Goal: Information Seeking & Learning: Compare options

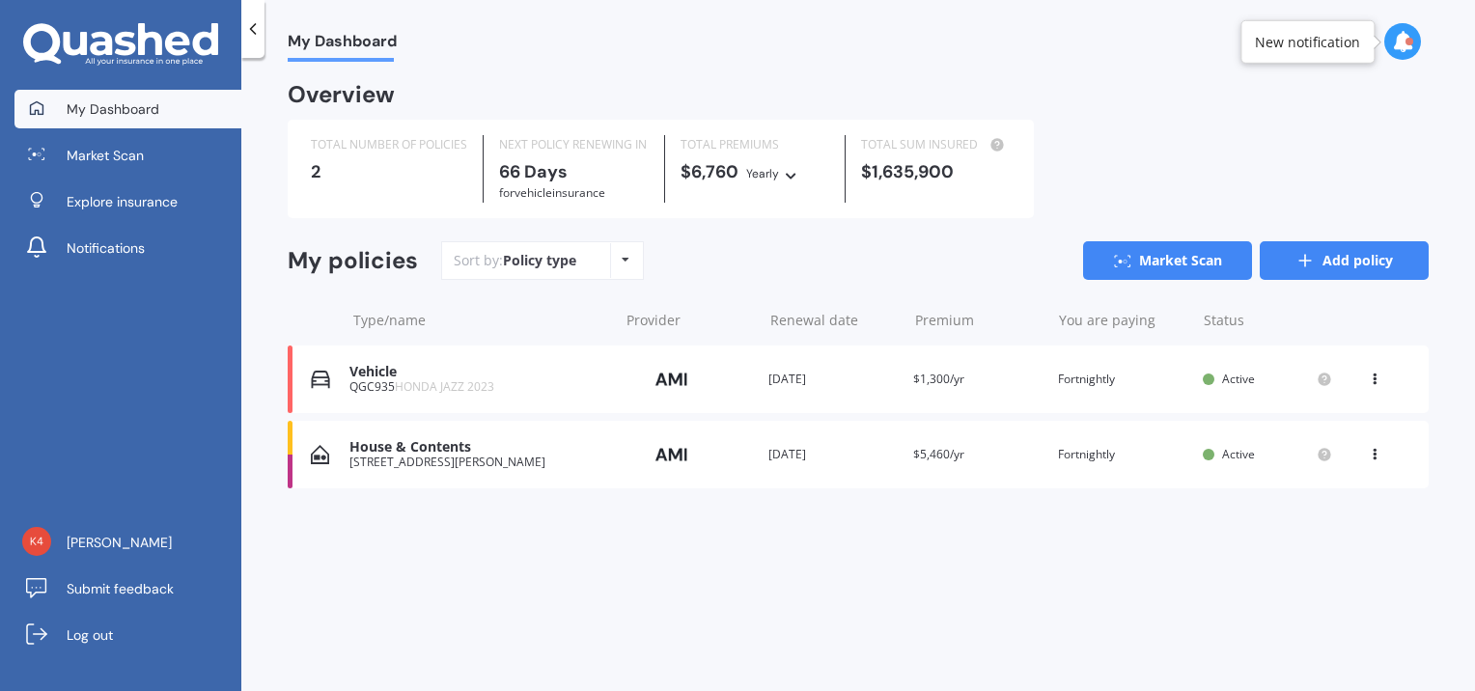
click at [1368, 266] on link "Add policy" at bounding box center [1344, 260] width 169 height 39
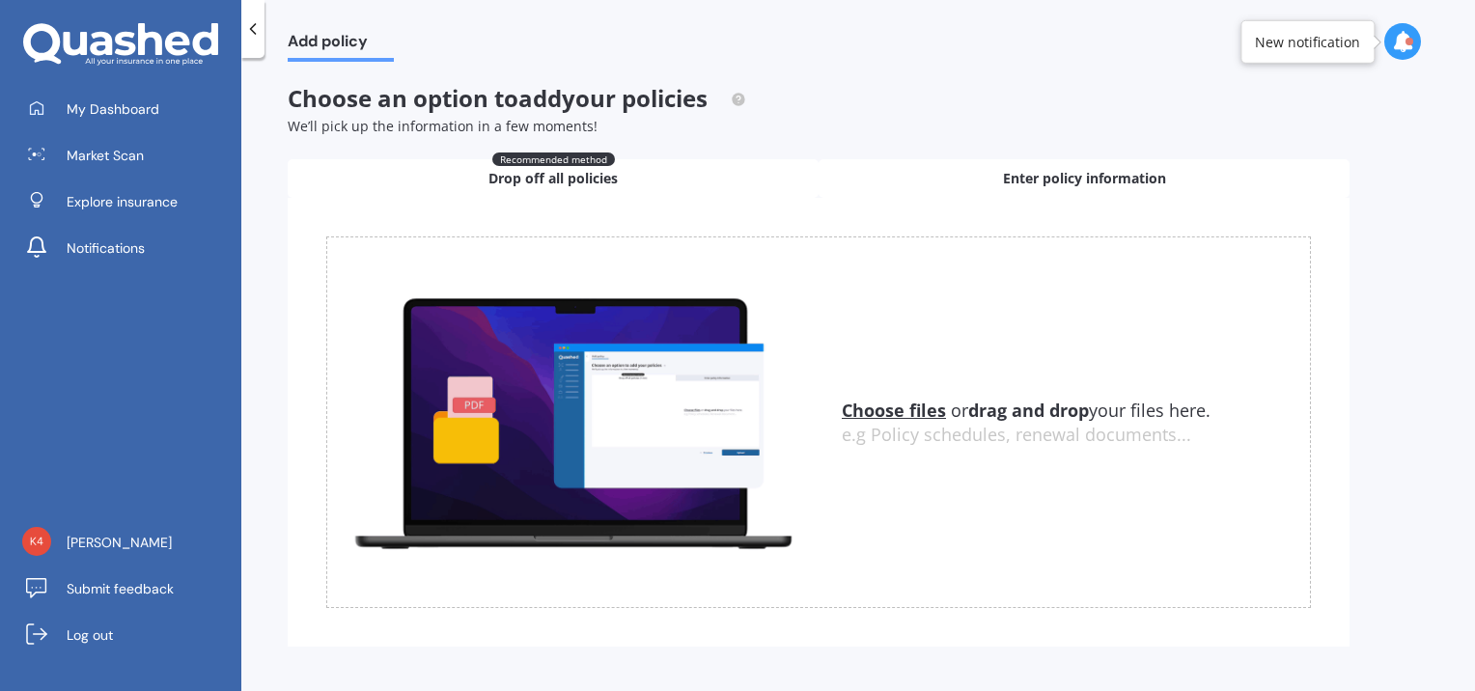
click at [1050, 179] on span "Enter policy information" at bounding box center [1084, 178] width 163 height 19
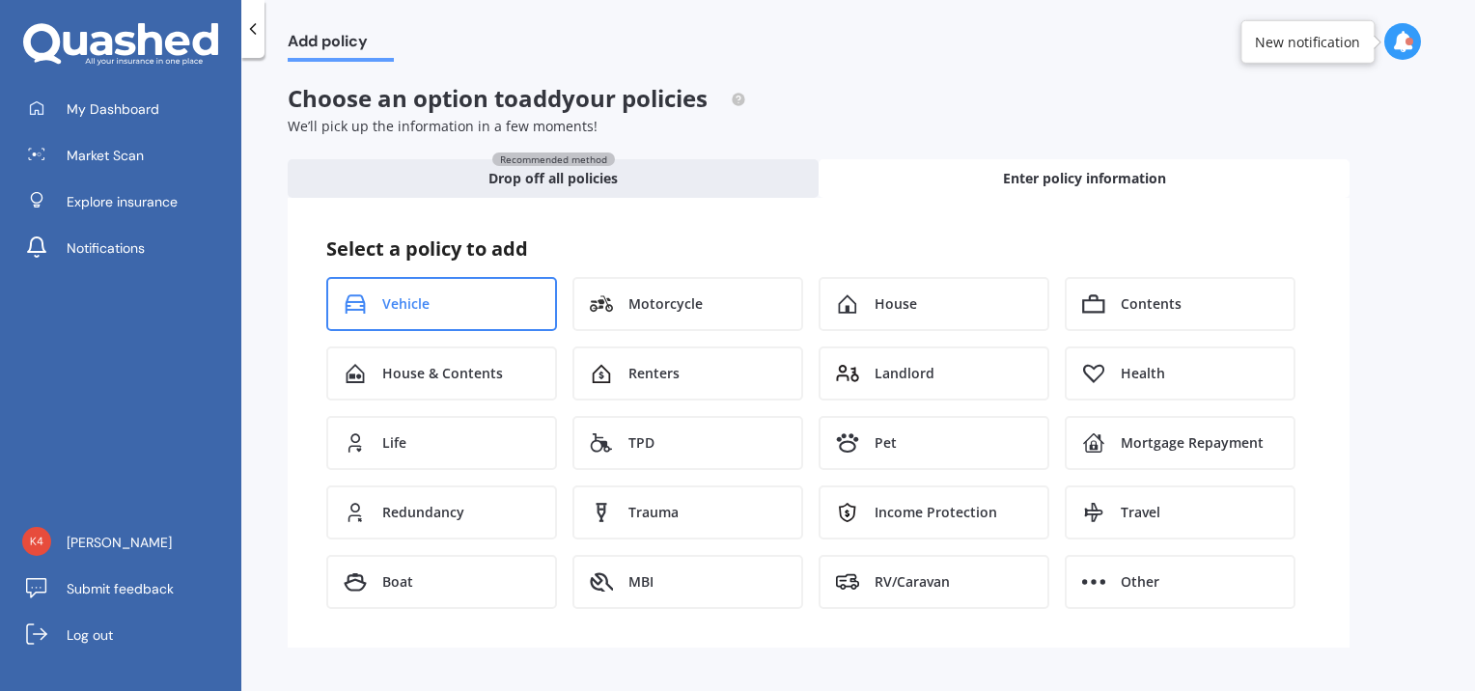
click at [475, 314] on div "Vehicle" at bounding box center [441, 304] width 231 height 54
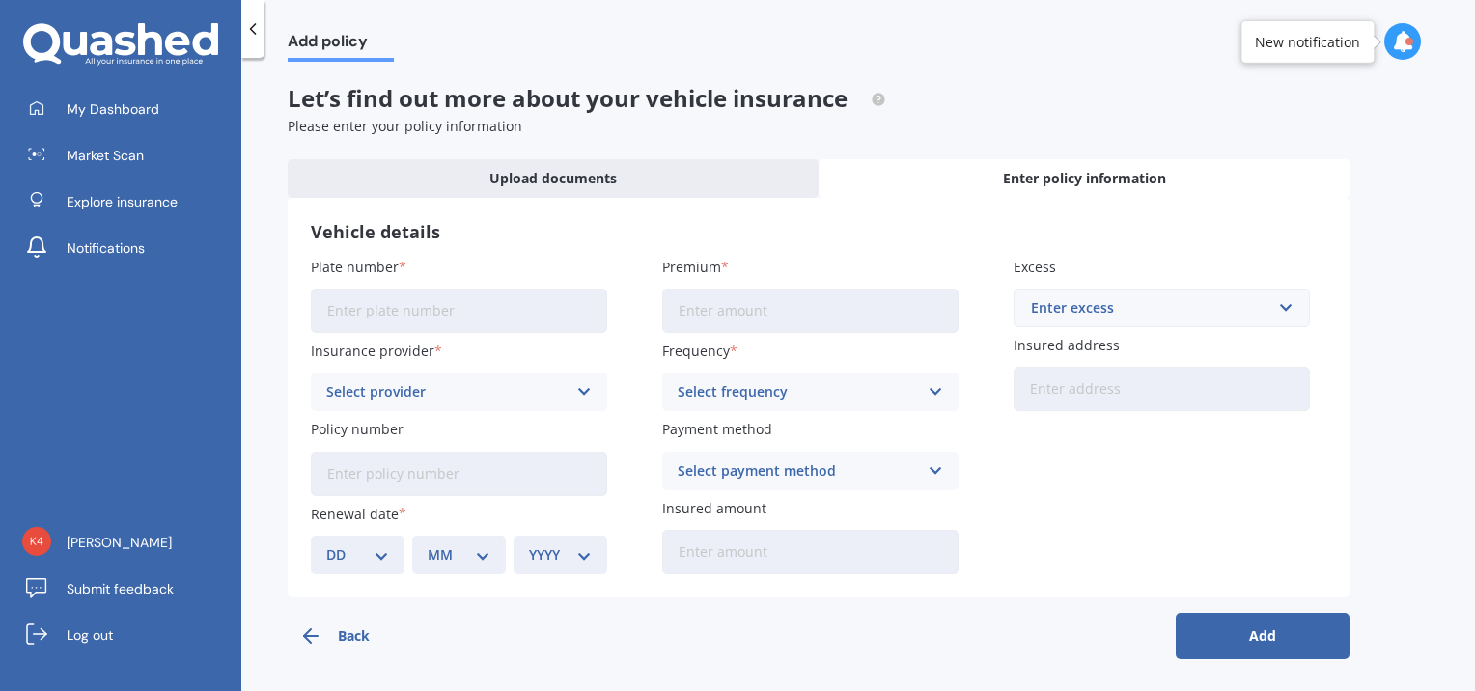
click at [436, 316] on input "Plate number" at bounding box center [459, 311] width 296 height 44
type input "MLE235"
click at [541, 257] on label "Plate number" at bounding box center [455, 267] width 289 height 20
click at [541, 289] on input "MLE235" at bounding box center [459, 311] width 296 height 44
click at [587, 396] on icon at bounding box center [584, 391] width 16 height 21
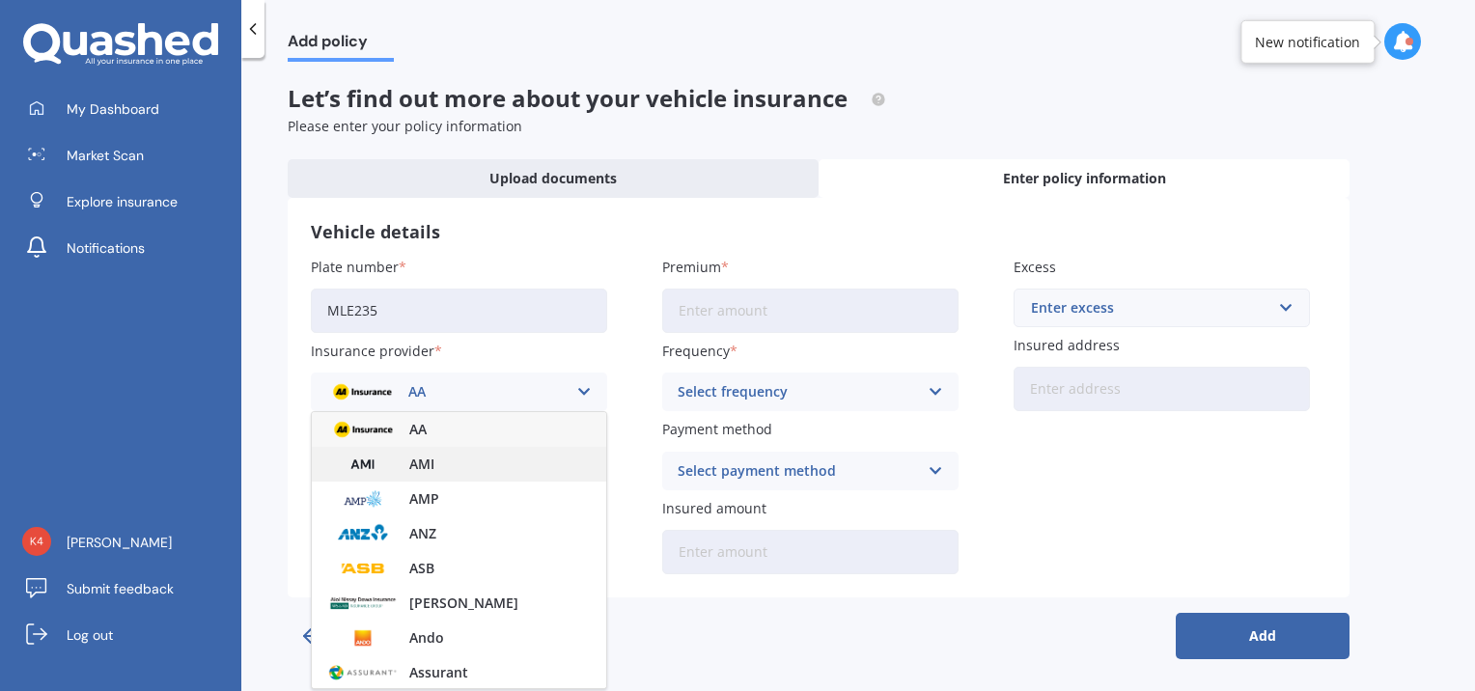
click at [525, 468] on div "AMI" at bounding box center [459, 464] width 294 height 35
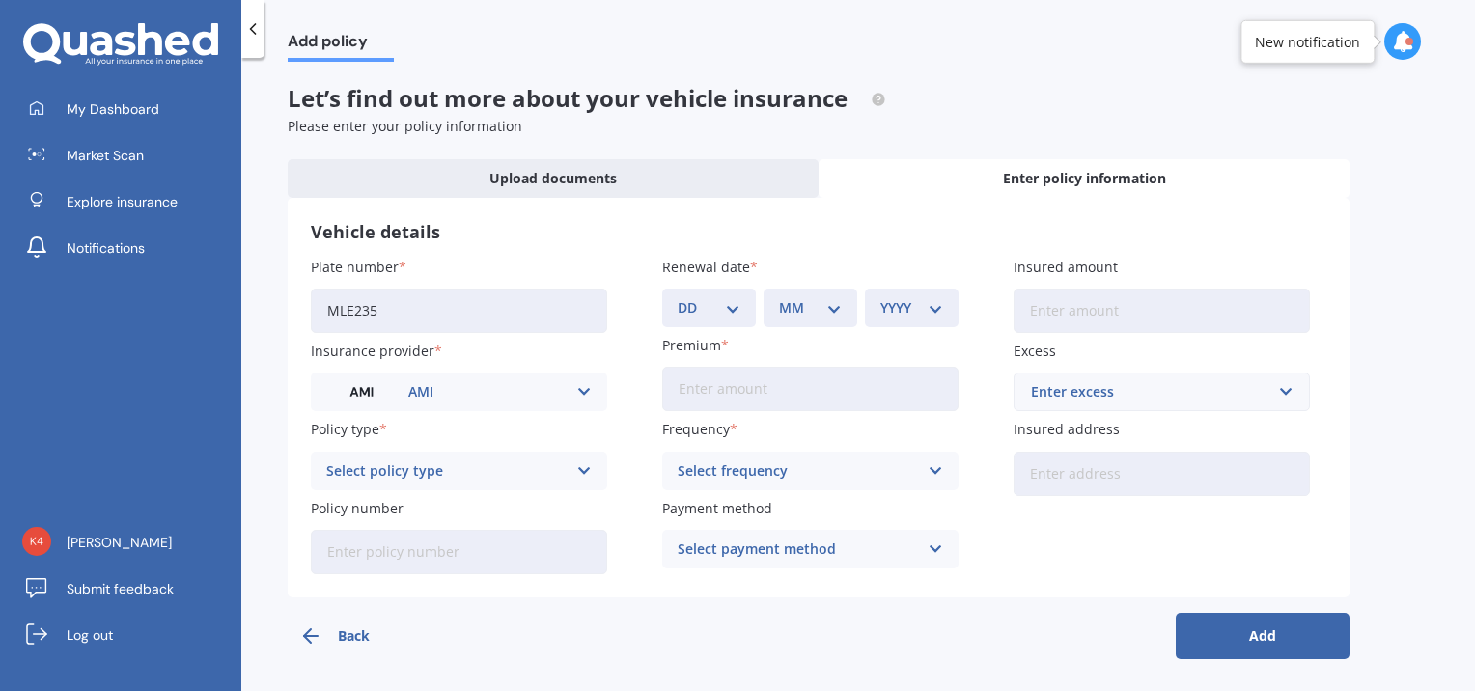
click at [730, 315] on select "DD 01 02 03 04 05 06 07 08 09 10 11 12 13 14 15 16 17 18 19 20 21 22 23 24 25 2…" at bounding box center [709, 307] width 63 height 21
select select "05"
click at [678, 297] on select "DD 01 02 03 04 05 06 07 08 09 10 11 12 13 14 15 16 17 18 19 20 21 22 23 24 25 2…" at bounding box center [709, 307] width 63 height 21
click at [843, 307] on div "MM 01 02 03 04 05 06 07 08 09 10 11 12" at bounding box center [811, 308] width 94 height 39
click at [835, 315] on select "MM 01 02 03 04 05 06 07 08 09 10 11 12" at bounding box center [810, 307] width 63 height 21
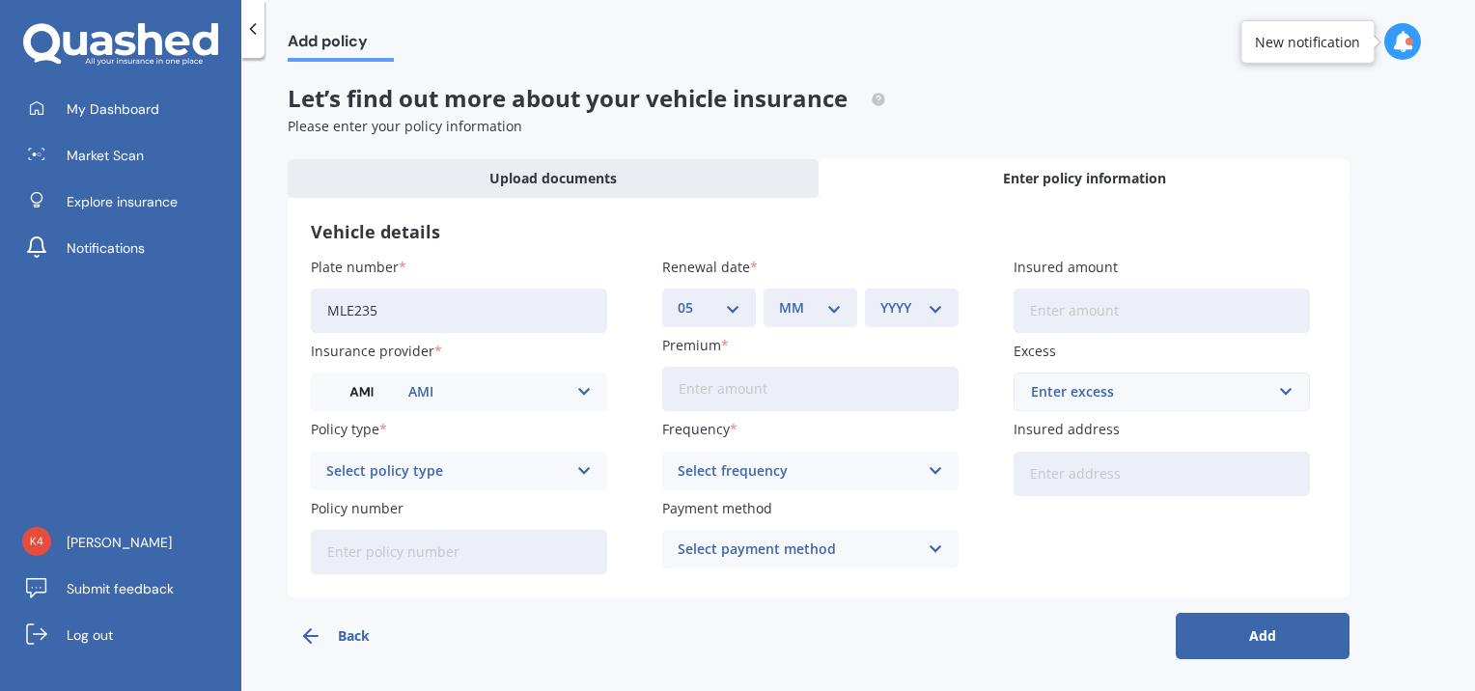
select select "09"
click at [779, 297] on select "MM 01 02 03 04 05 06 07 08 09 10 11 12" at bounding box center [810, 307] width 63 height 21
click at [939, 315] on select "YYYY 2027 2026 2025 2024 2023 2022 2021 2020 2019 2018 2017 2016 2015 2014 2013…" at bounding box center [912, 307] width 63 height 21
select select "2025"
click at [881, 297] on select "YYYY 2027 2026 2025 2024 2023 2022 2021 2020 2019 2018 2017 2016 2015 2014 2013…" at bounding box center [912, 307] width 63 height 21
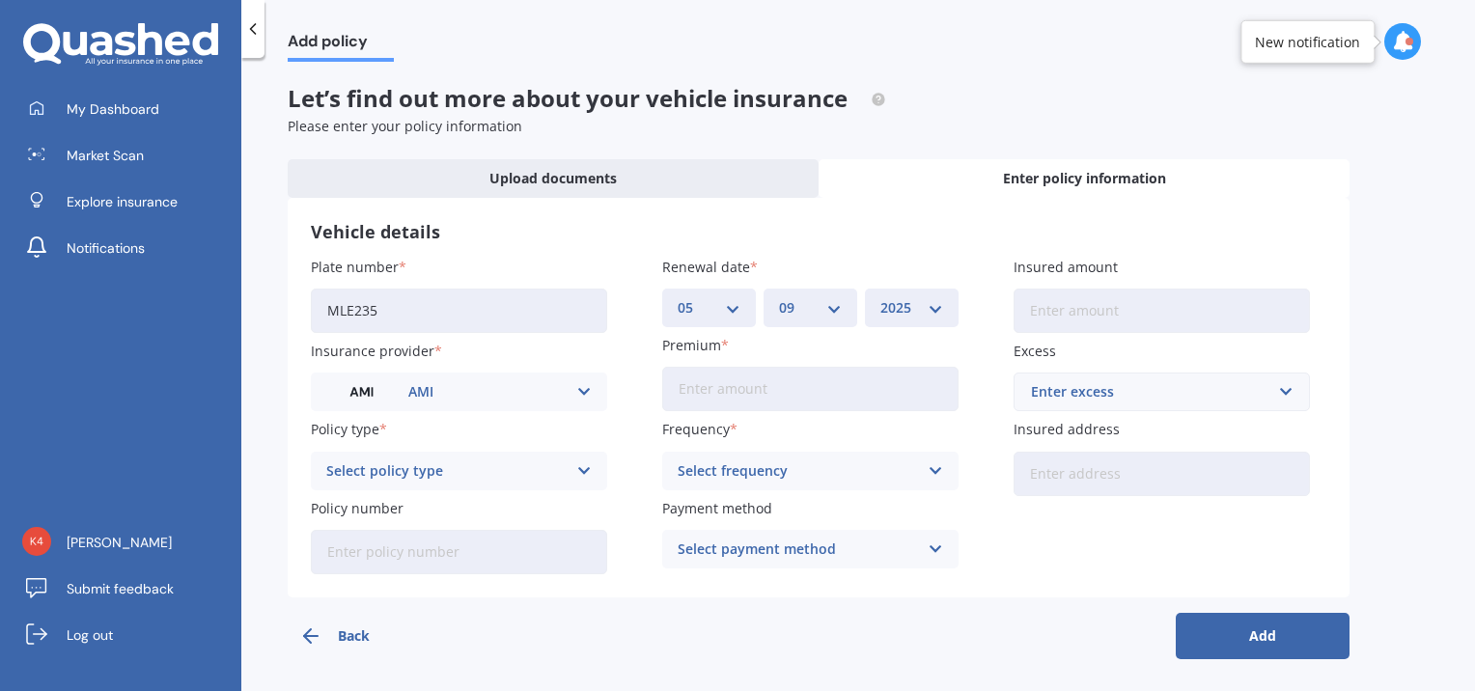
click at [1049, 318] on input "Insured amount" at bounding box center [1162, 311] width 296 height 44
type input "$4,000"
click at [573, 393] on div "AMI AA AMI AMP ANZ ASB Aioi Nissay Dowa Ando Assurant Autosure BNZ Co-Operative…" at bounding box center [459, 392] width 296 height 39
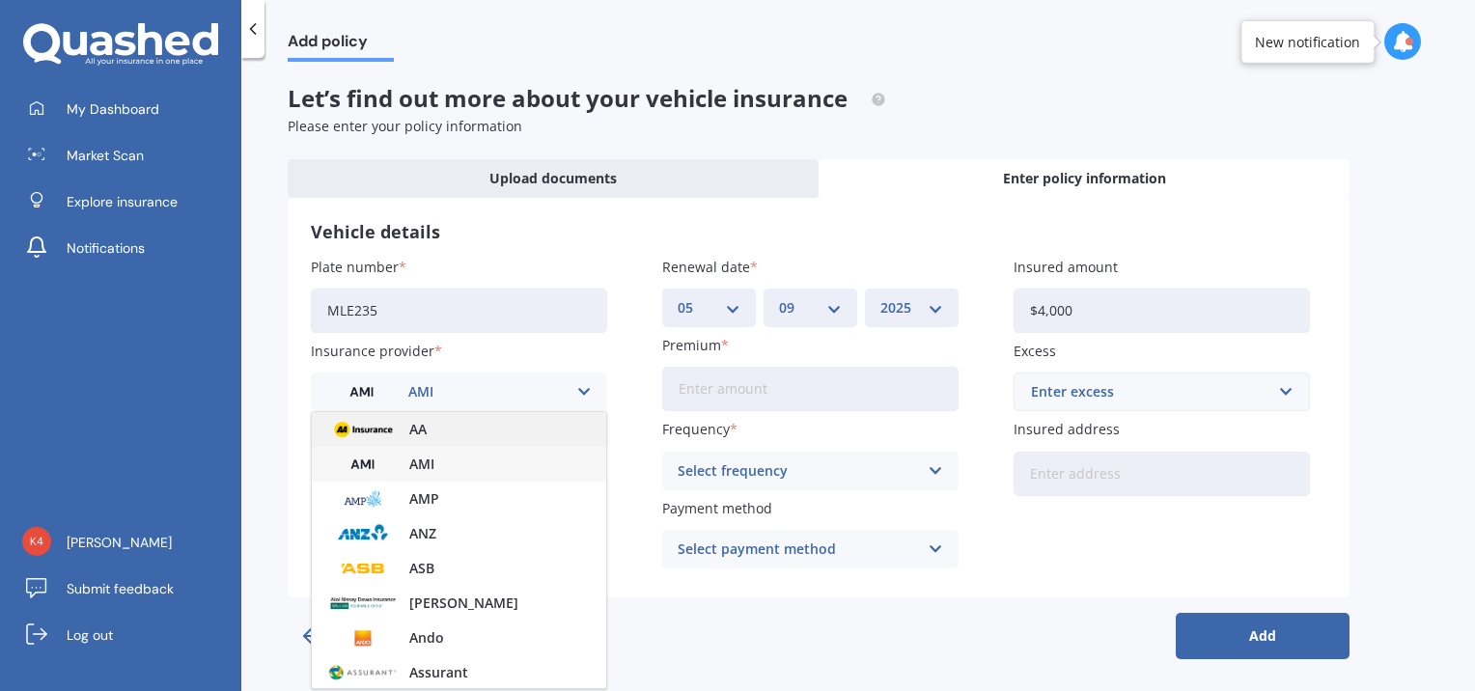
click at [556, 430] on div "AA" at bounding box center [459, 429] width 294 height 35
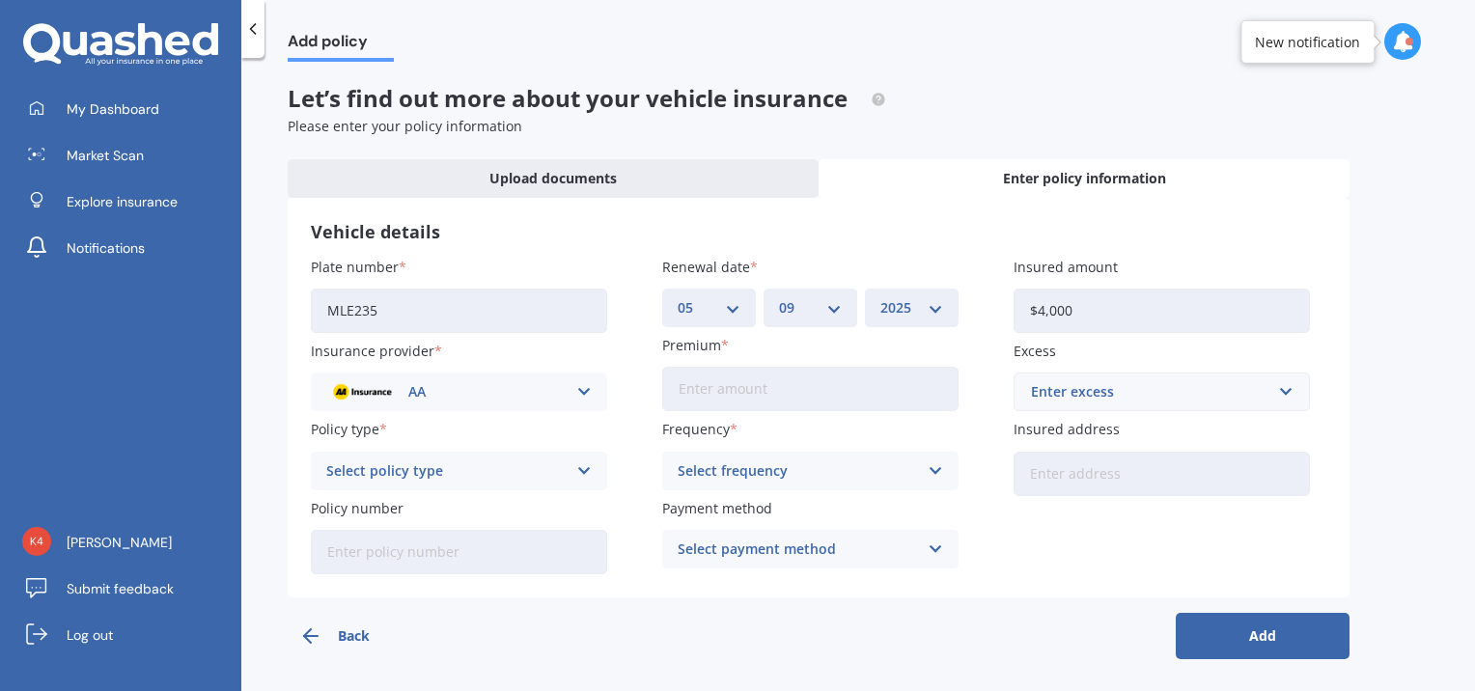
click at [590, 394] on icon at bounding box center [584, 391] width 16 height 21
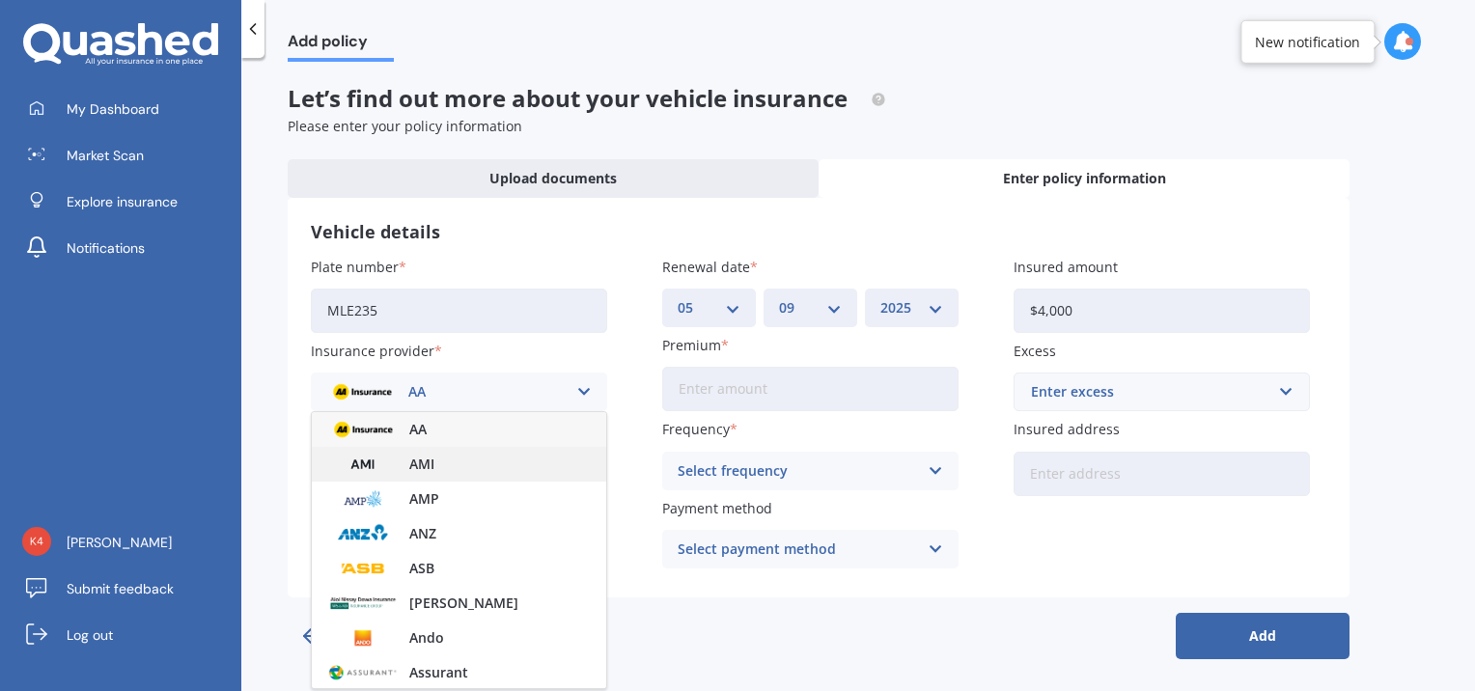
click at [526, 465] on div "AMI" at bounding box center [459, 464] width 294 height 35
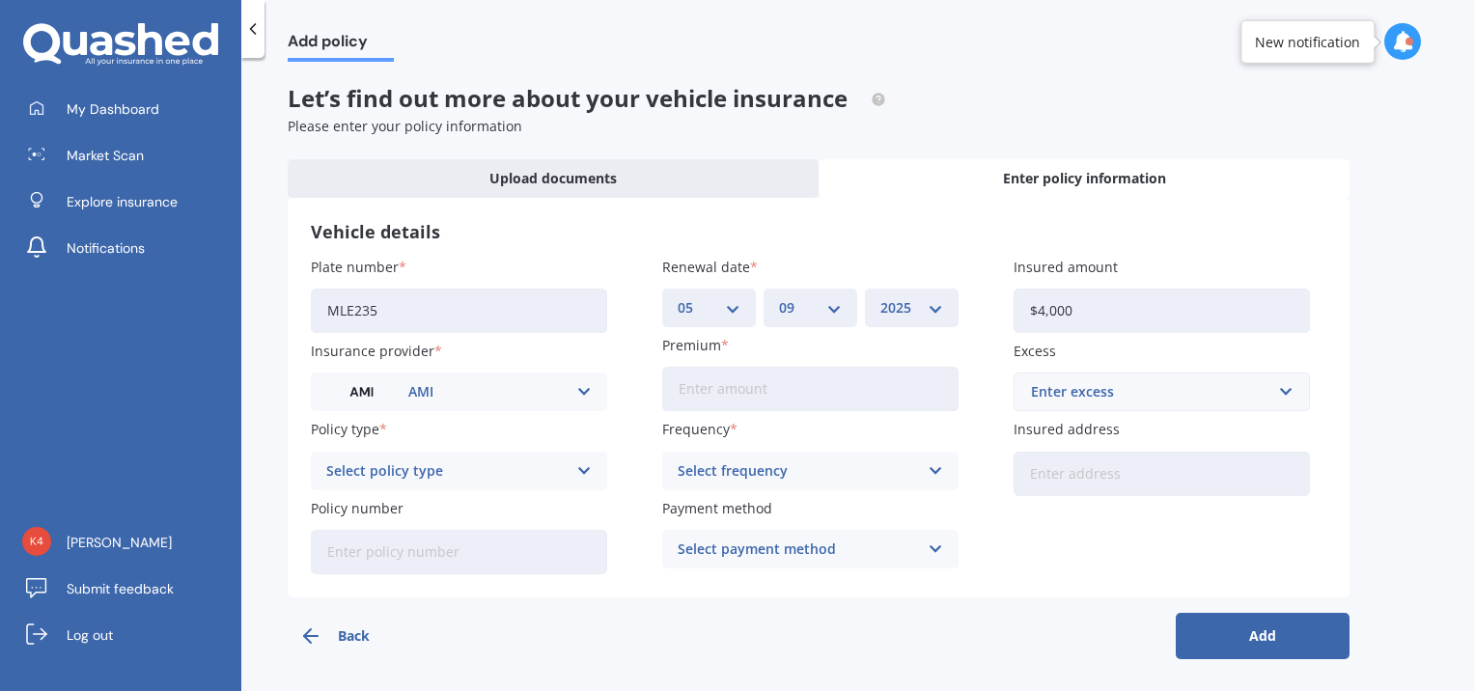
click at [591, 472] on icon at bounding box center [584, 471] width 16 height 21
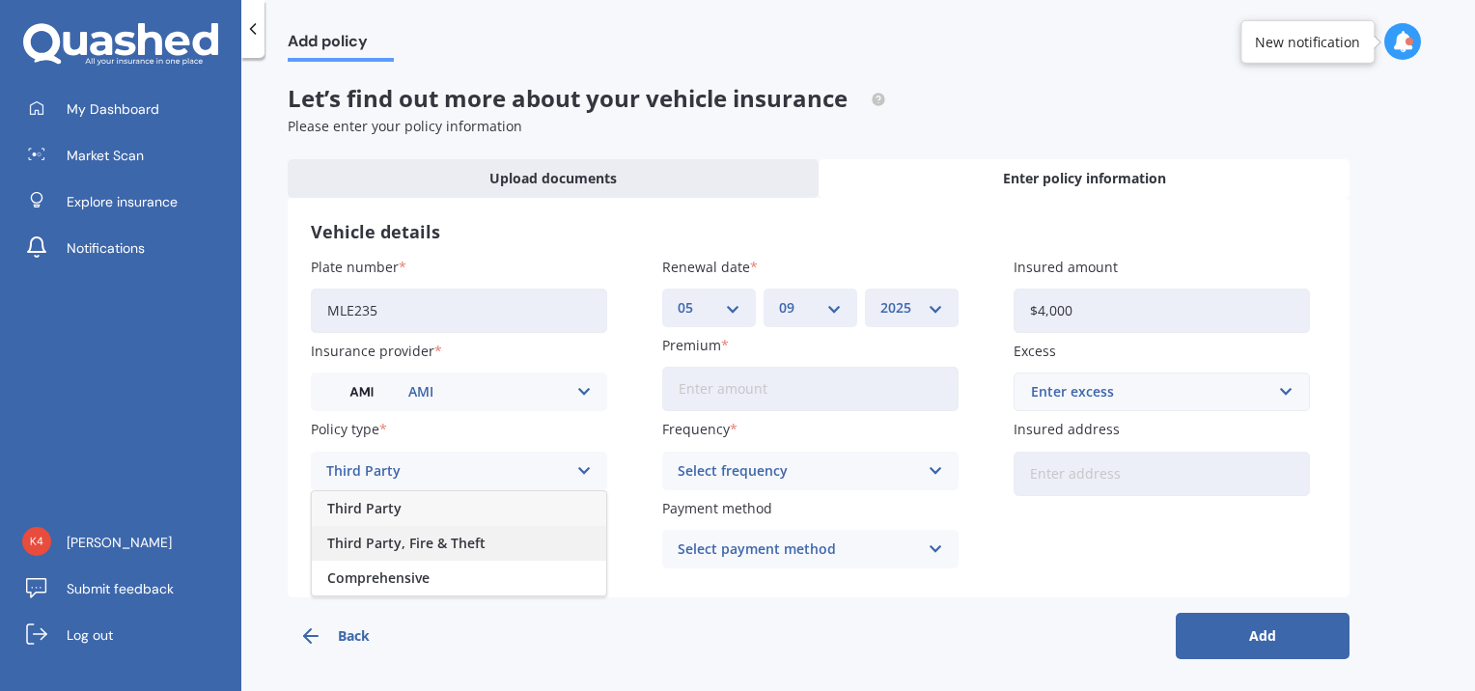
click at [541, 541] on div "Third Party, Fire & Theft" at bounding box center [459, 543] width 294 height 35
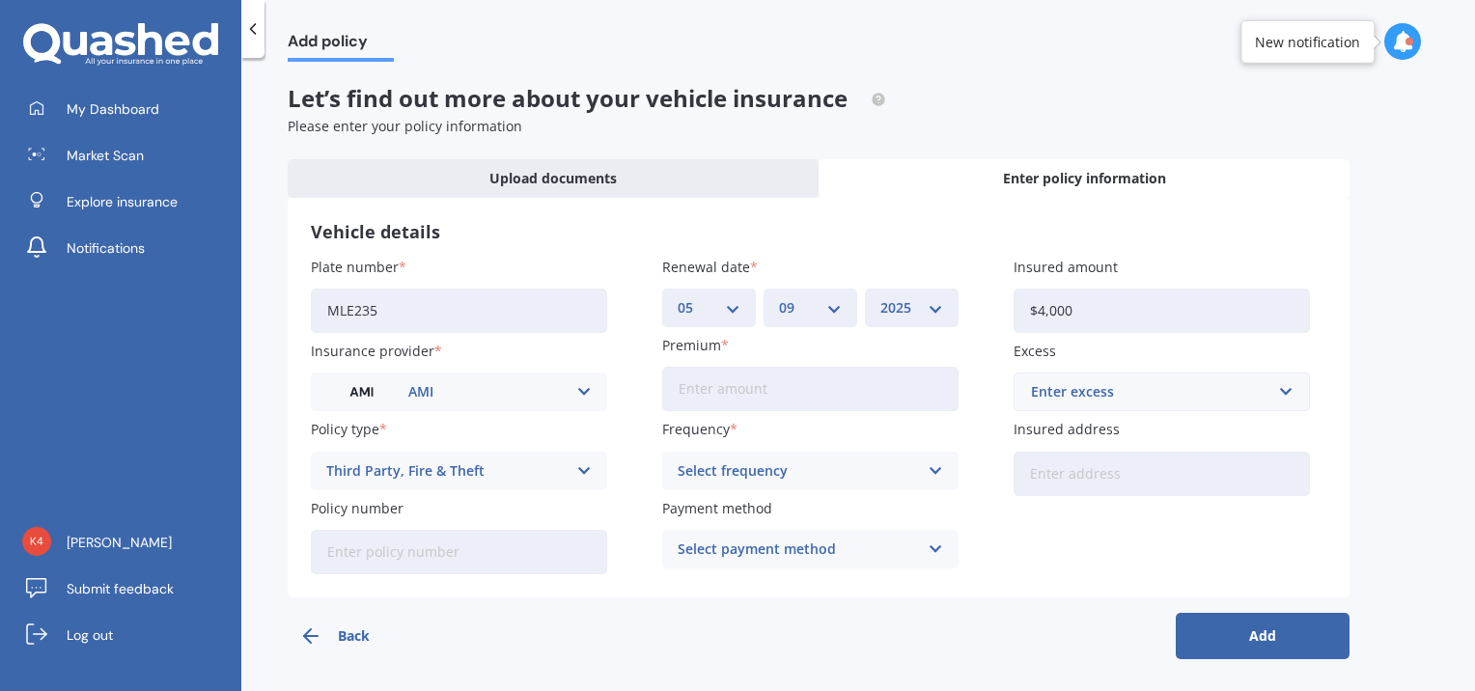
click at [923, 469] on div "Select frequency Yearly Six-Monthly Quarterly Monthly Fortnightly Weekly" at bounding box center [810, 471] width 296 height 39
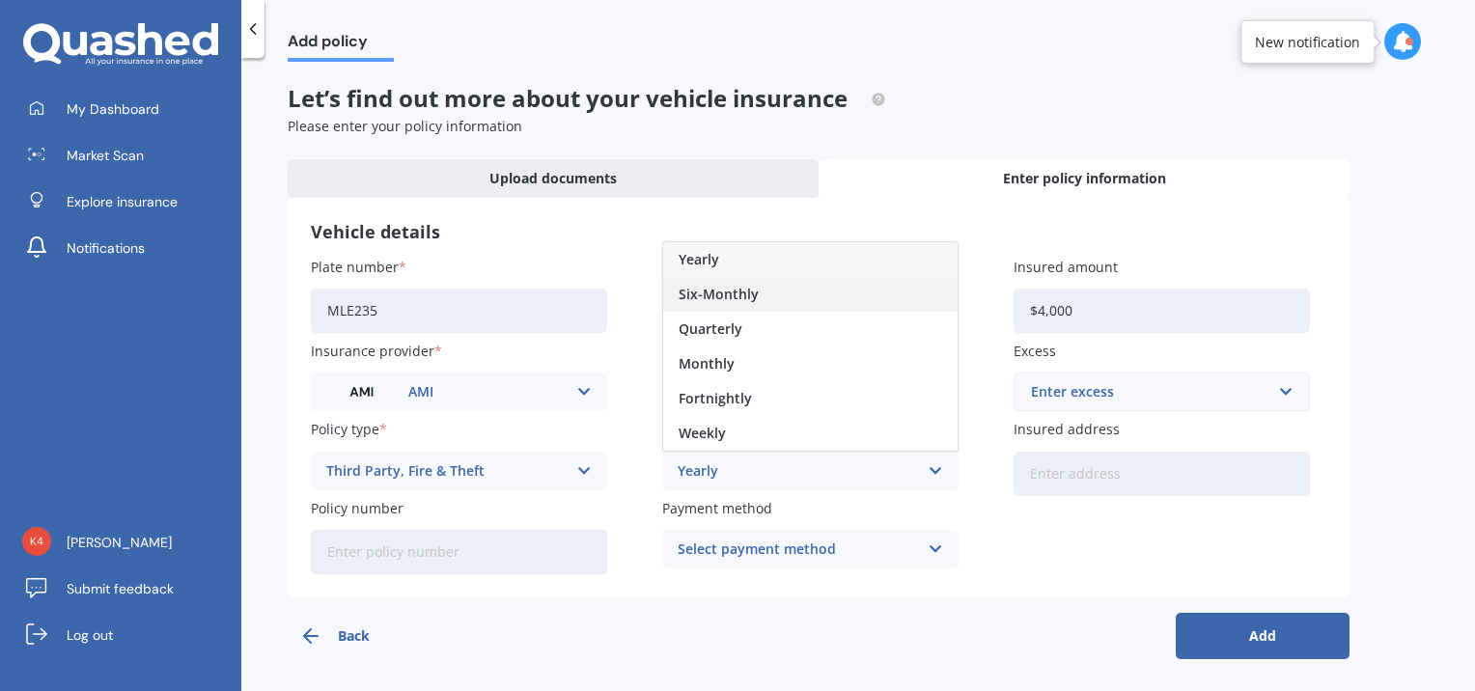
click at [750, 295] on span "Six-Monthly" at bounding box center [719, 295] width 80 height 14
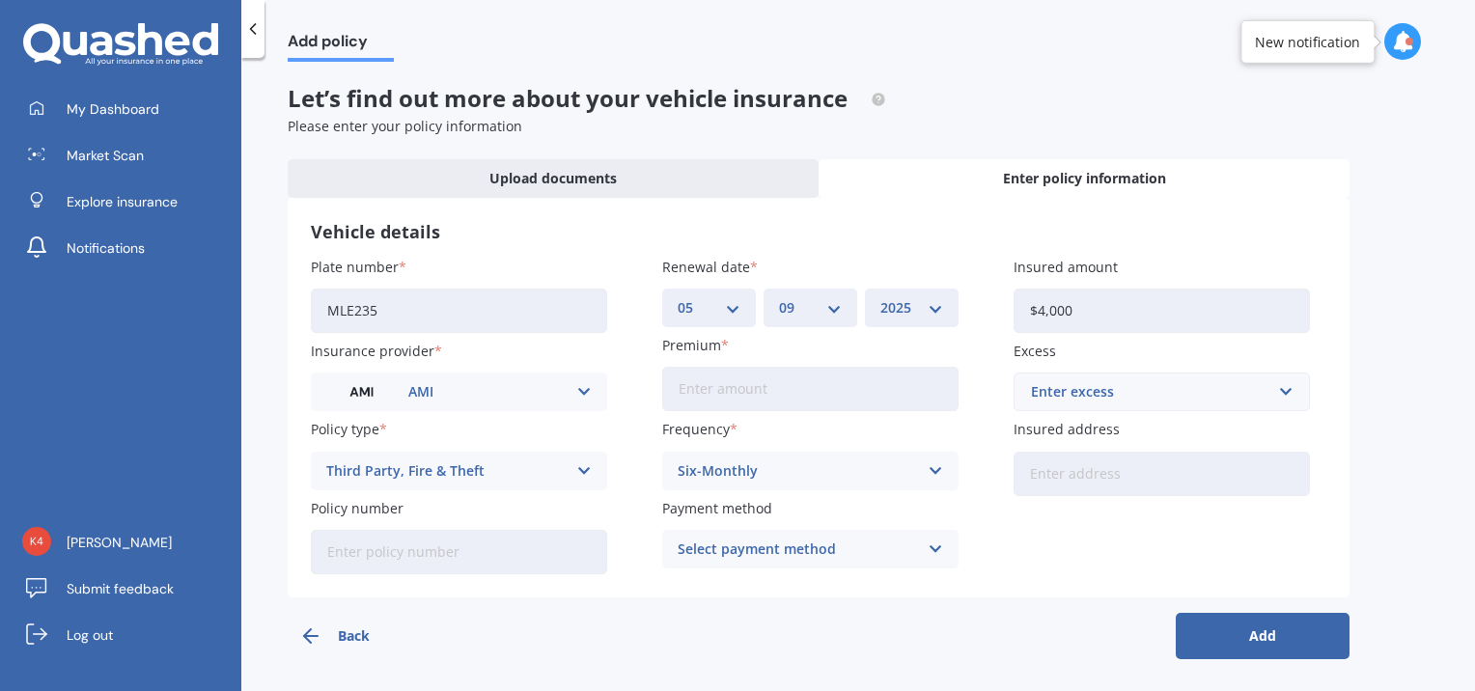
click at [734, 391] on input "Premium" at bounding box center [810, 389] width 296 height 44
type input "$400.00"
click at [936, 467] on icon at bounding box center [936, 471] width 16 height 21
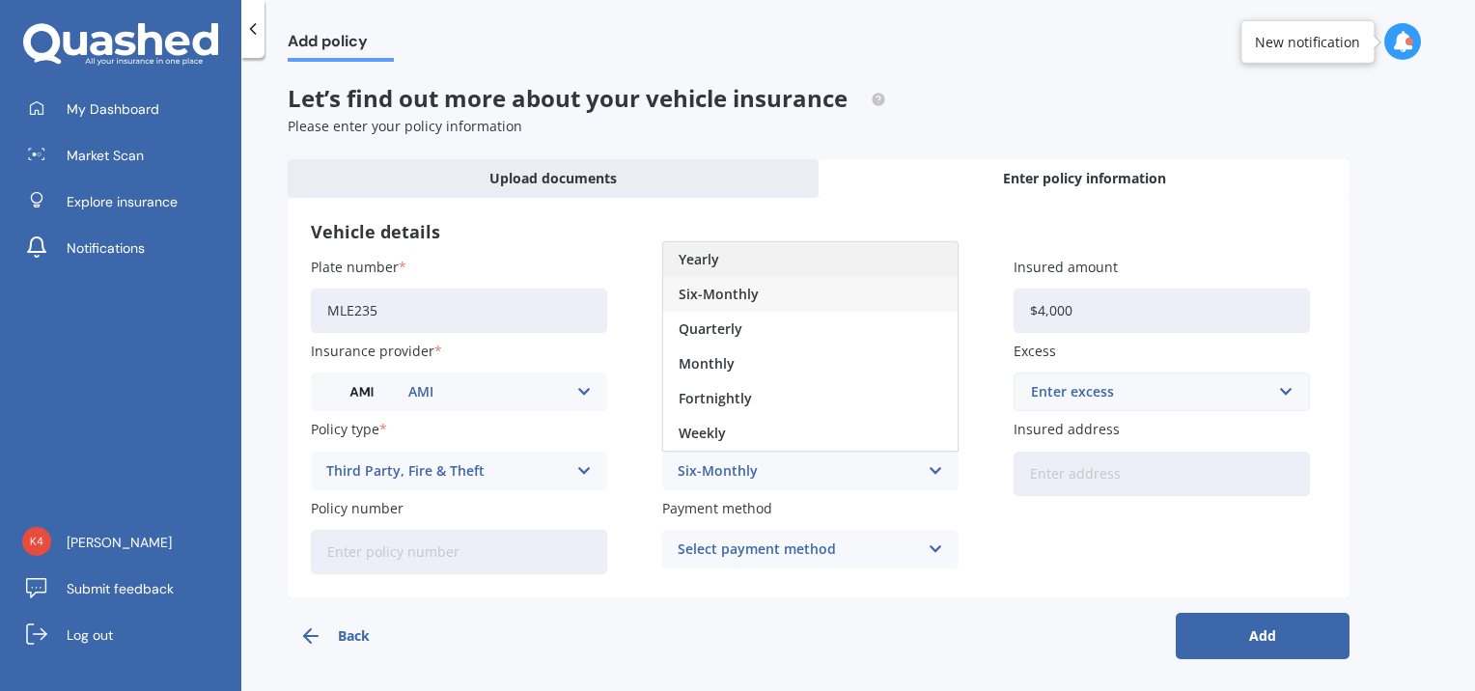
click at [740, 262] on div "Yearly" at bounding box center [810, 259] width 294 height 35
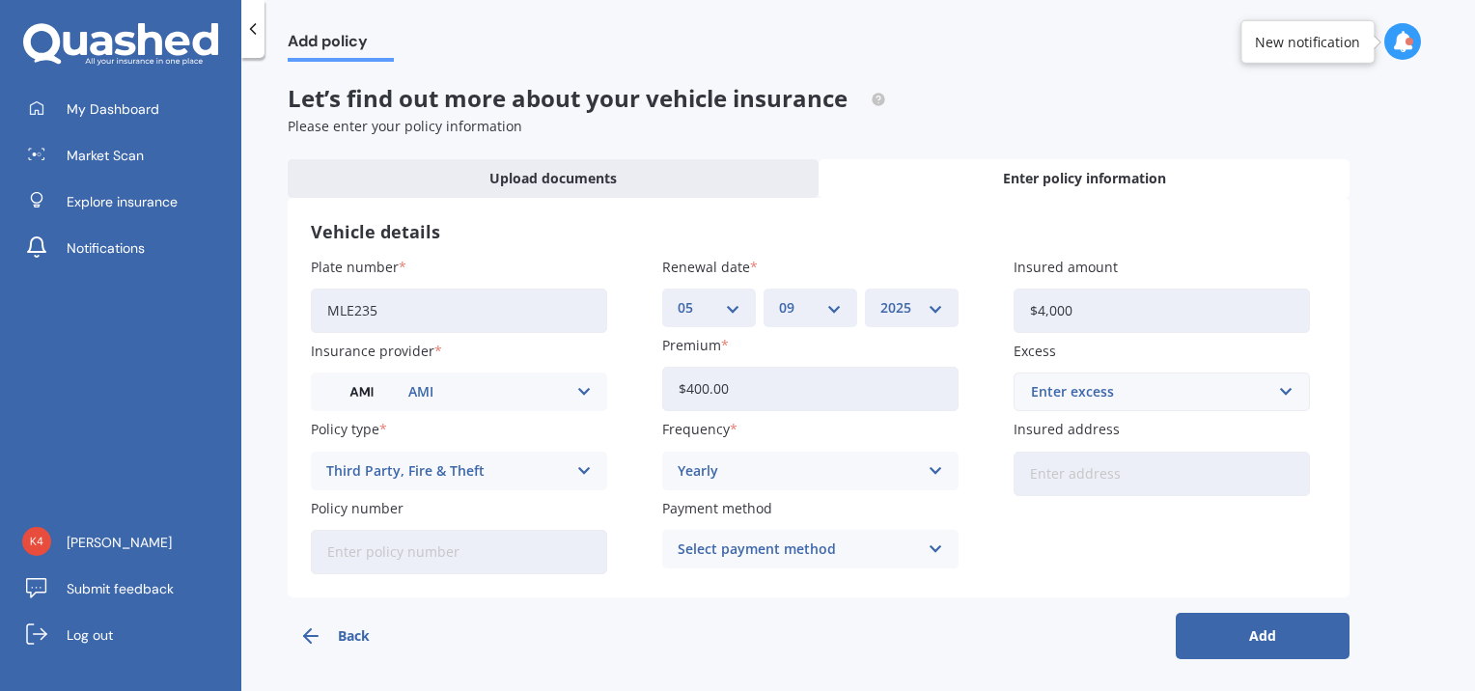
click at [935, 548] on icon at bounding box center [936, 549] width 16 height 21
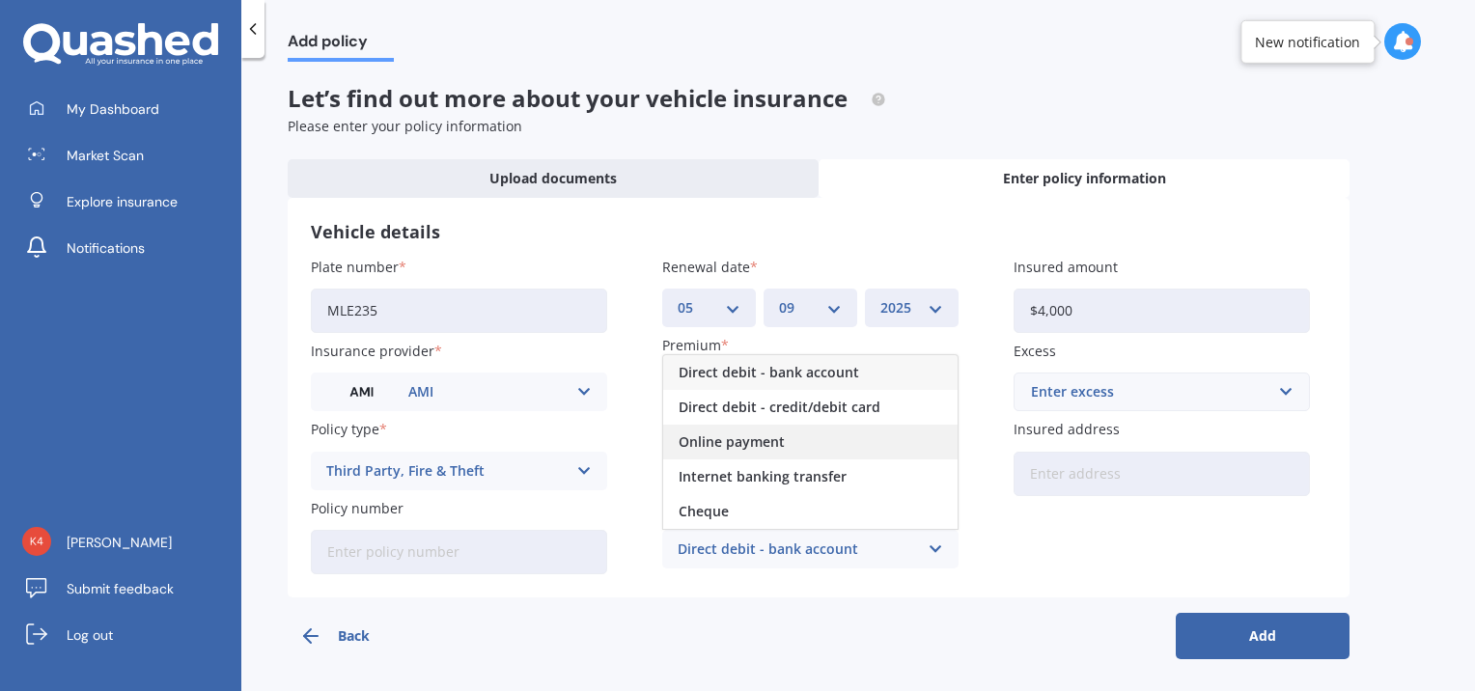
click at [753, 448] on span "Online payment" at bounding box center [732, 442] width 106 height 14
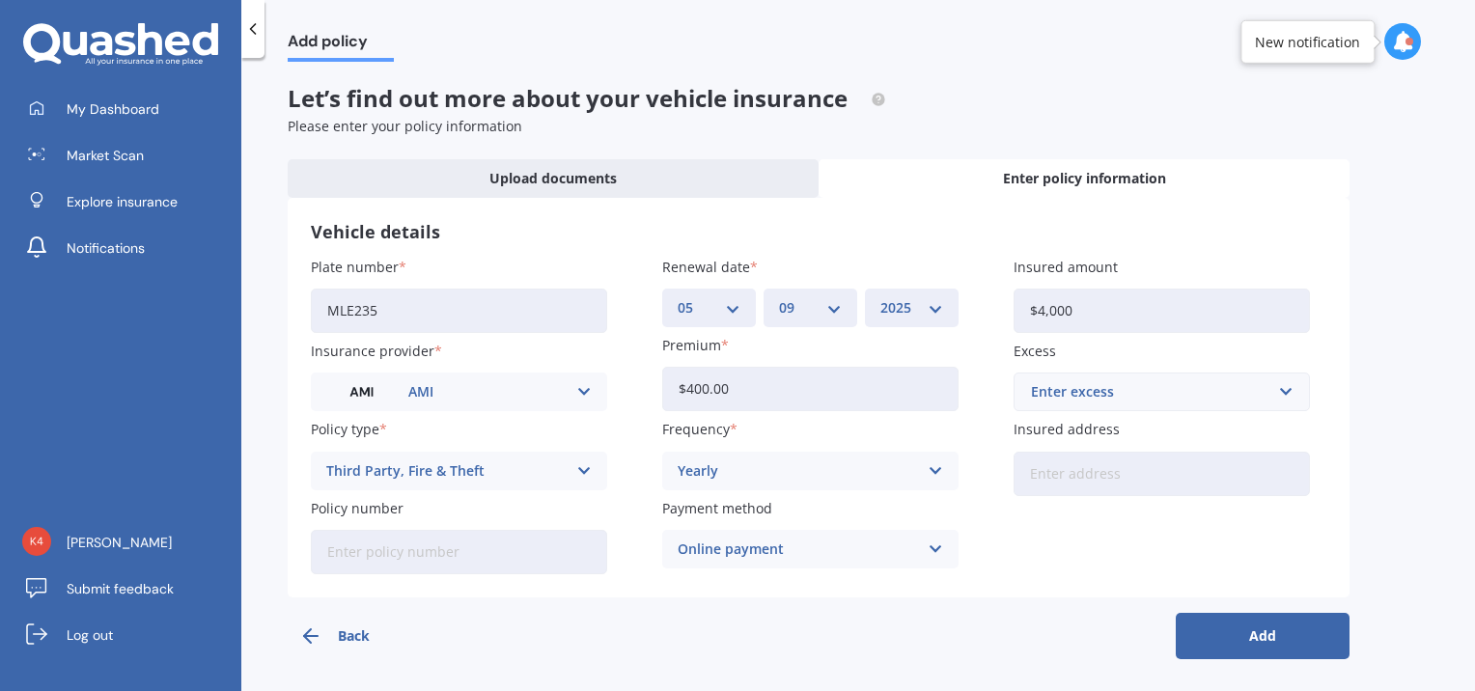
scroll to position [3, 0]
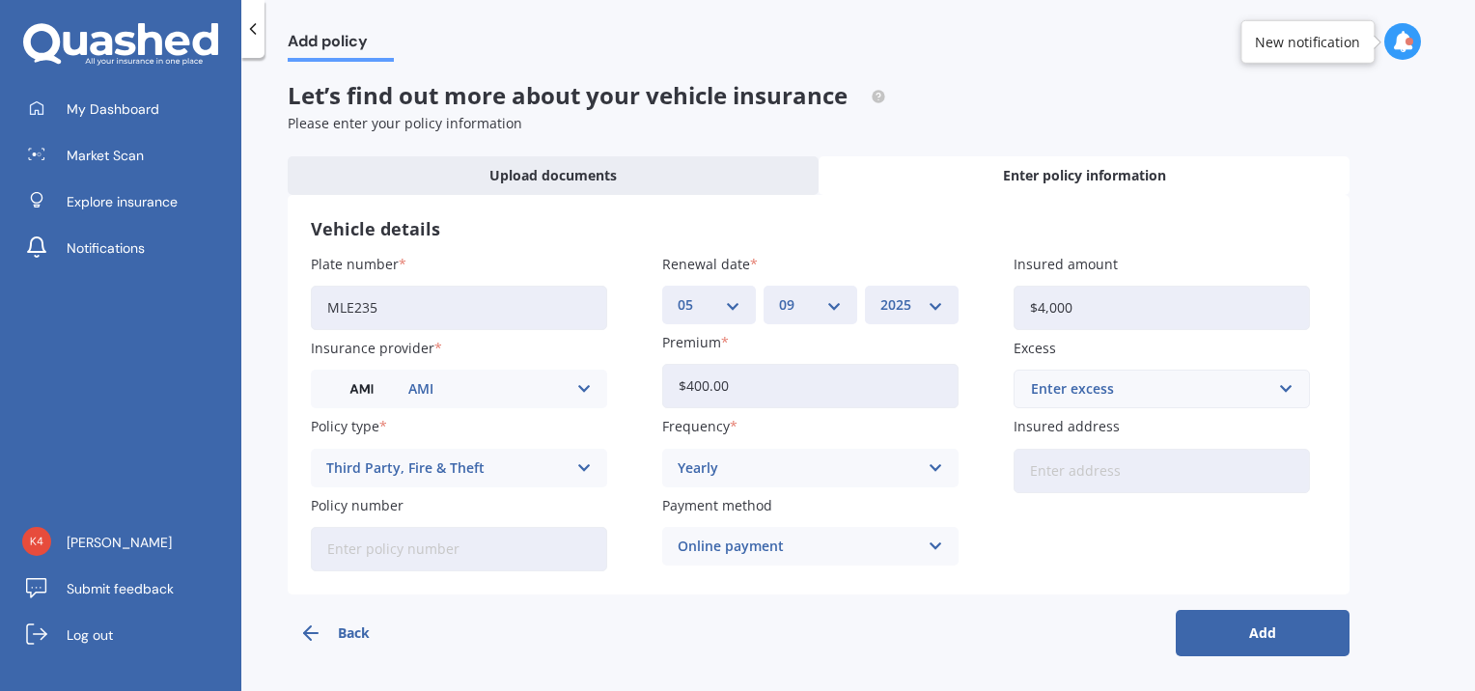
click at [1309, 637] on button "Add" at bounding box center [1263, 633] width 174 height 46
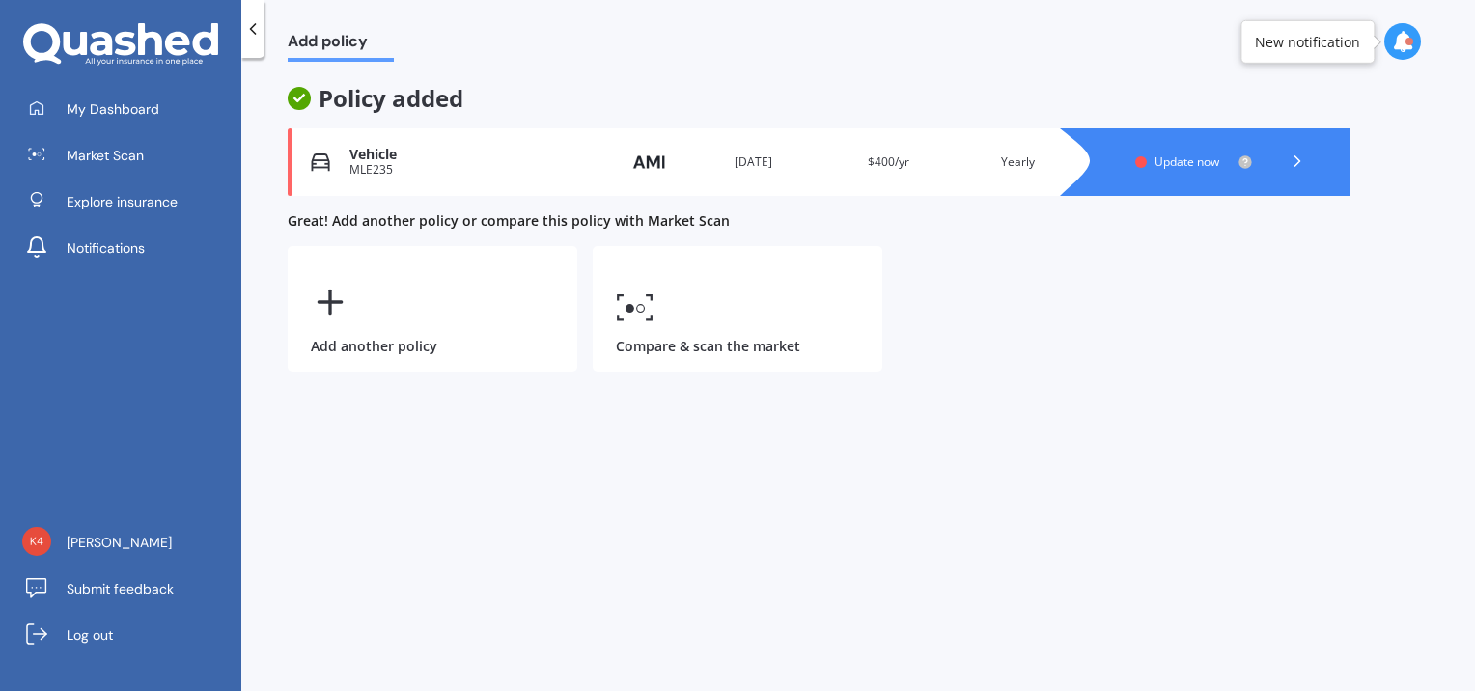
scroll to position [0, 0]
click at [1190, 163] on span "Update now" at bounding box center [1187, 162] width 65 height 16
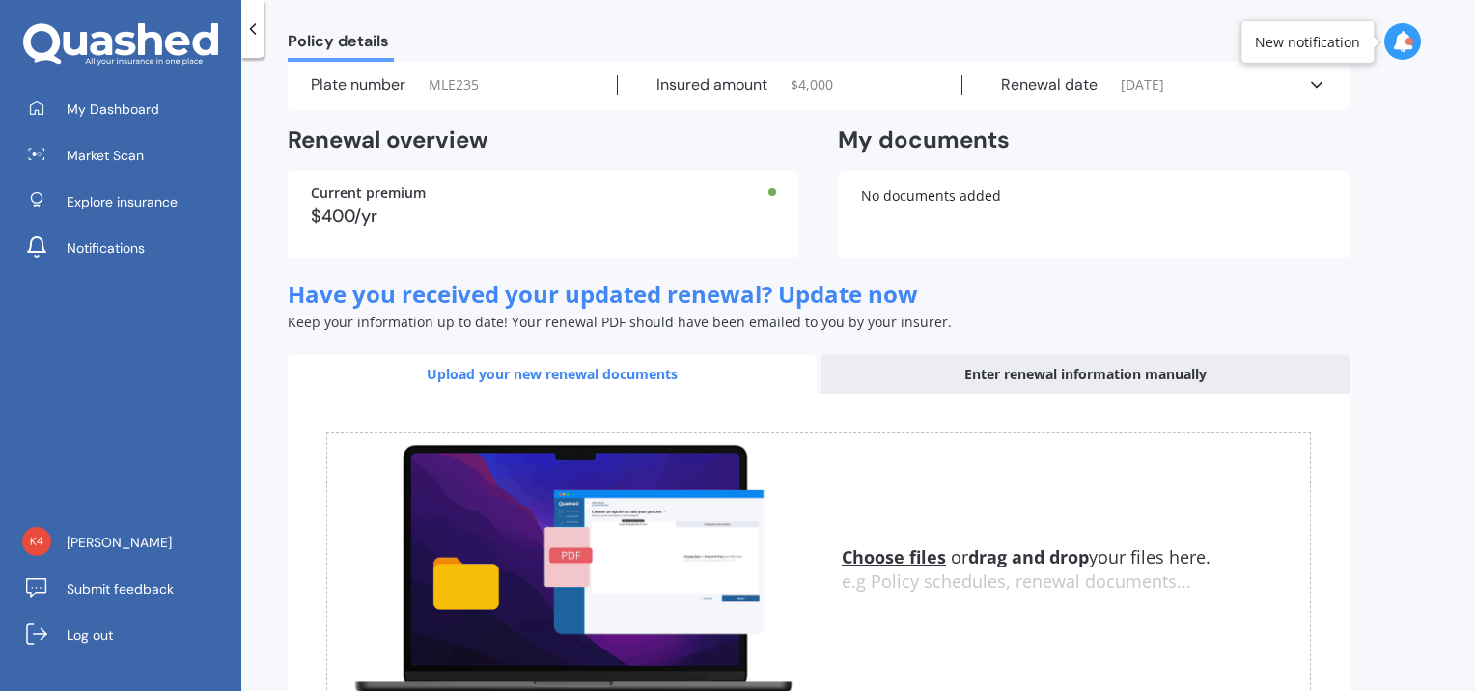
scroll to position [218, 0]
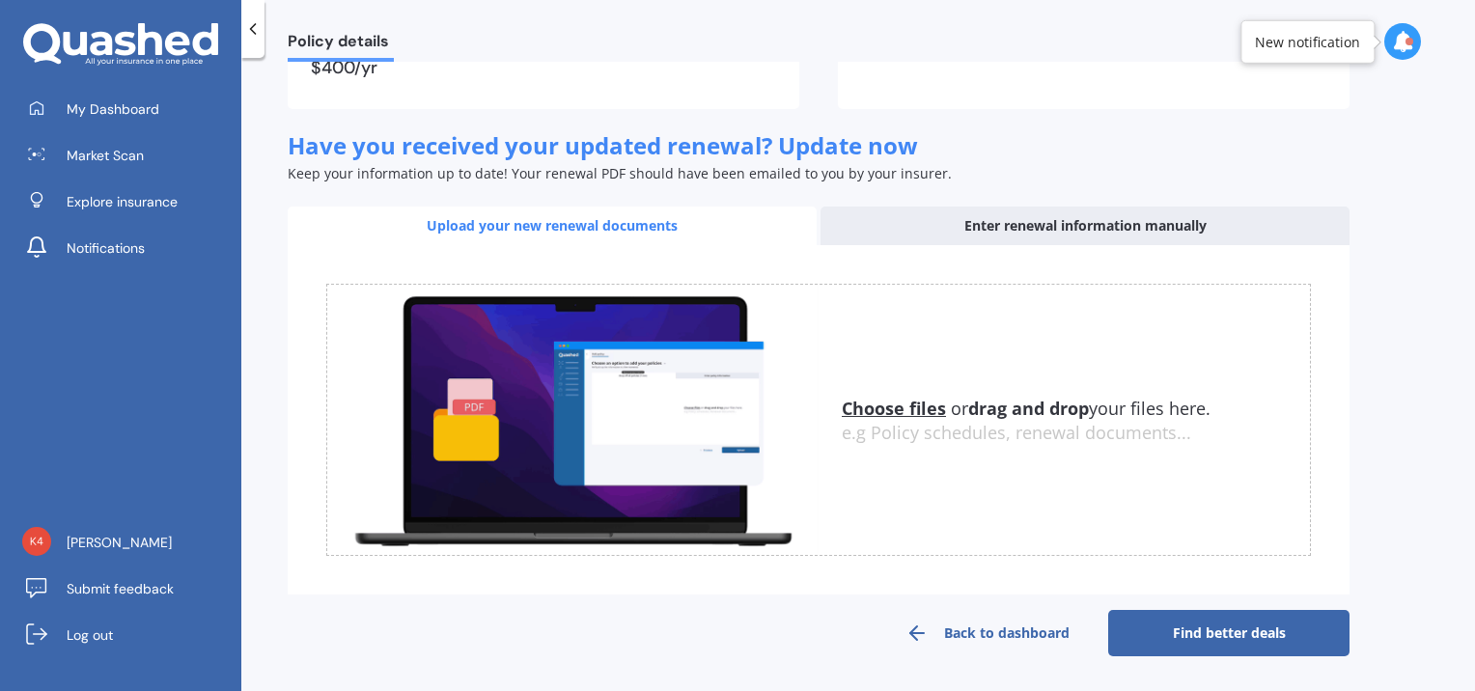
click at [1201, 629] on link "Find better deals" at bounding box center [1228, 633] width 241 height 46
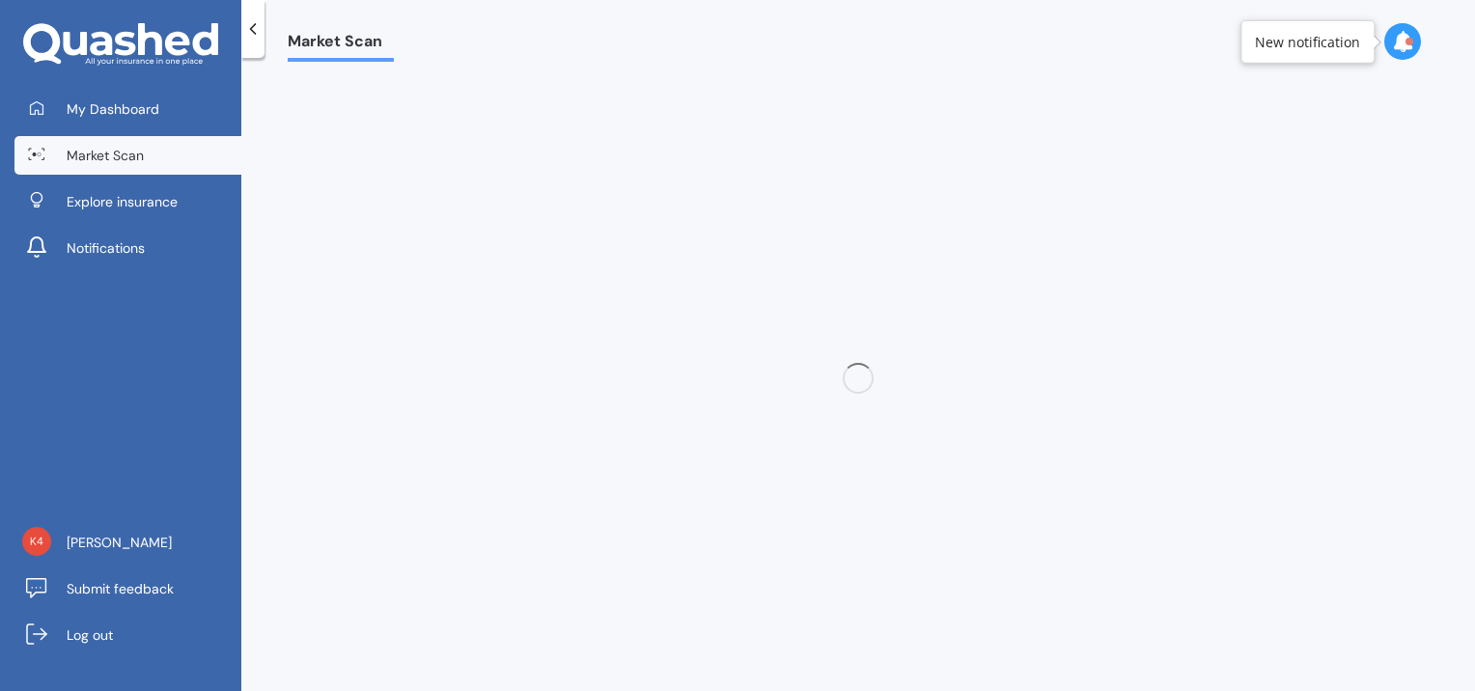
scroll to position [0, 0]
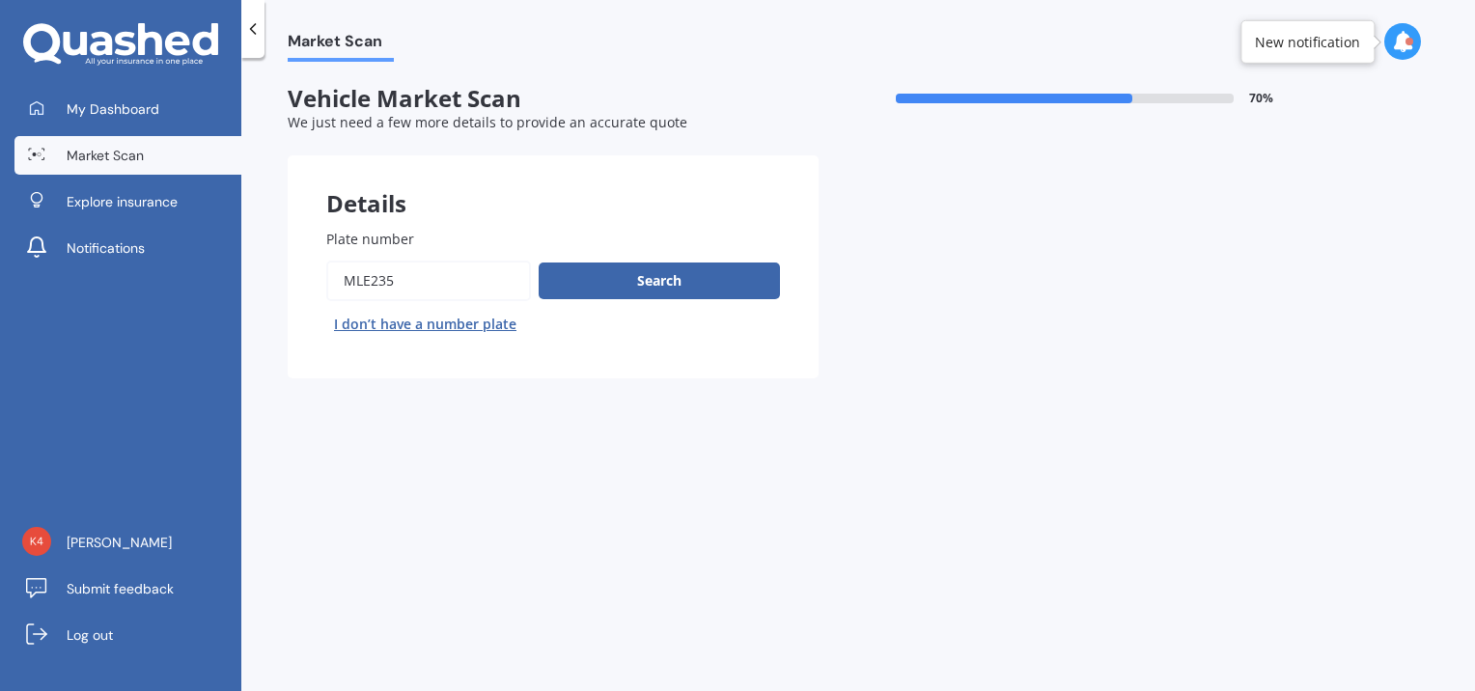
click at [454, 282] on input "Plate number" at bounding box center [428, 281] width 205 height 41
type input "MLE445"
click at [653, 291] on button "Search" at bounding box center [659, 281] width 241 height 37
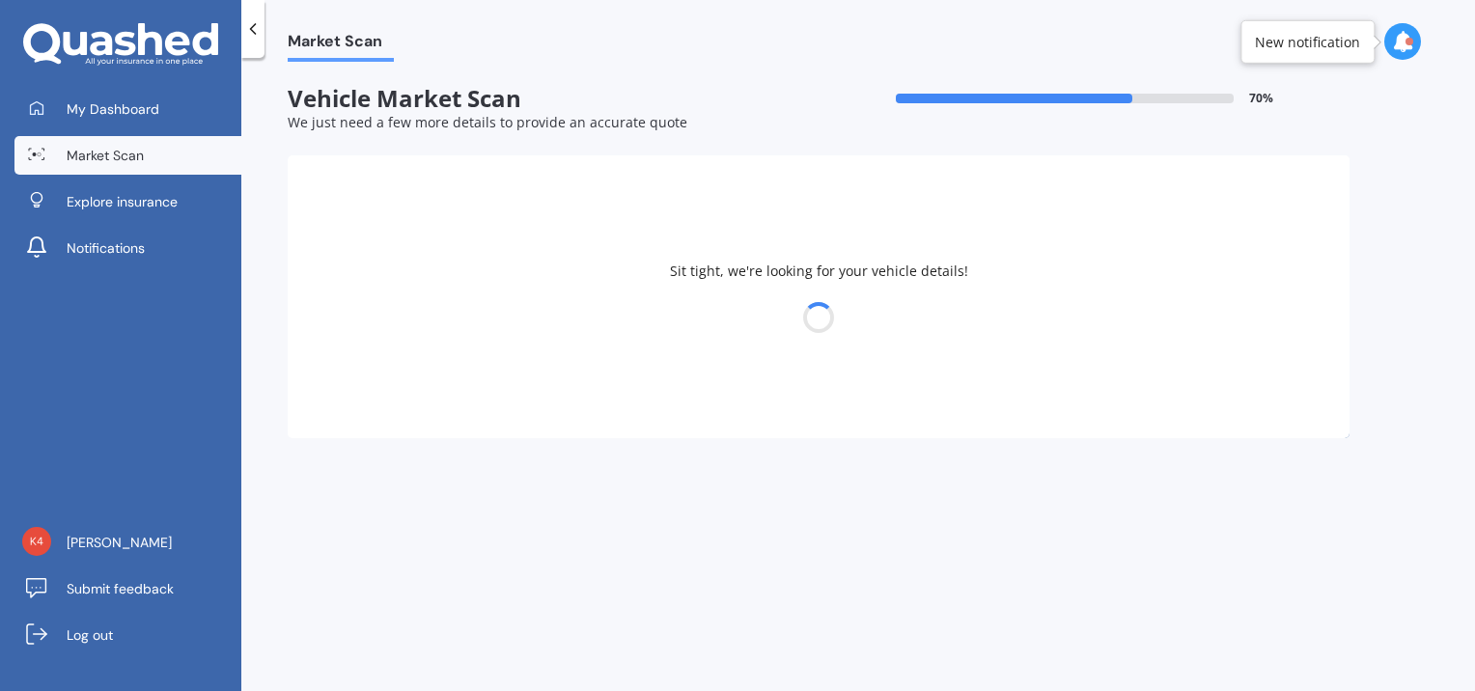
select select "HONDA"
select select "FIT"
select select "25"
select select "01"
select select "1980"
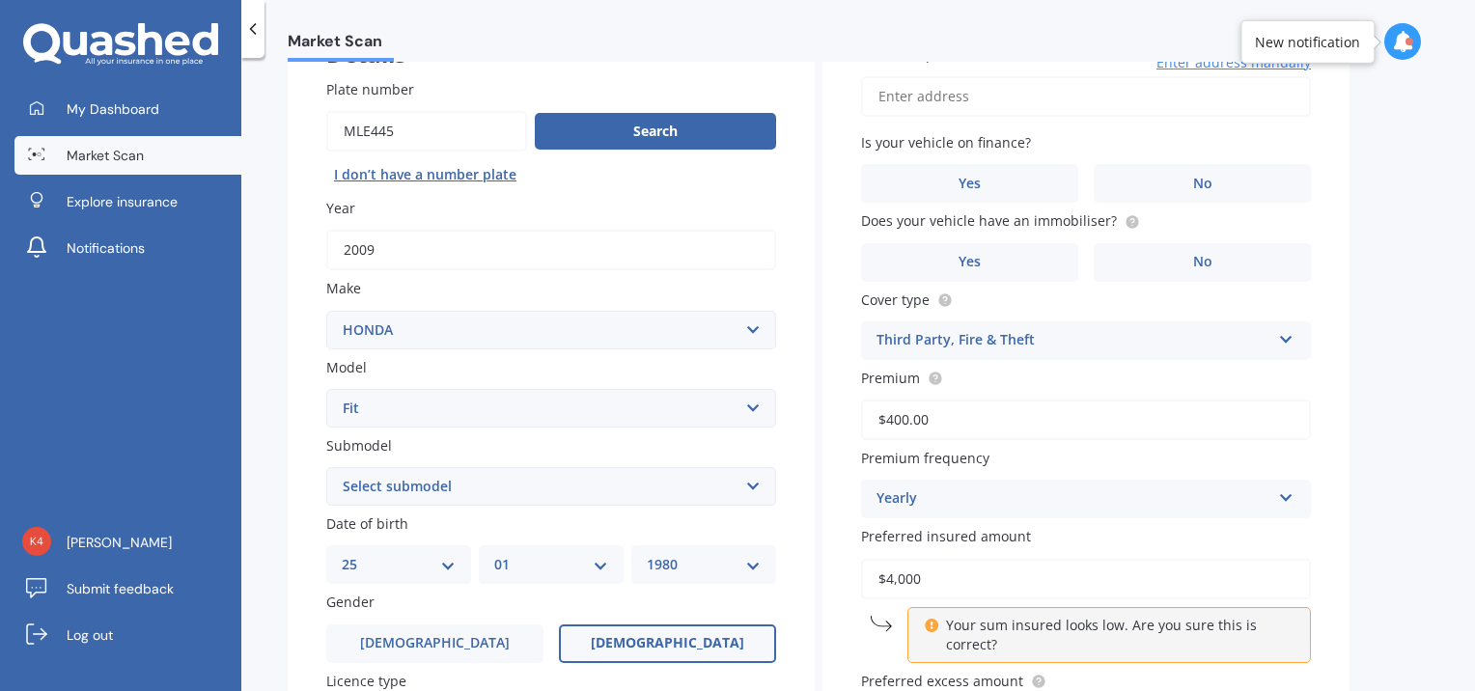
scroll to position [193, 0]
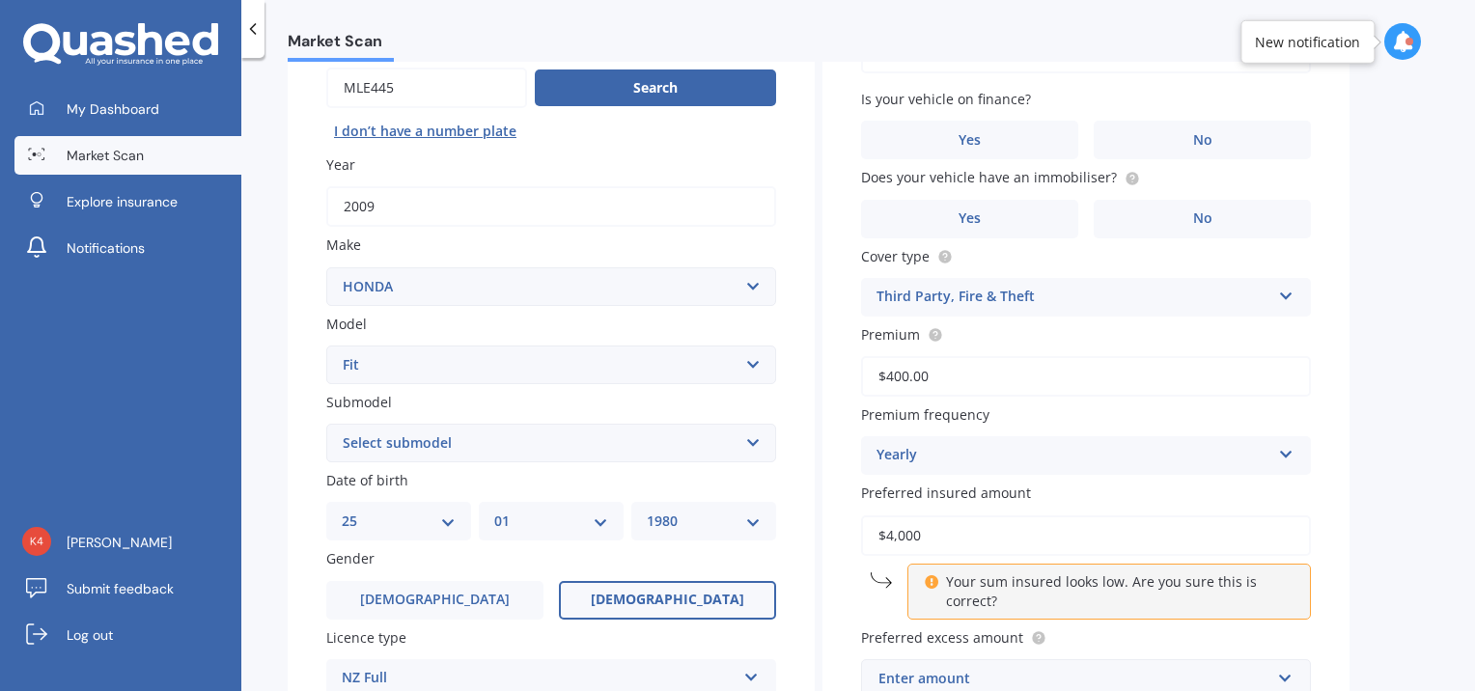
drag, startPoint x: 923, startPoint y: 533, endPoint x: 865, endPoint y: 529, distance: 58.1
click at [865, 529] on input "$4,000" at bounding box center [1086, 536] width 450 height 41
type input "$3,500"
click at [1334, 473] on div "Vehicle is parked at Enter address manually Is your vehicle on finance? Yes No …" at bounding box center [1086, 349] width 527 height 774
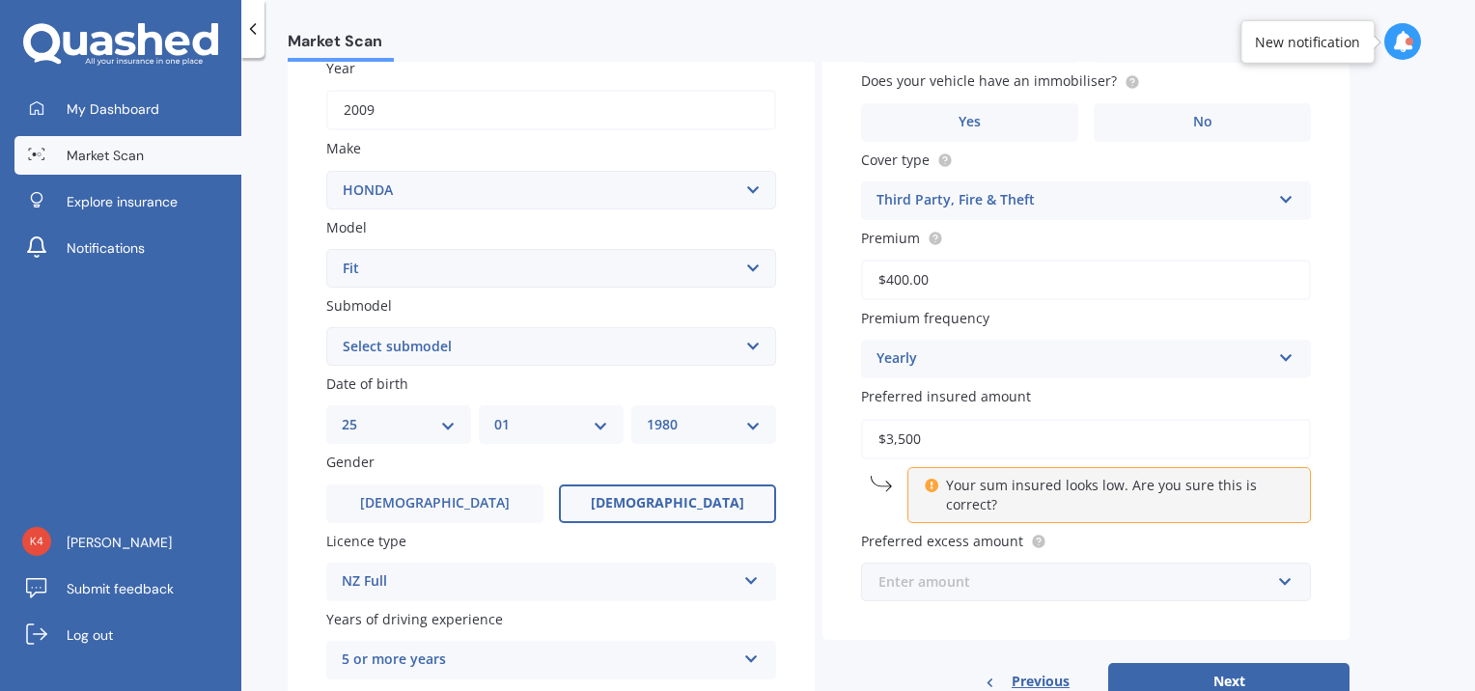
click at [1288, 582] on input "text" at bounding box center [1079, 582] width 433 height 37
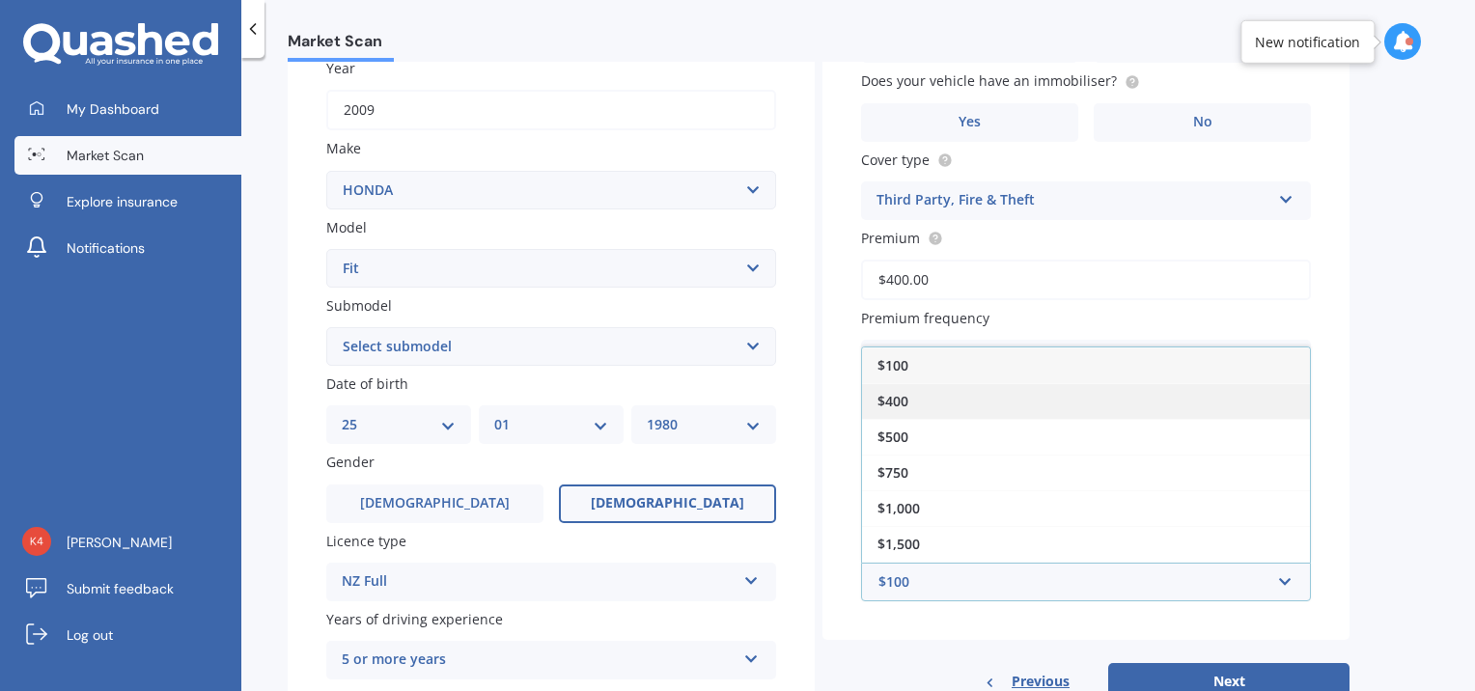
click at [909, 402] on div "$400" at bounding box center [1086, 401] width 448 height 36
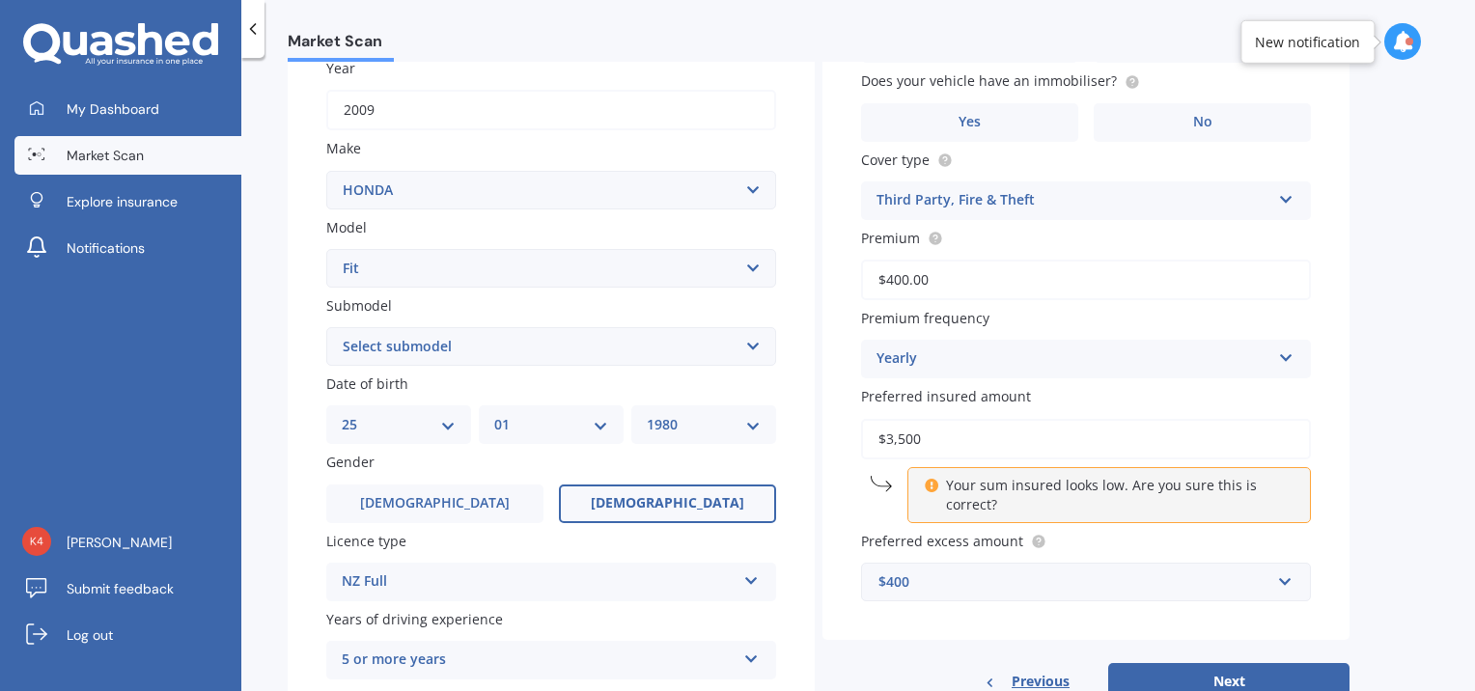
click at [760, 580] on div "NZ Full NZ Full NZ Restricted NZ Learners [GEOGRAPHIC_DATA] [GEOGRAPHIC_DATA] […" at bounding box center [551, 582] width 450 height 39
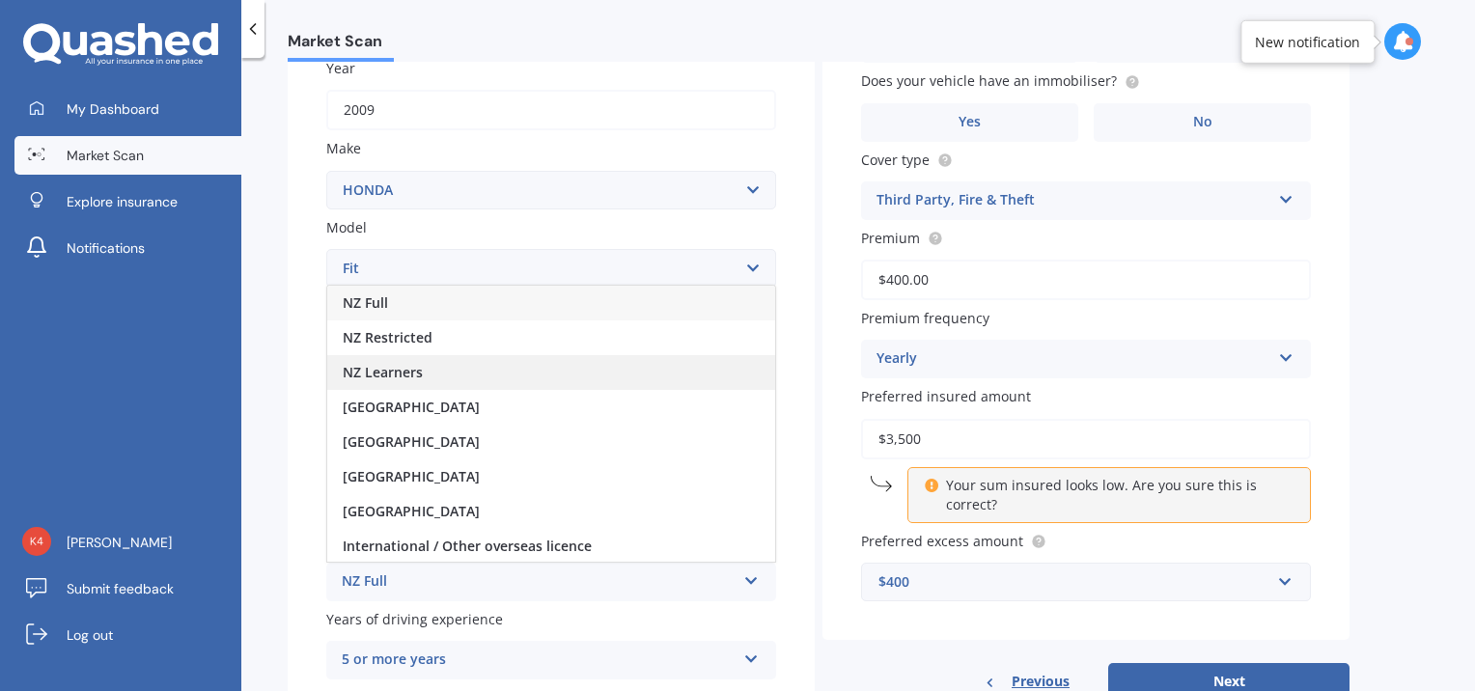
click at [489, 371] on div "NZ Learners" at bounding box center [551, 372] width 448 height 35
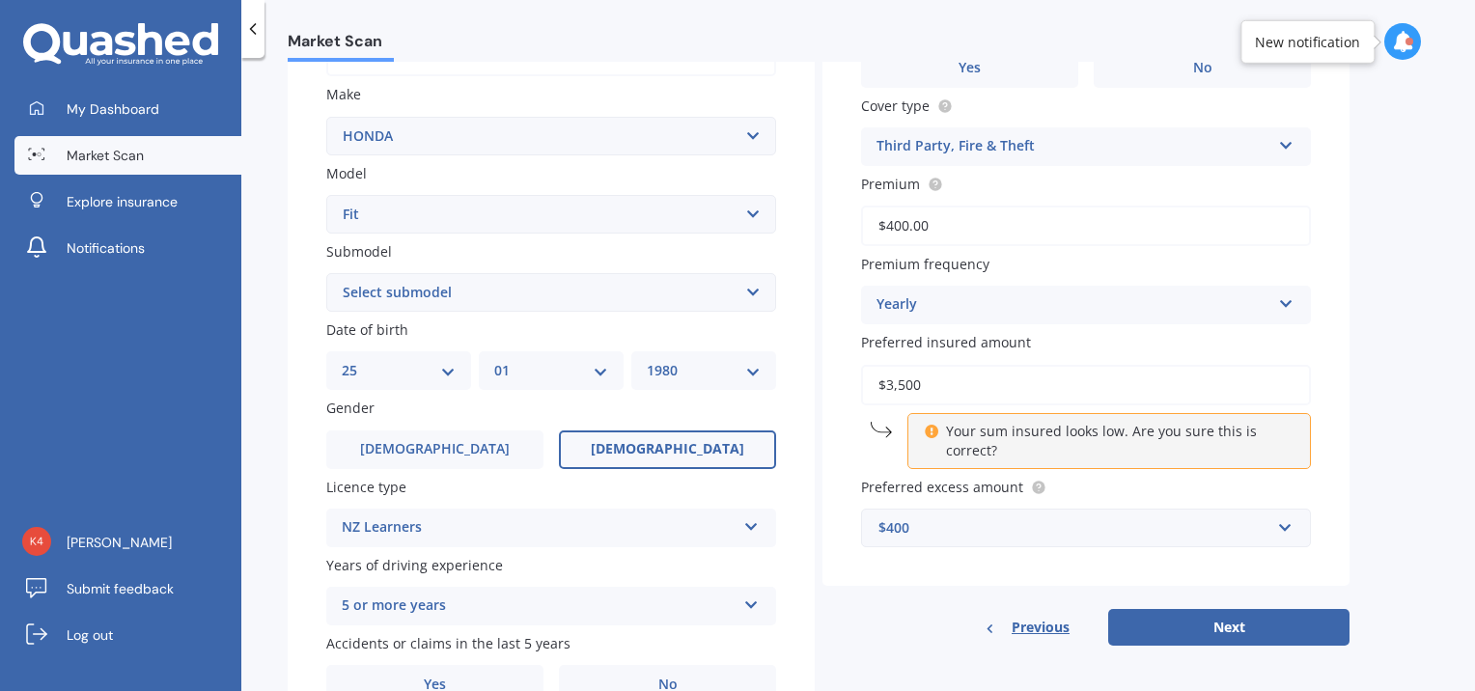
scroll to position [386, 0]
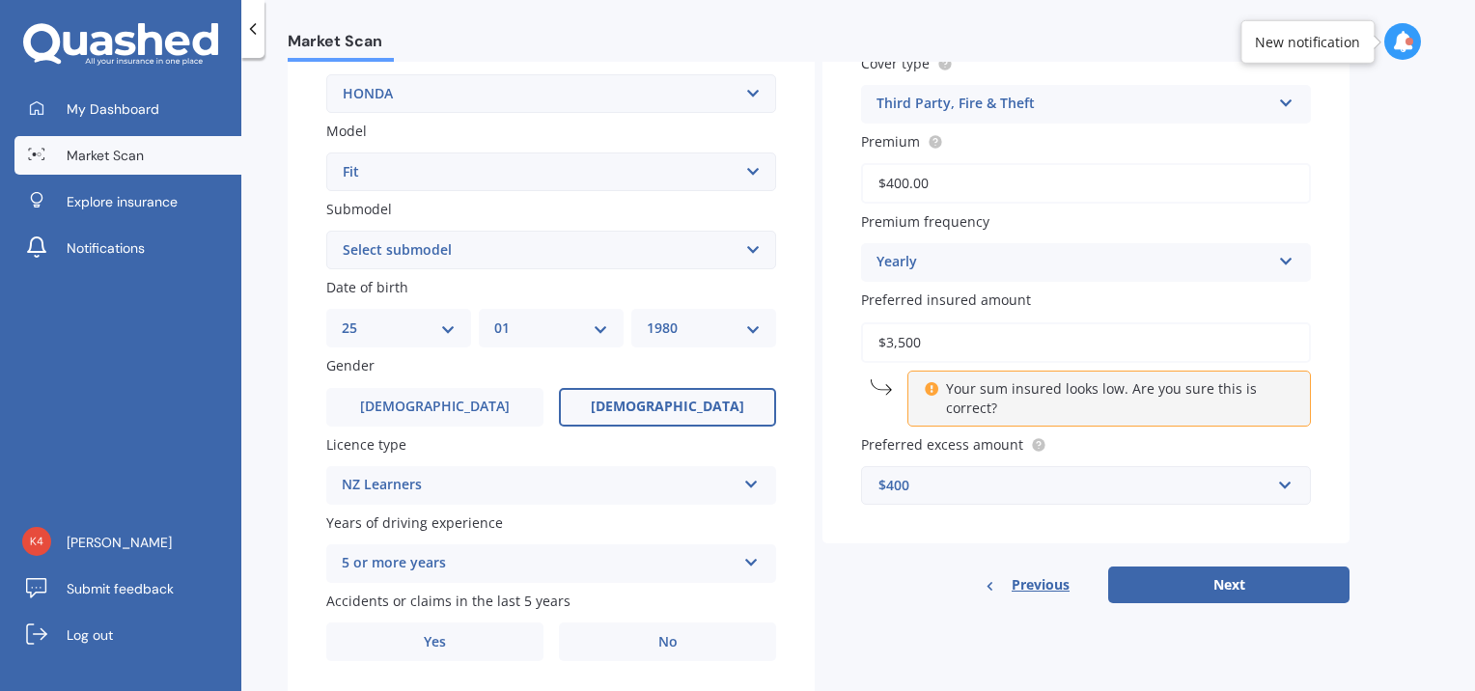
click at [748, 565] on icon at bounding box center [751, 559] width 16 height 14
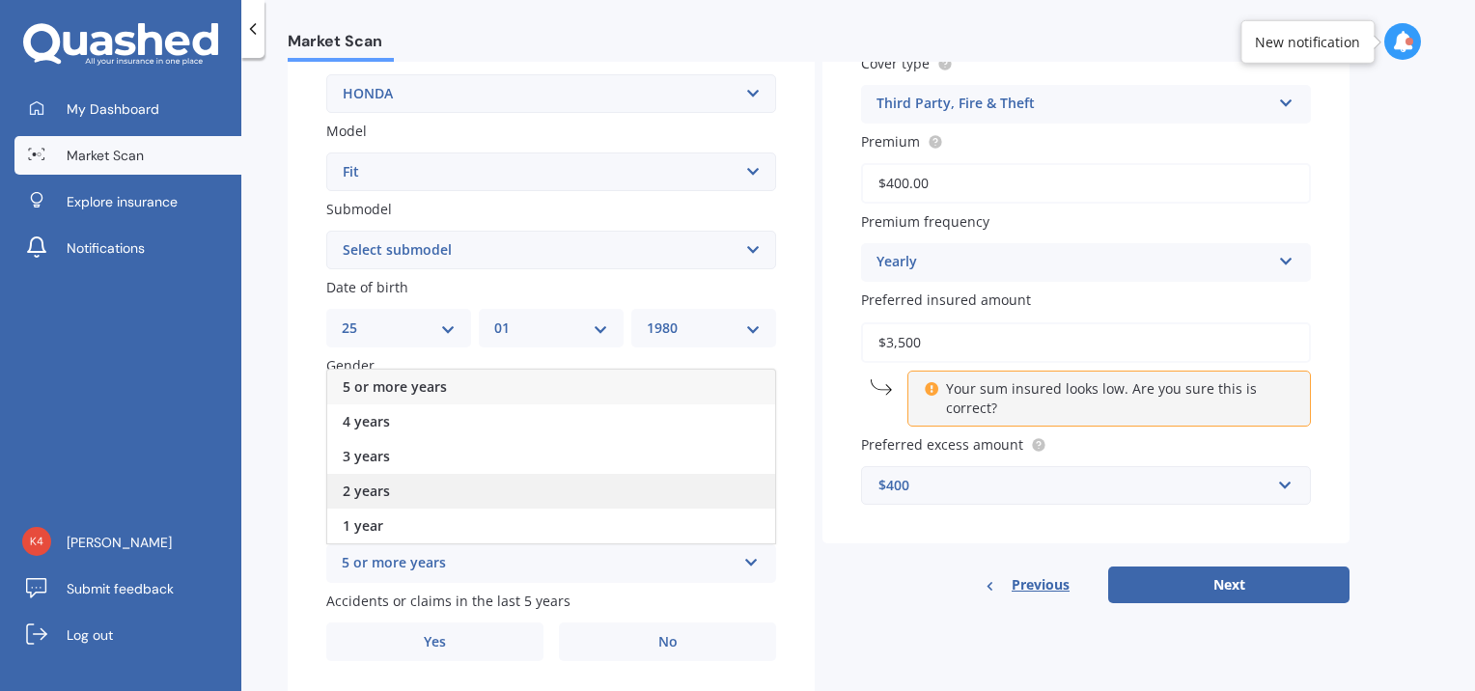
click at [533, 493] on div "2 years" at bounding box center [551, 491] width 448 height 35
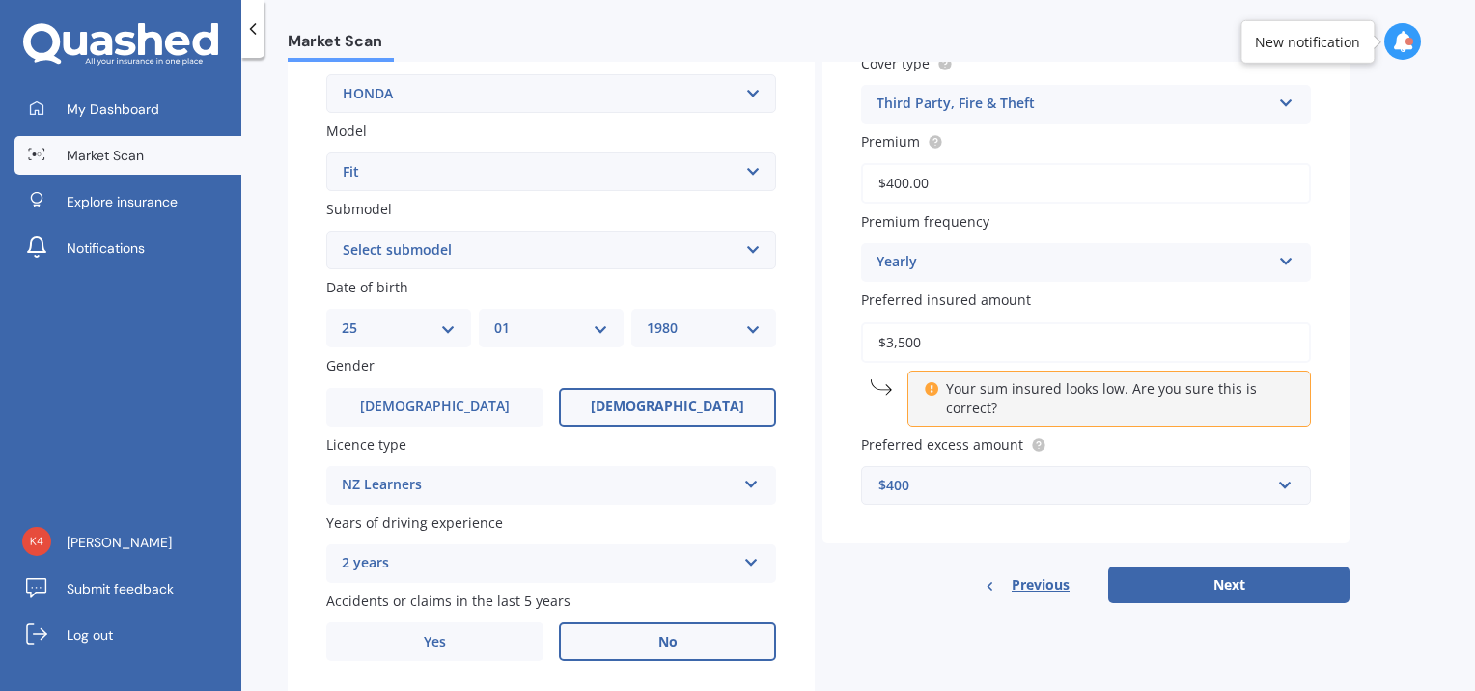
click at [653, 645] on label "No" at bounding box center [667, 642] width 217 height 39
click at [0, 0] on input "No" at bounding box center [0, 0] width 0 height 0
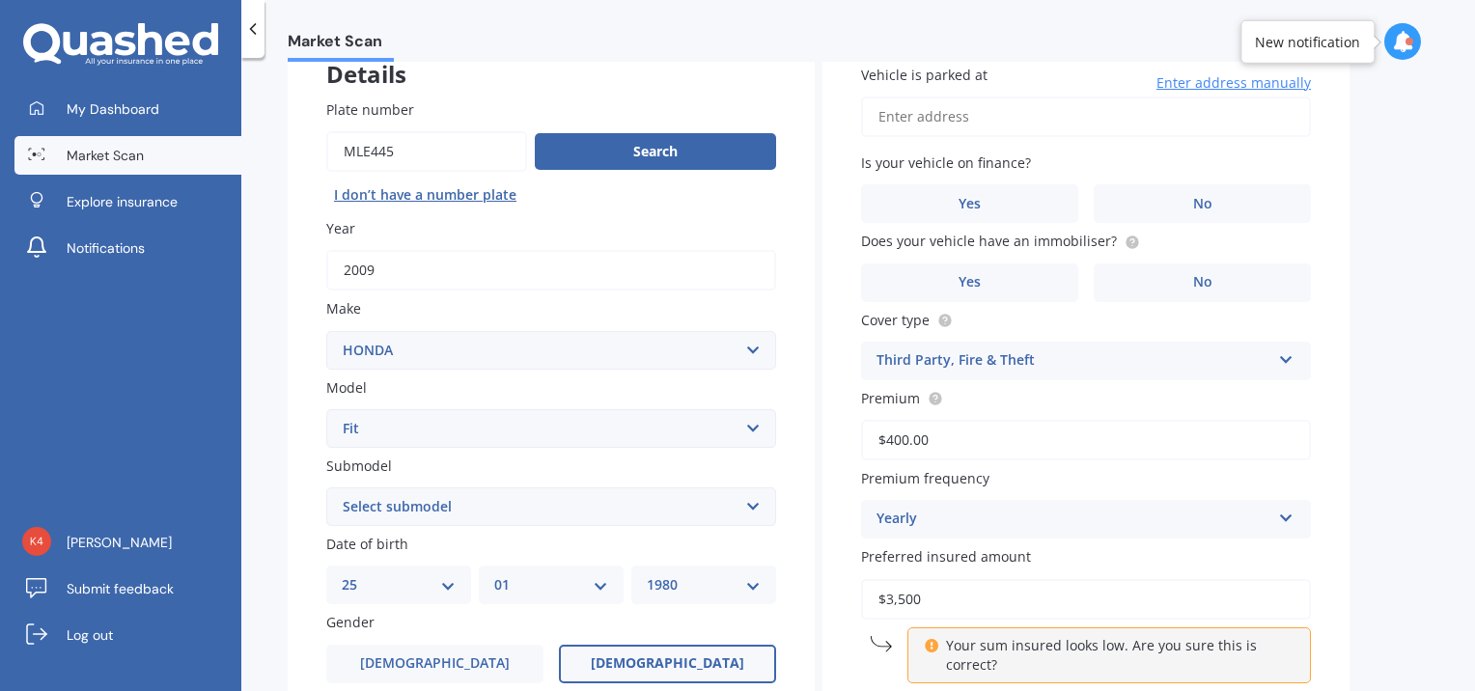
scroll to position [97, 0]
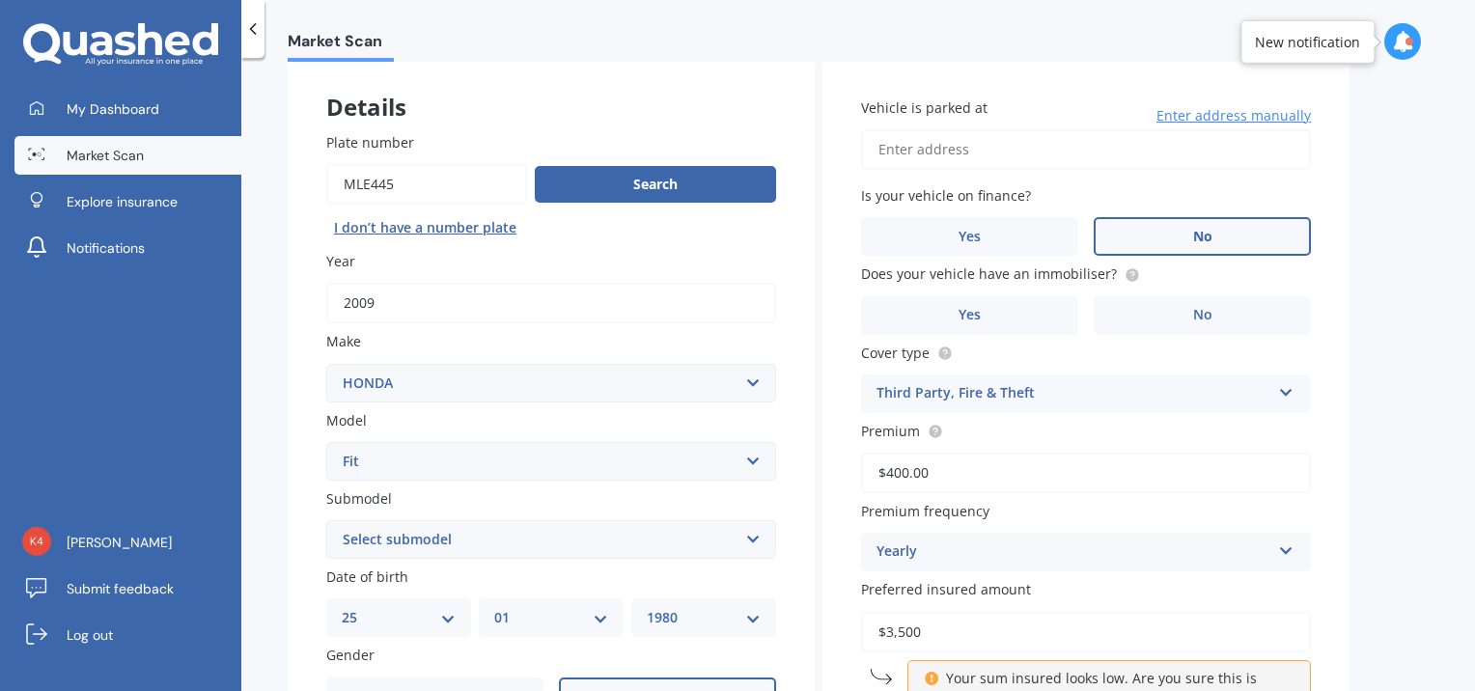
click at [1207, 229] on span "No" at bounding box center [1202, 237] width 19 height 16
click at [0, 0] on input "No" at bounding box center [0, 0] width 0 height 0
click at [1232, 317] on label "No" at bounding box center [1202, 315] width 217 height 39
click at [0, 0] on input "No" at bounding box center [0, 0] width 0 height 0
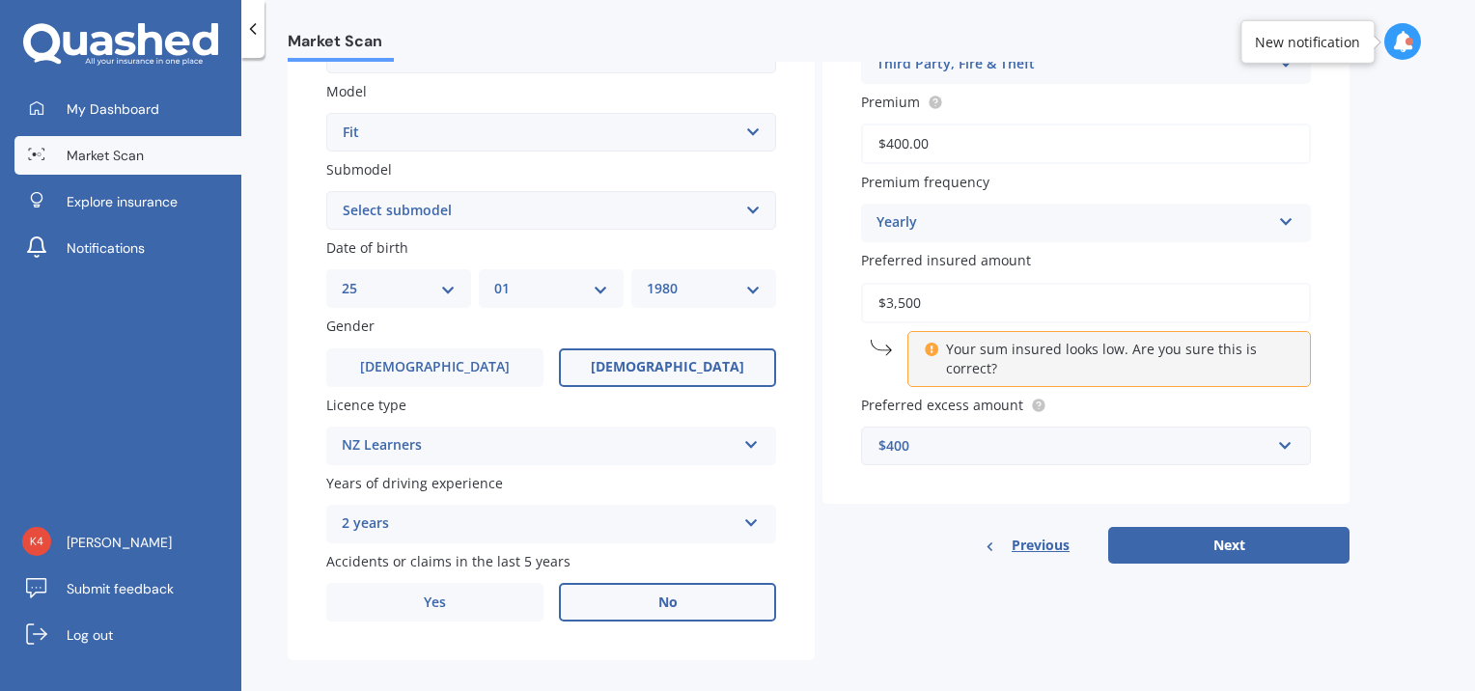
scroll to position [445, 0]
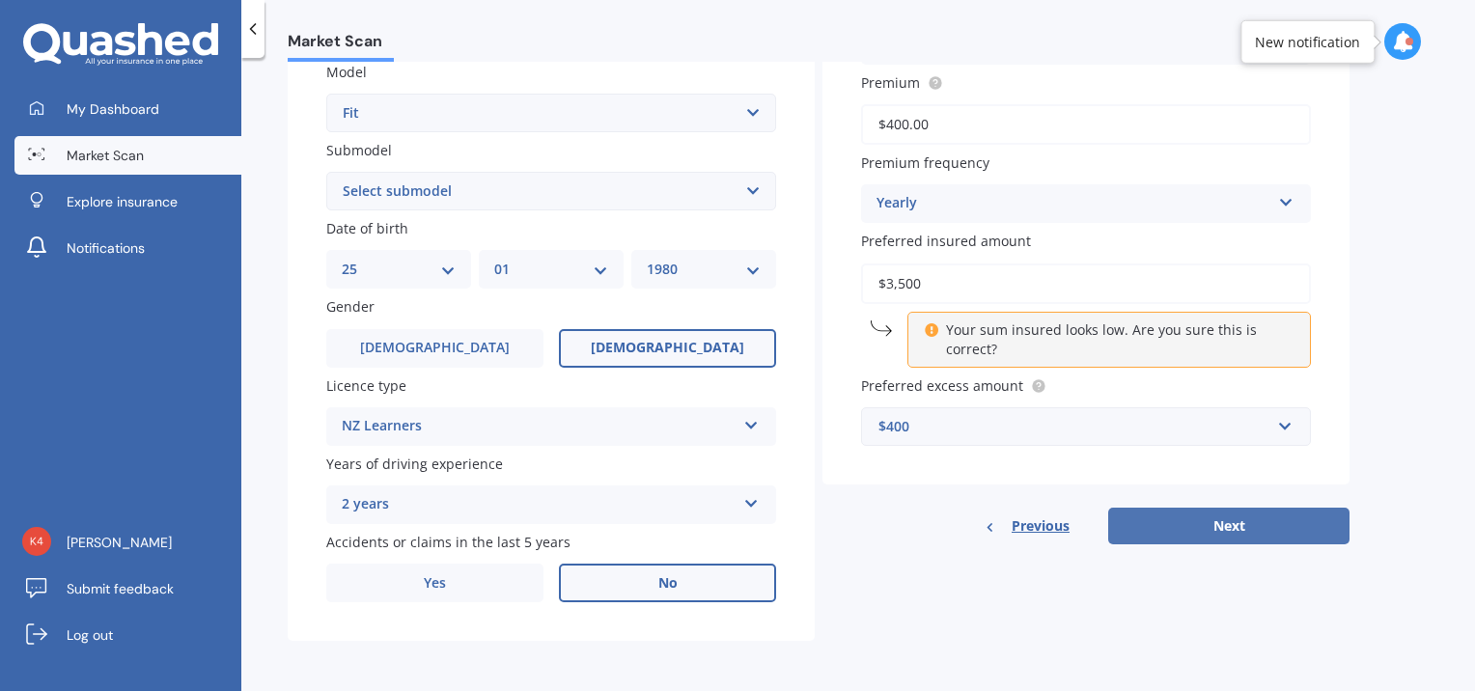
click at [1227, 521] on button "Next" at bounding box center [1228, 526] width 241 height 37
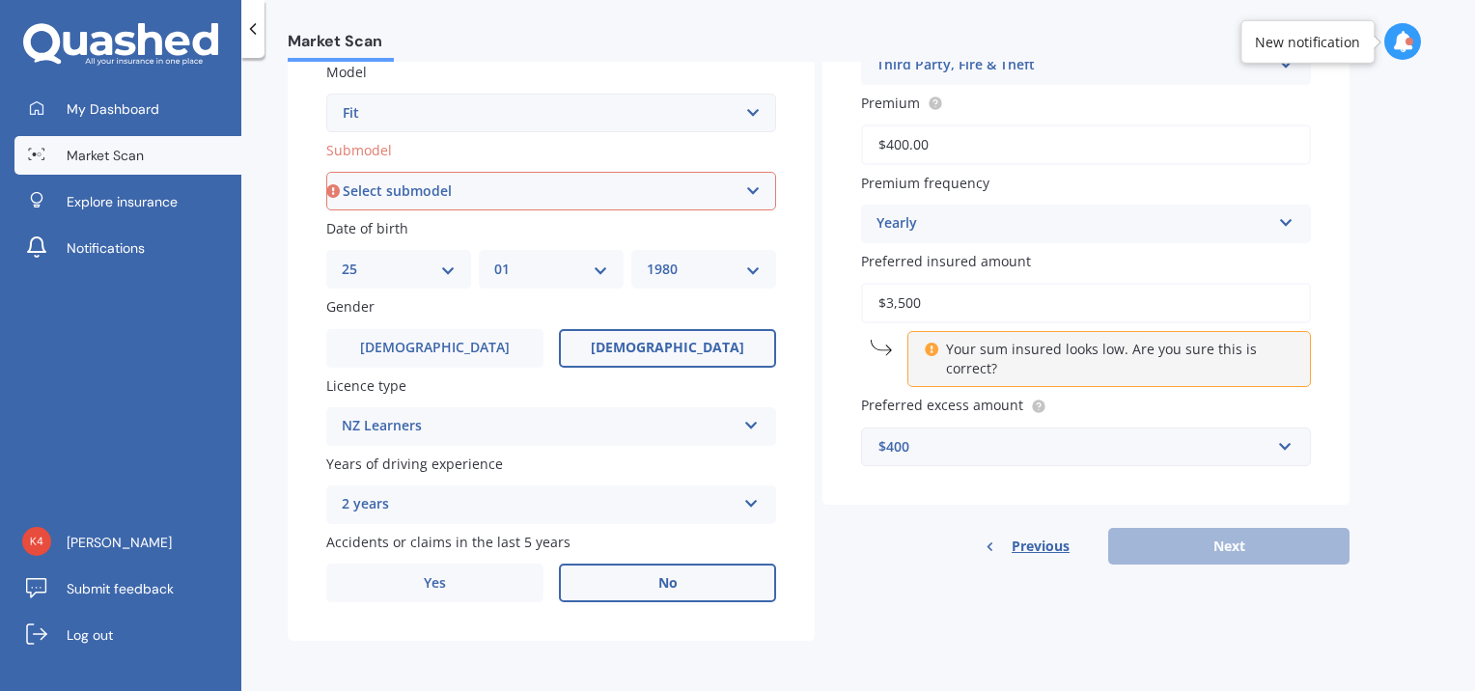
click at [760, 182] on select "Select submodel Diesel EV Hybrid Petrol" at bounding box center [551, 191] width 450 height 39
select select "PETROL"
click at [326, 172] on select "Select submodel Diesel EV Hybrid Petrol" at bounding box center [551, 191] width 450 height 39
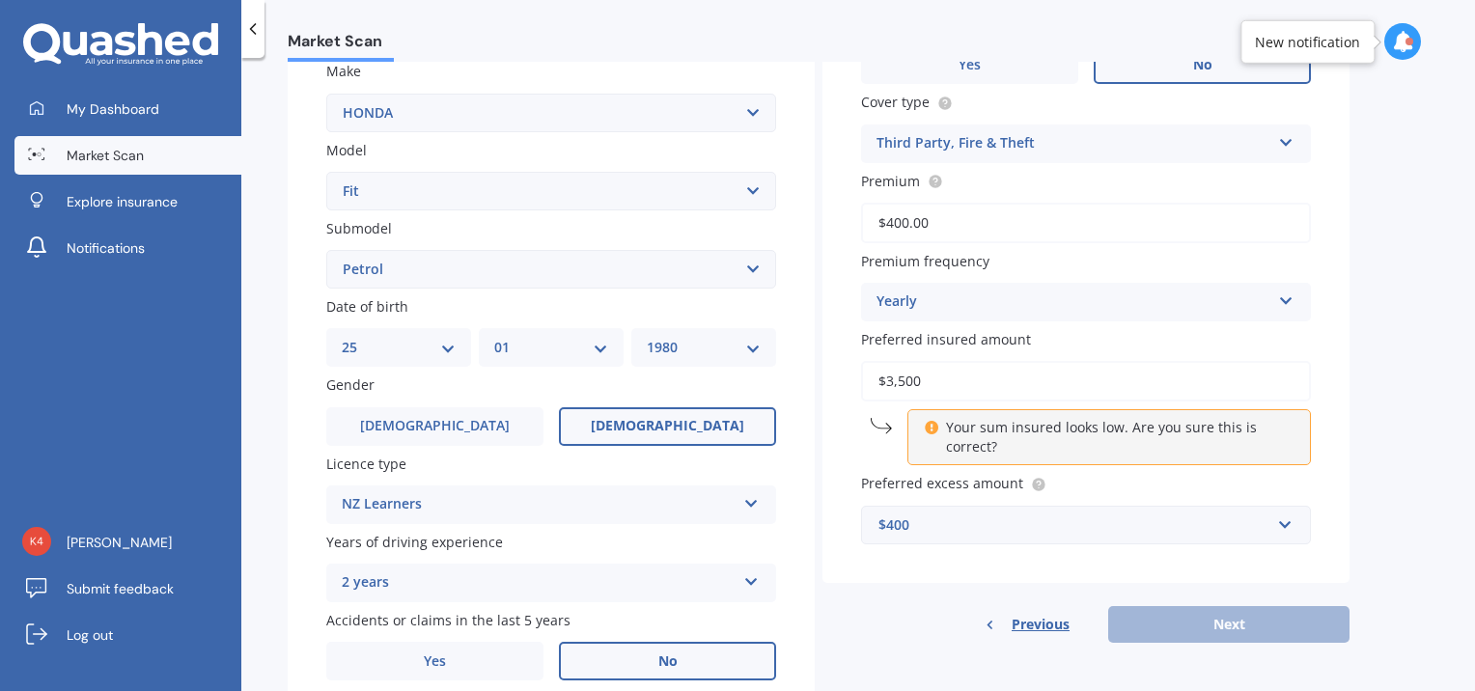
scroll to position [131, 0]
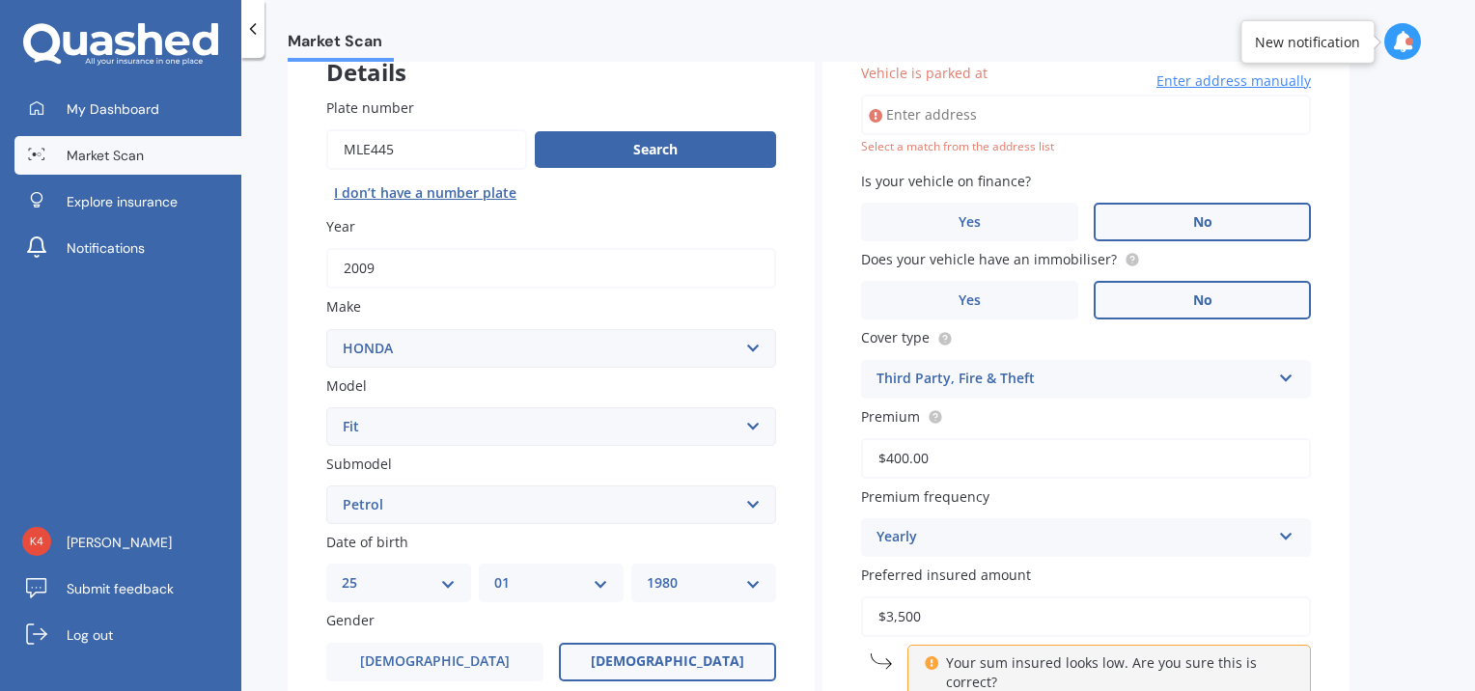
click at [968, 120] on input "Vehicle is parked at" at bounding box center [1086, 115] width 450 height 41
type input "[STREET_ADDRESS][PERSON_NAME]"
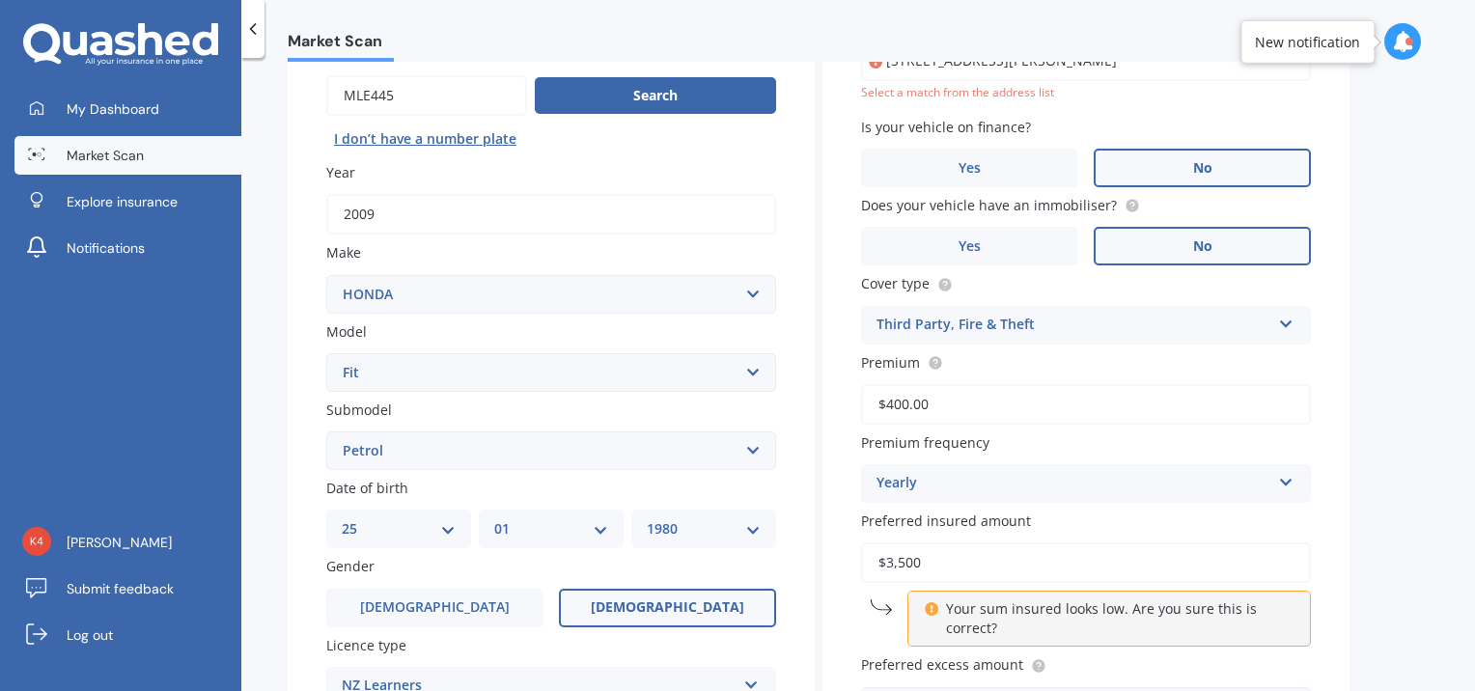
scroll to position [228, 0]
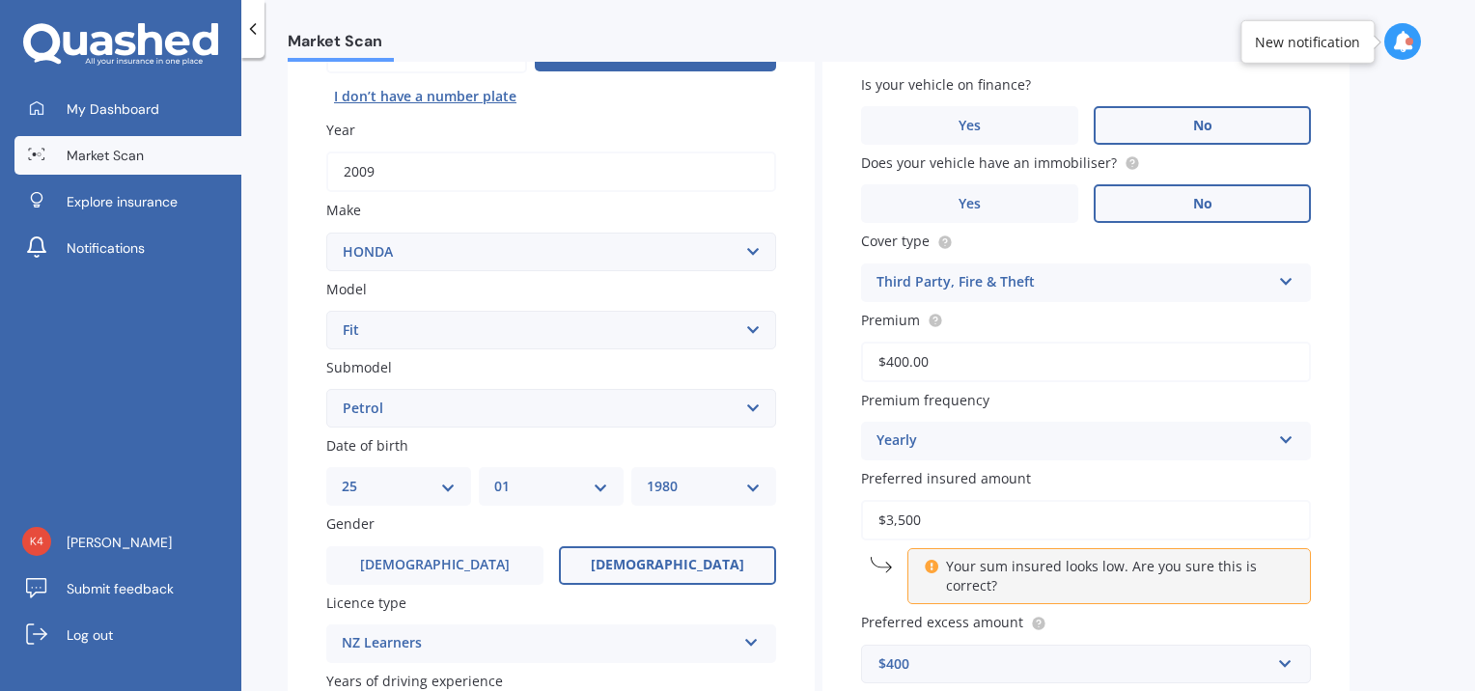
click at [753, 488] on select "YYYY 2025 2024 2023 2022 2021 2020 2019 2018 2017 2016 2015 2014 2013 2012 2011…" at bounding box center [704, 486] width 114 height 21
select select "2008"
click at [647, 476] on select "YYYY 2025 2024 2023 2022 2021 2020 2019 2018 2017 2016 2015 2014 2013 2012 2011…" at bounding box center [704, 486] width 114 height 21
click at [448, 486] on select "DD 01 02 03 04 05 06 07 08 09 10 11 12 13 14 15 16 17 18 19 20 21 22 23 24 25 2…" at bounding box center [399, 486] width 114 height 21
select select "29"
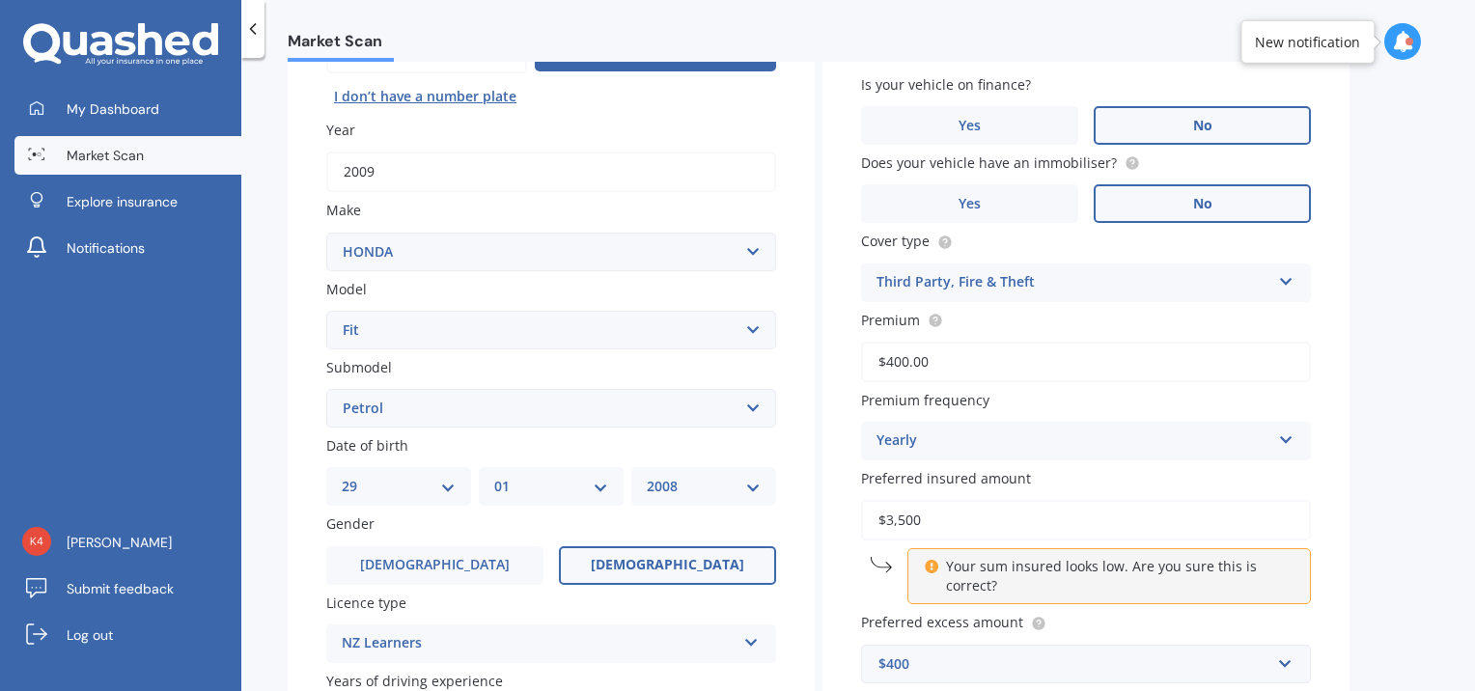
click at [342, 476] on select "DD 01 02 03 04 05 06 07 08 09 10 11 12 13 14 15 16 17 18 19 20 21 22 23 24 25 2…" at bounding box center [399, 486] width 114 height 21
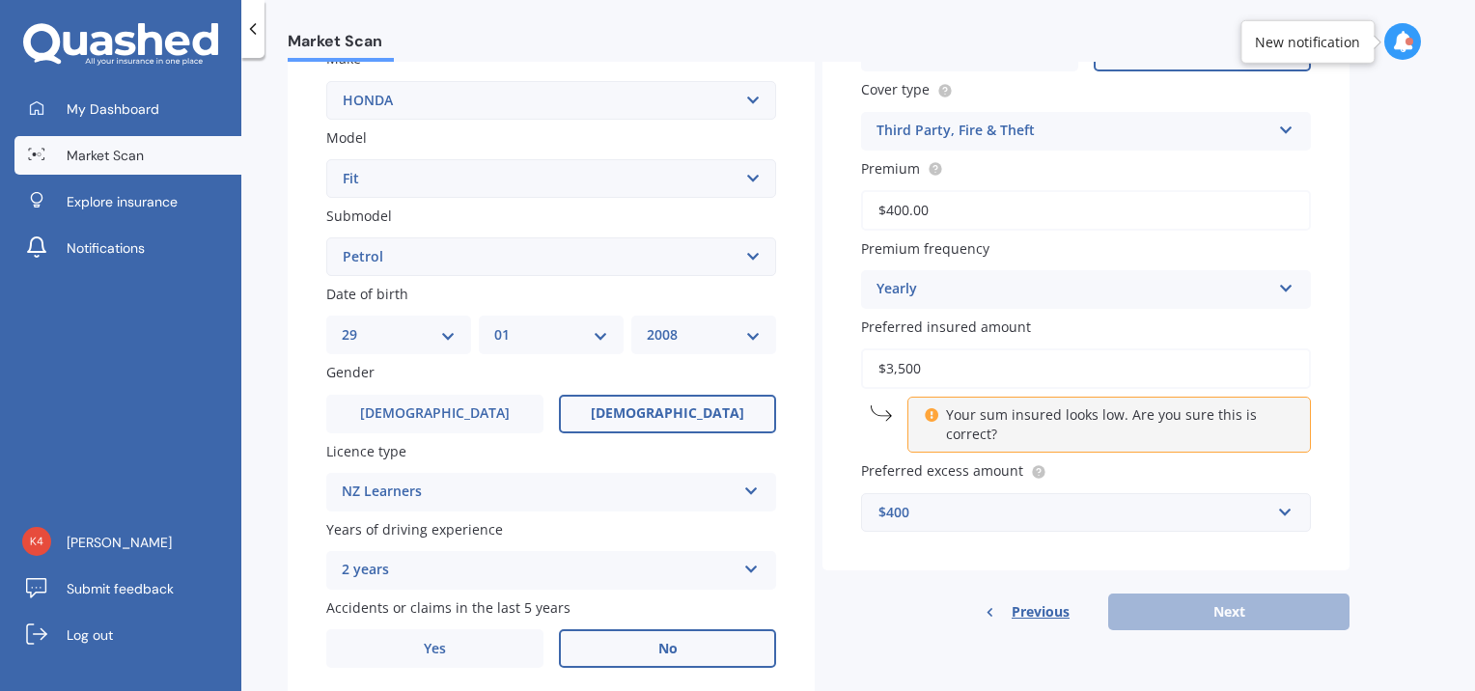
scroll to position [421, 0]
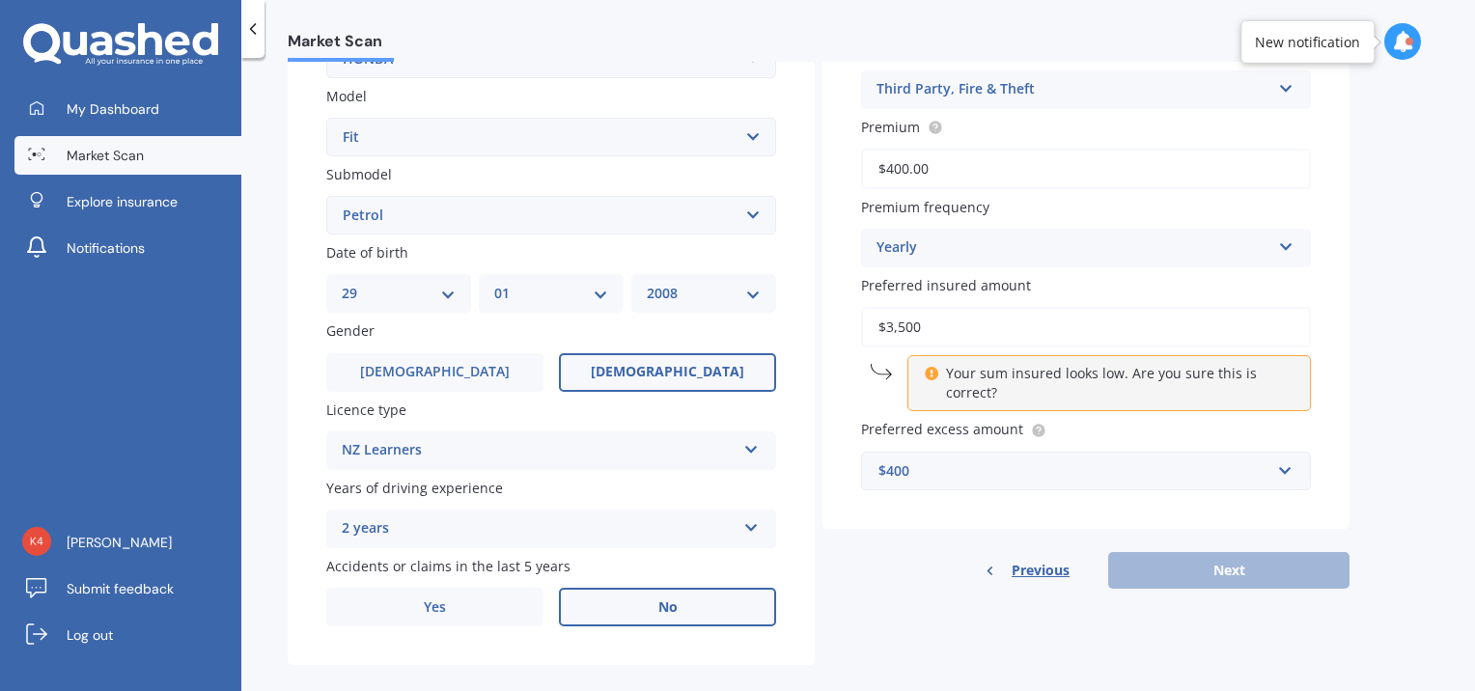
click at [1344, 388] on div "Vehicle is parked at [STREET_ADDRESS][PERSON_NAME] Enter address manually Selec…" at bounding box center [1086, 131] width 527 height 795
click at [908, 373] on div "Your sum insured looks low. Are you sure this is correct?" at bounding box center [1110, 383] width 404 height 56
click at [977, 383] on p "Your sum insured looks low. Are you sure this is correct?" at bounding box center [1116, 383] width 341 height 39
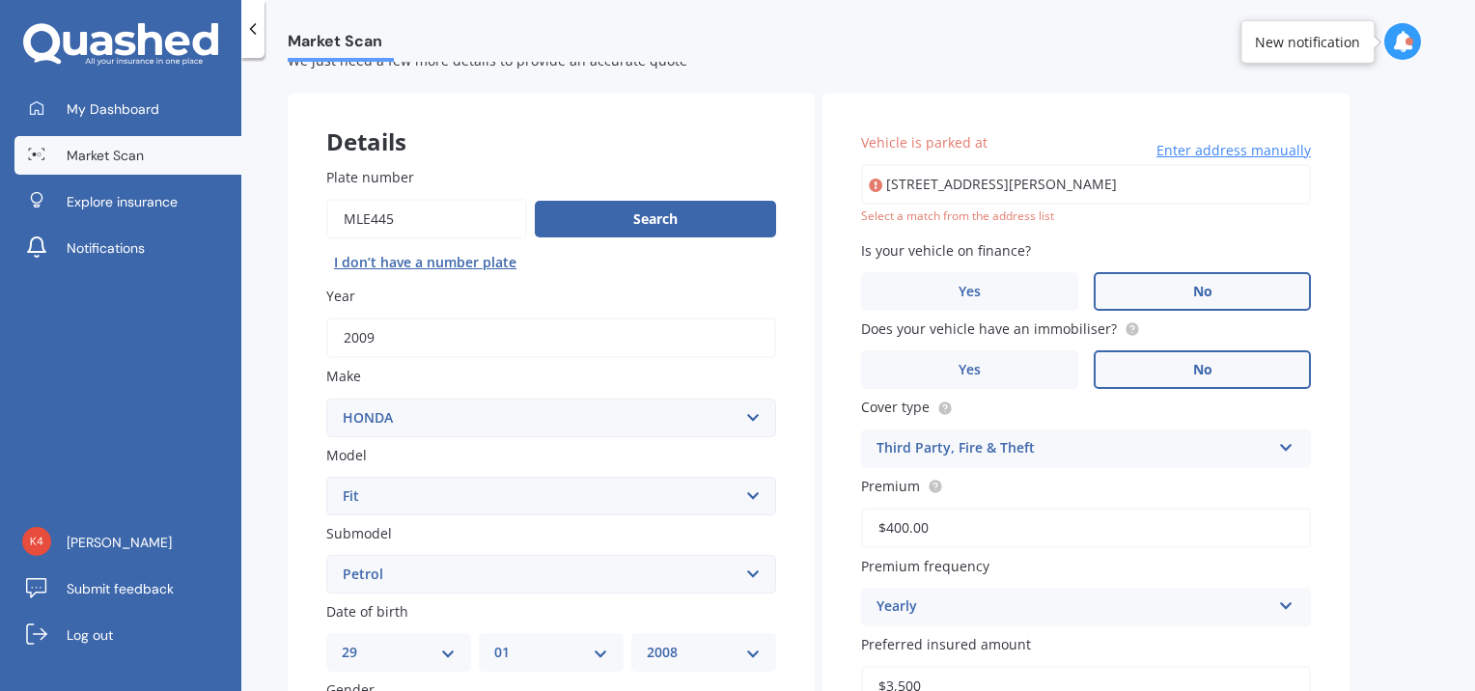
scroll to position [35, 0]
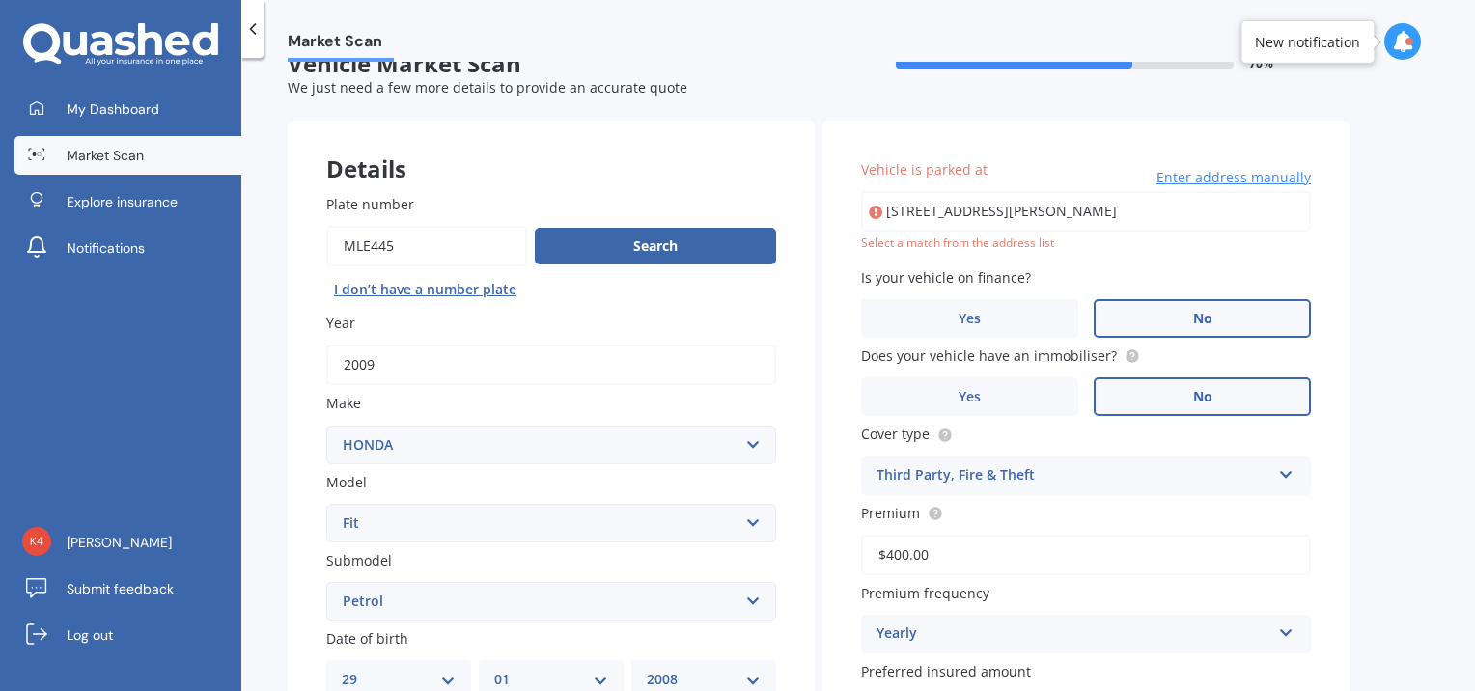
click at [1057, 214] on input "[STREET_ADDRESS][PERSON_NAME]" at bounding box center [1086, 211] width 450 height 41
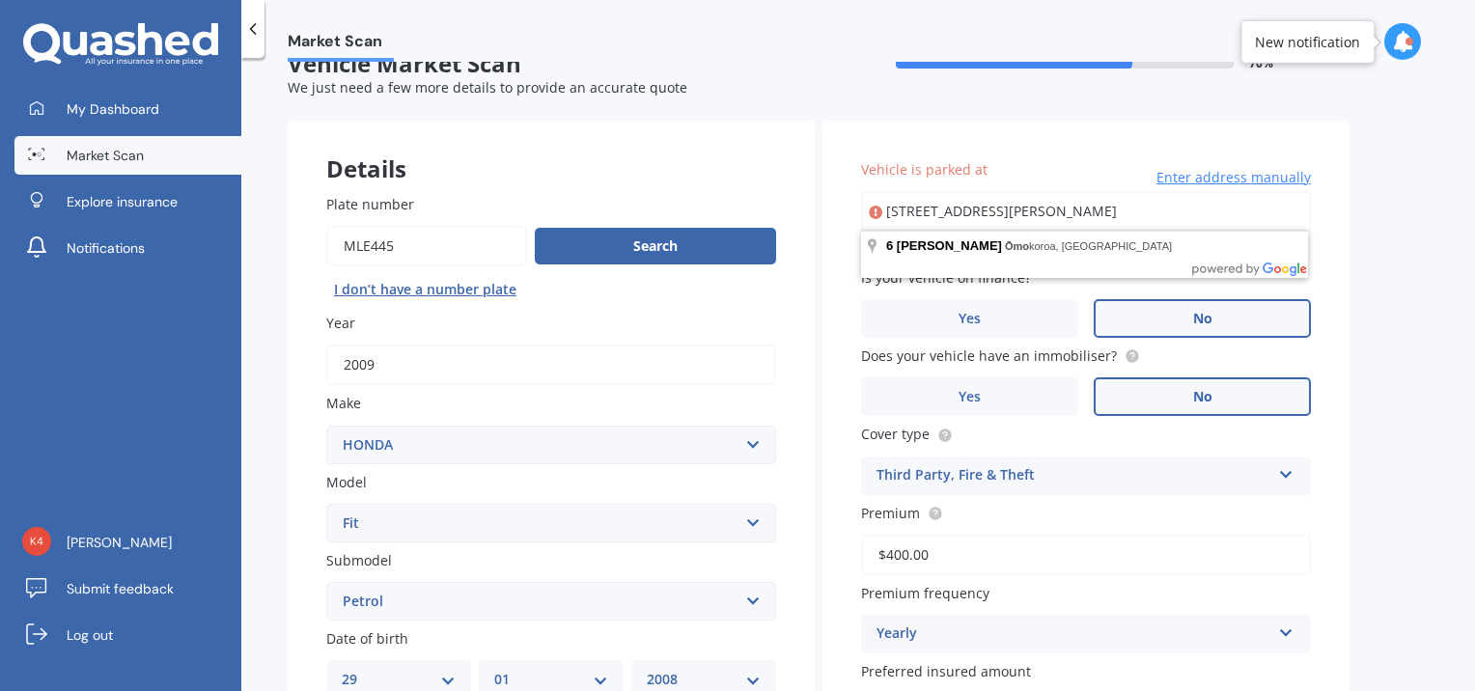
type input "[STREET_ADDRESS][PERSON_NAME]"
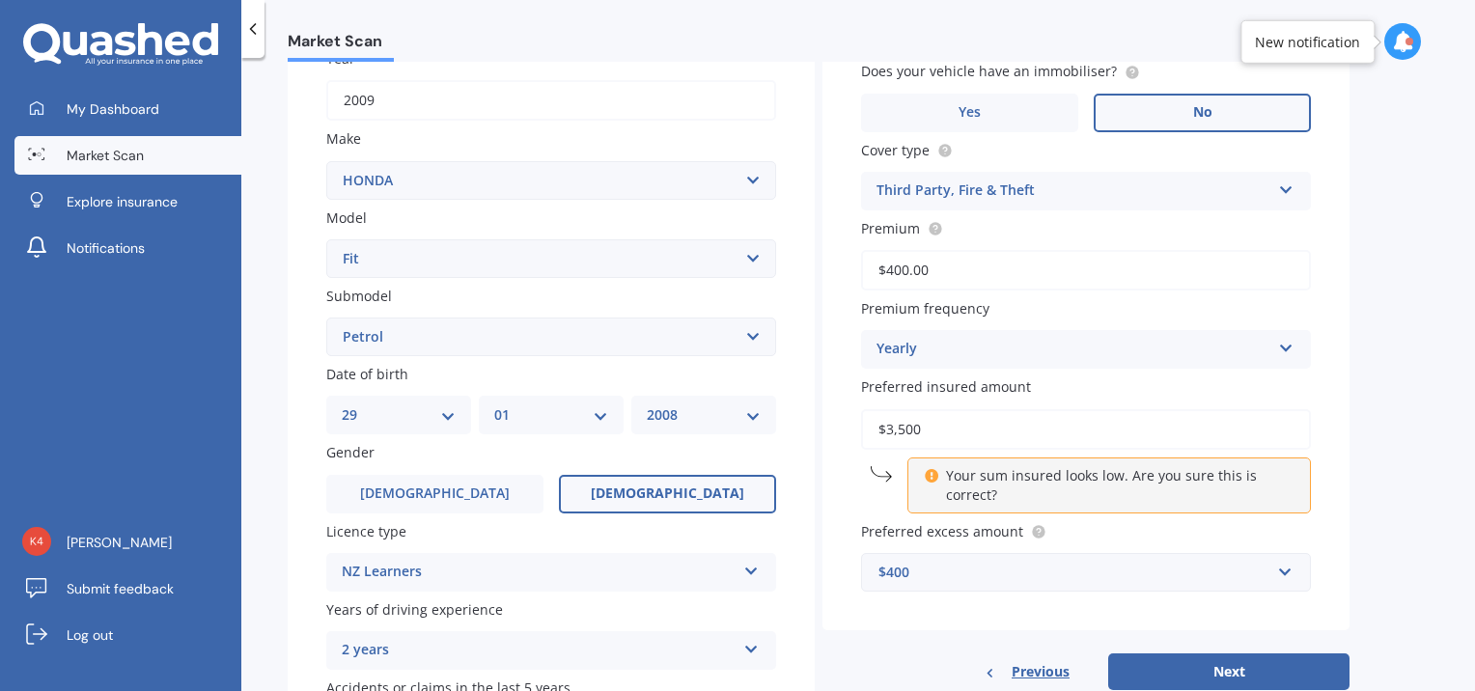
scroll to position [324, 0]
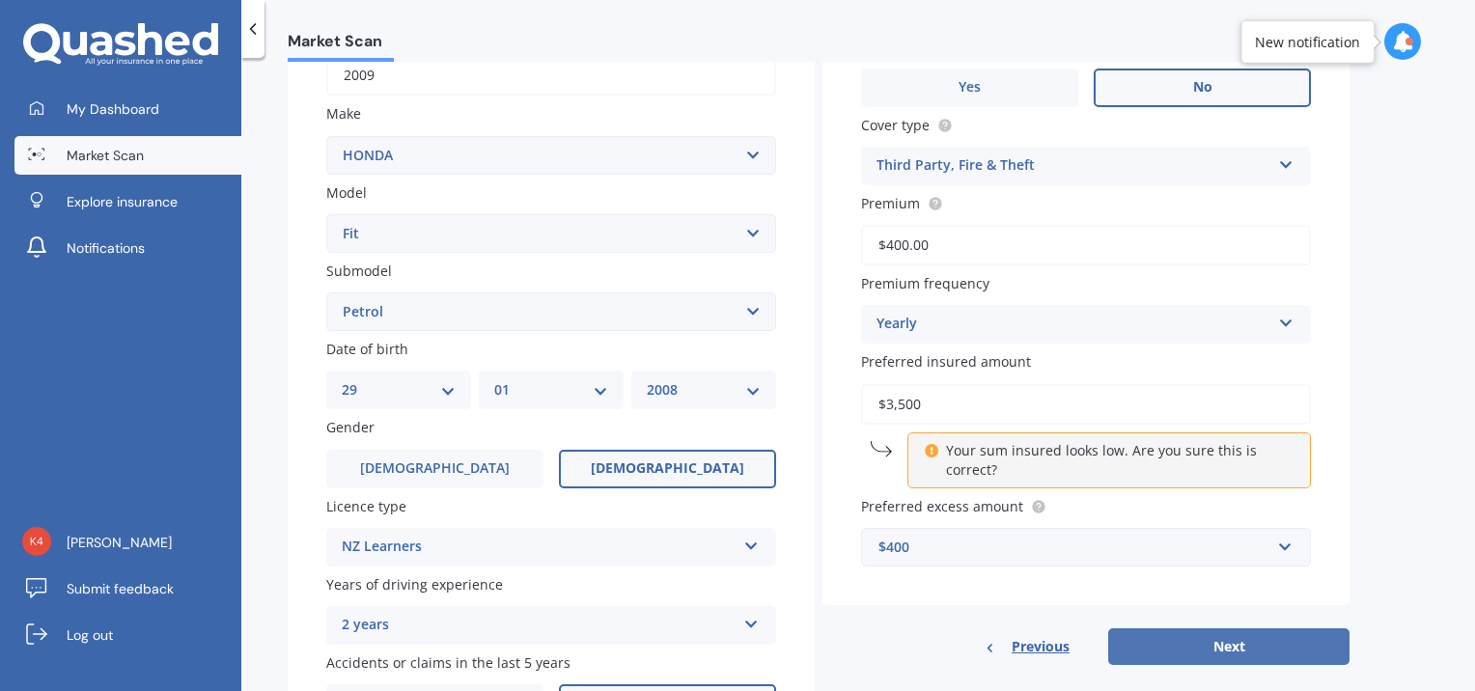
click at [1243, 636] on button "Next" at bounding box center [1228, 647] width 241 height 37
select select "29"
select select "01"
select select "2008"
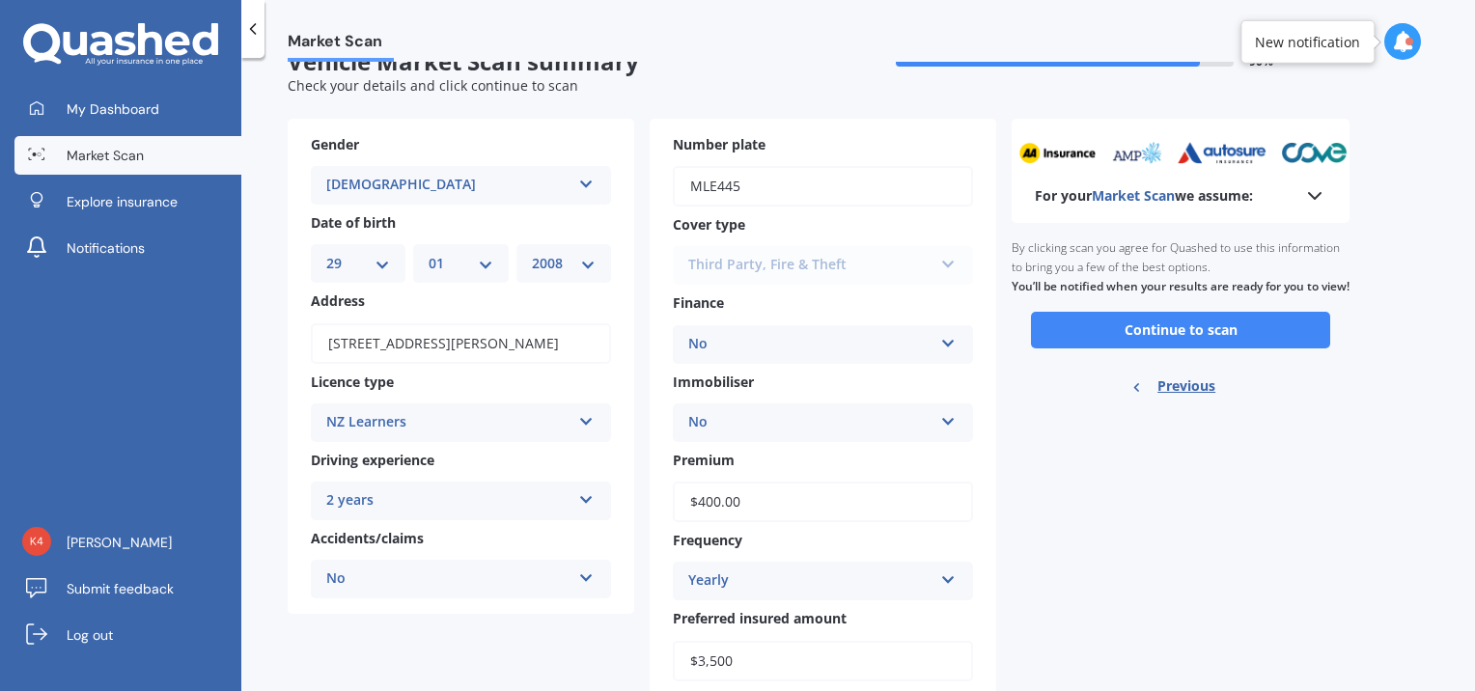
scroll to position [0, 0]
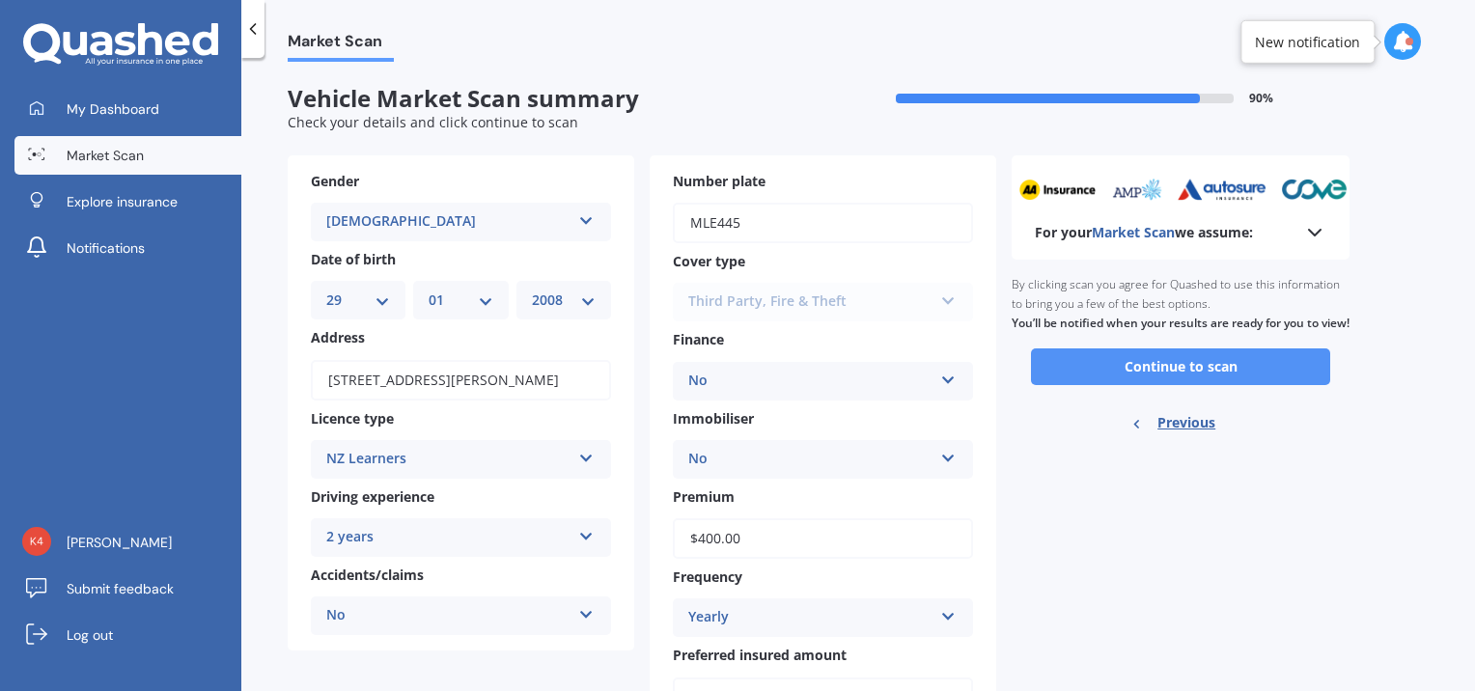
click at [1193, 385] on button "Continue to scan" at bounding box center [1180, 367] width 299 height 37
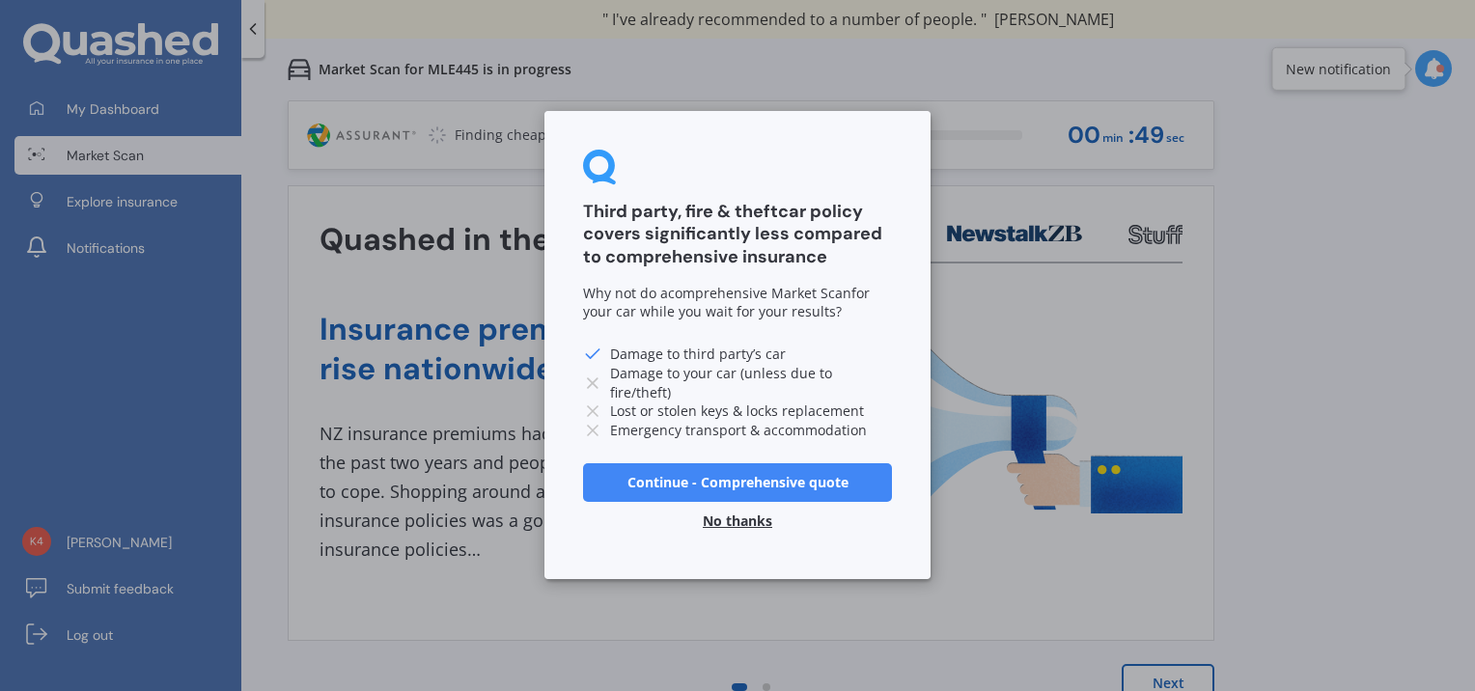
click at [731, 518] on button "No thanks" at bounding box center [737, 522] width 93 height 39
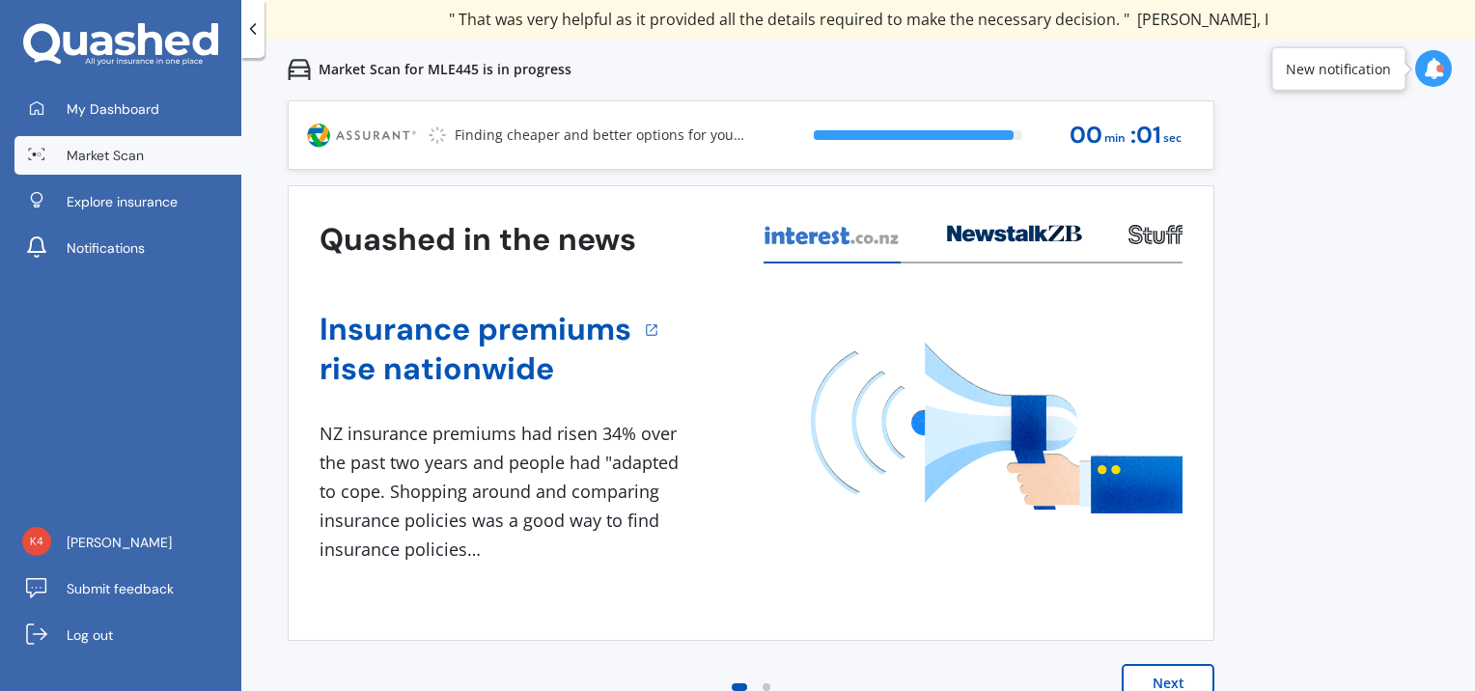
click at [1170, 675] on button "Next" at bounding box center [1168, 683] width 93 height 39
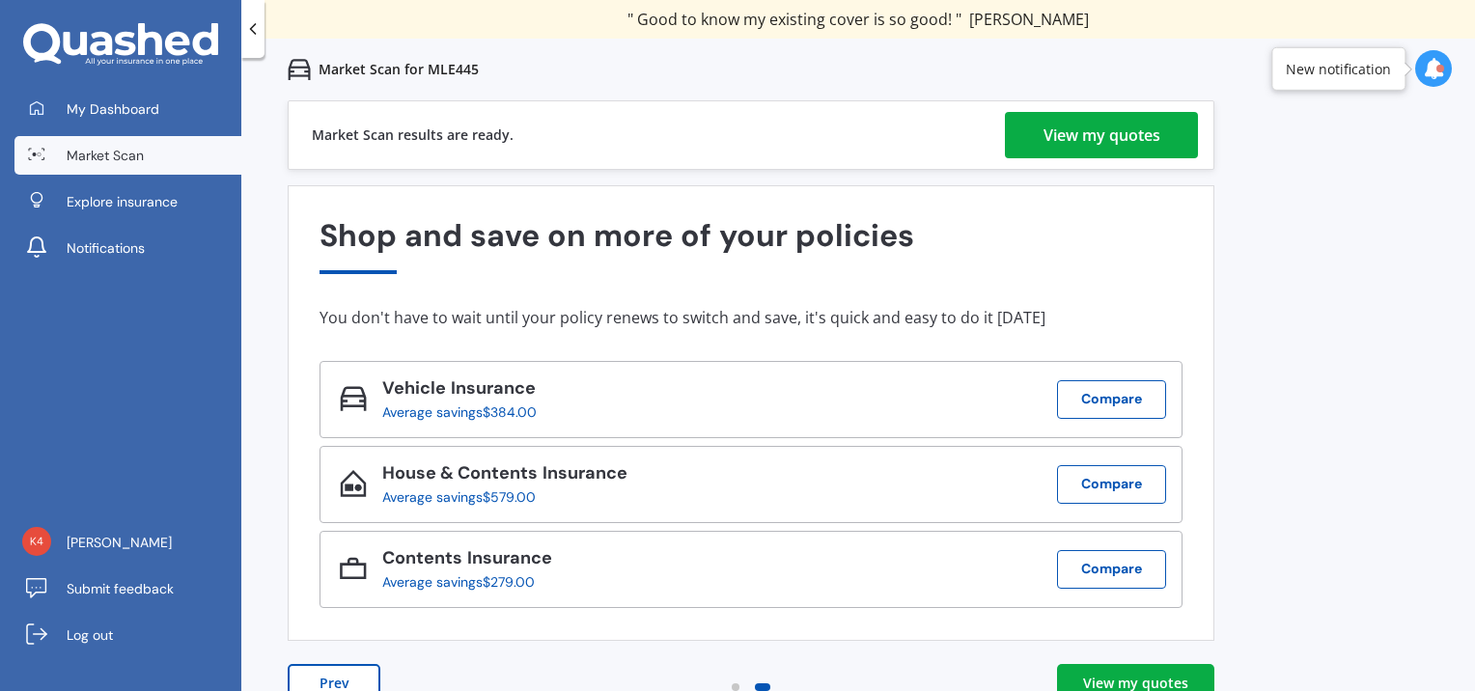
click at [1141, 129] on div "View my quotes" at bounding box center [1102, 135] width 117 height 46
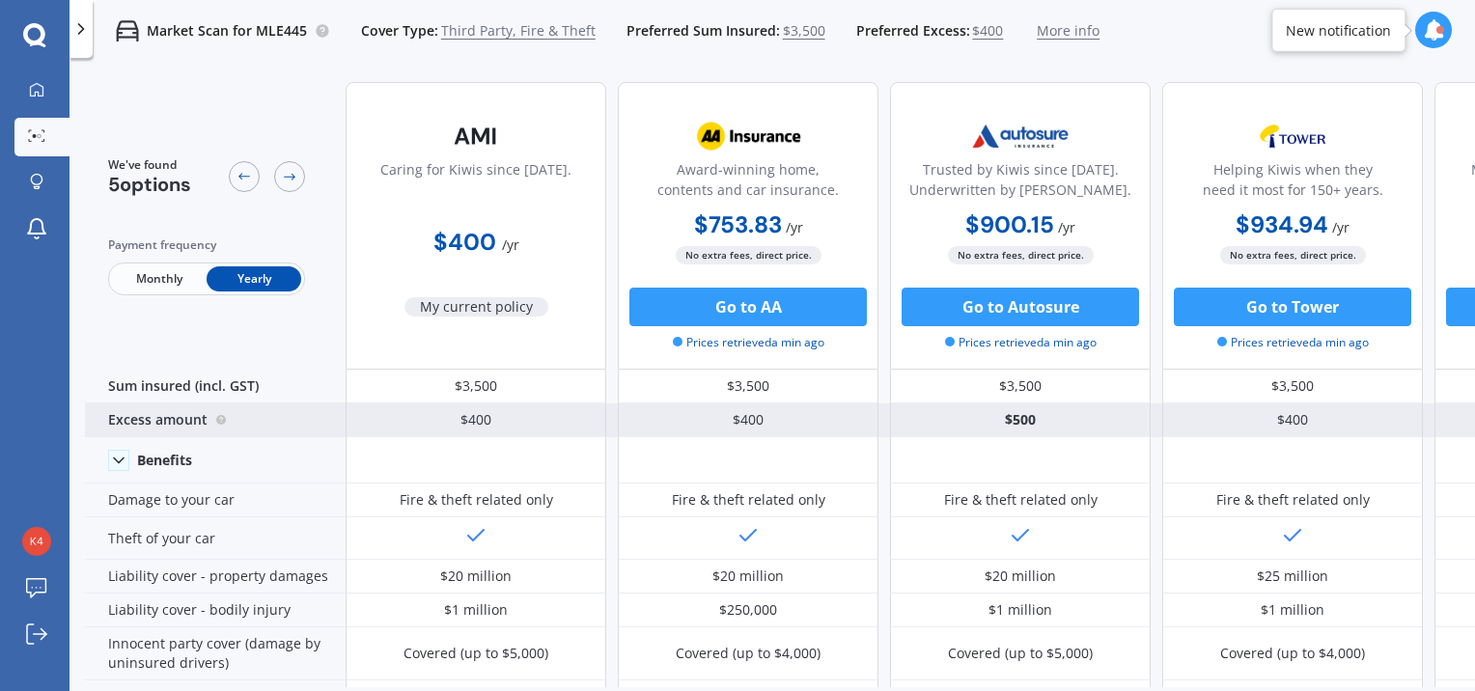
click at [205, 421] on div "Excess amount" at bounding box center [215, 421] width 261 height 34
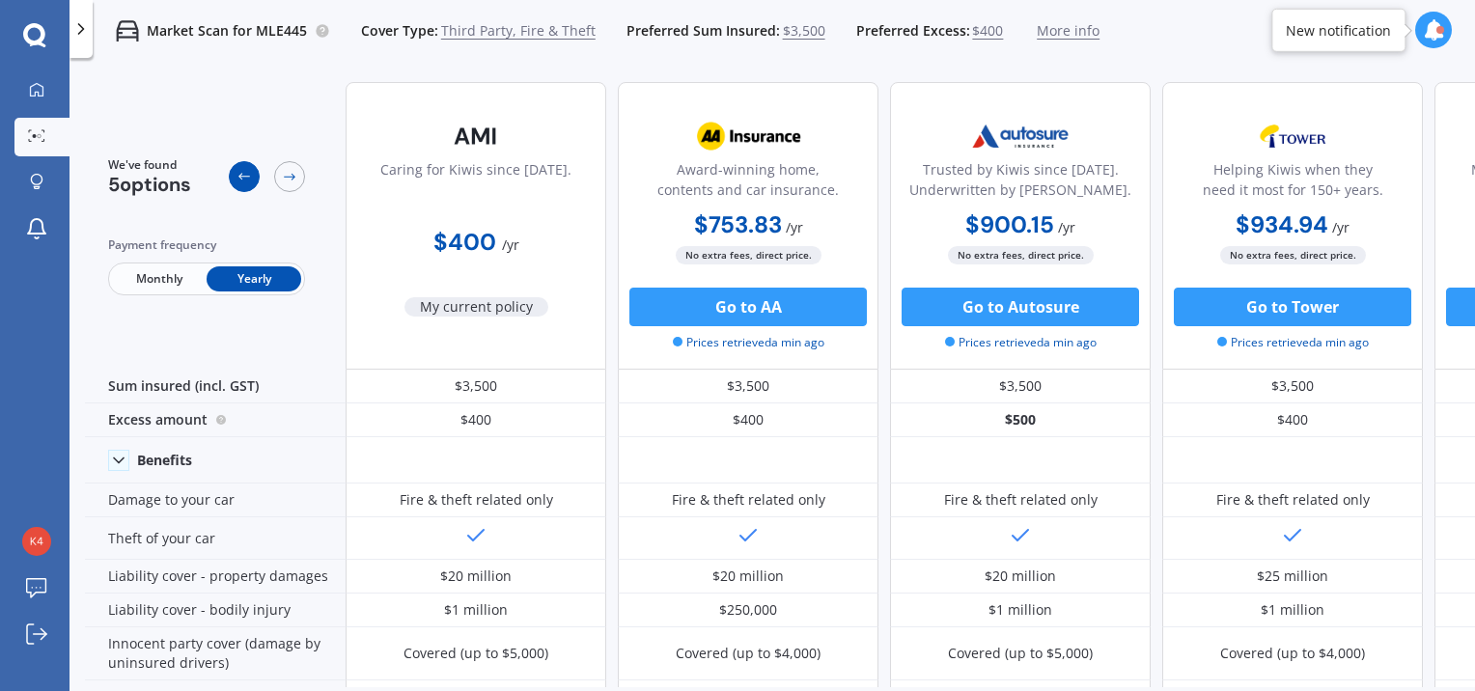
click at [247, 176] on icon at bounding box center [244, 176] width 15 height 15
click at [1050, 30] on span "More info" at bounding box center [1068, 30] width 63 height 19
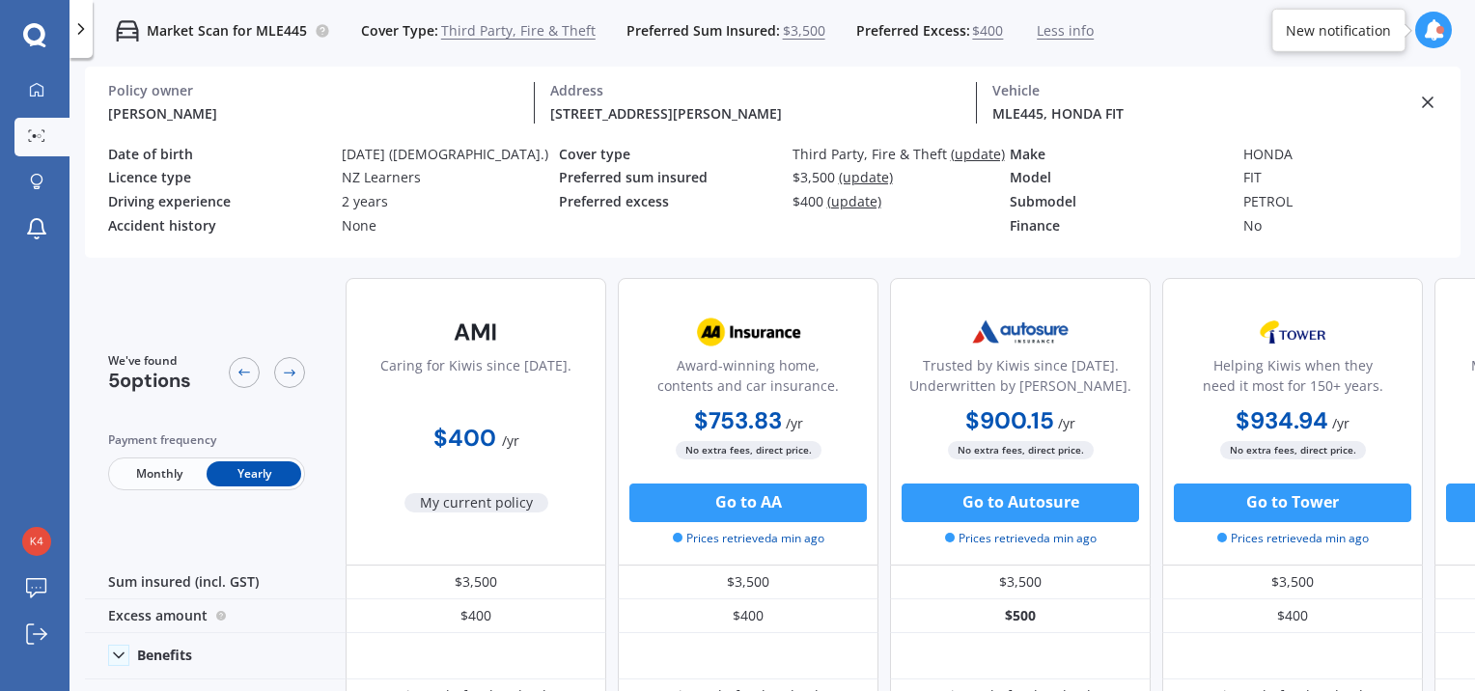
click at [852, 202] on span "(update)" at bounding box center [854, 201] width 54 height 18
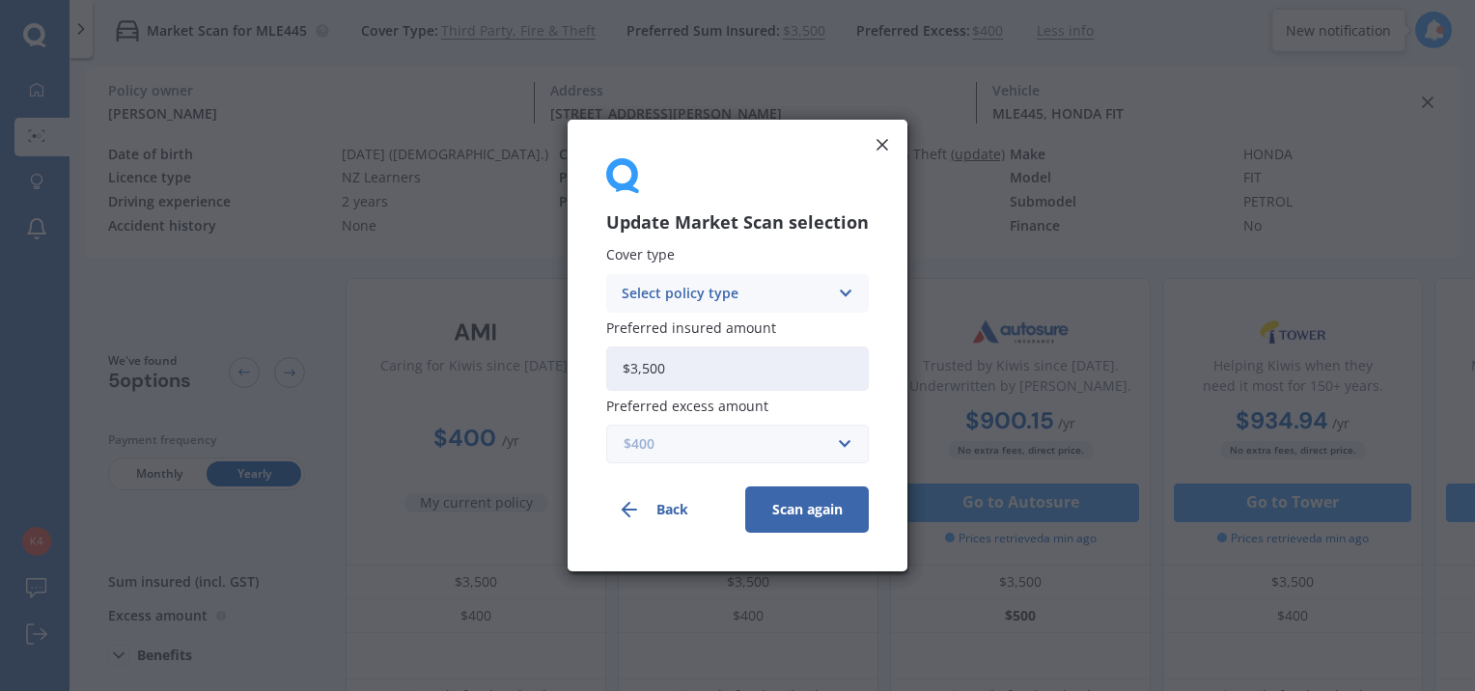
click at [840, 441] on input "text" at bounding box center [730, 444] width 245 height 37
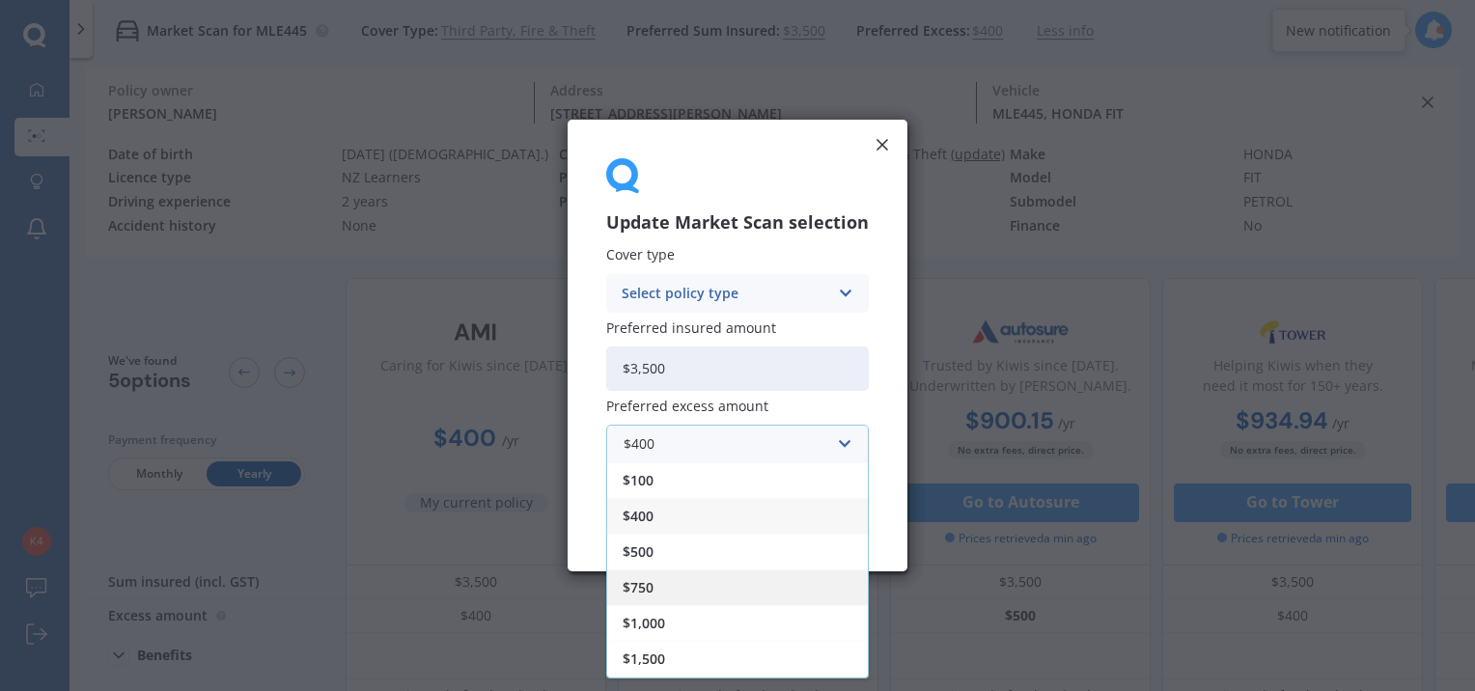
click at [742, 591] on div "$750" at bounding box center [737, 588] width 261 height 36
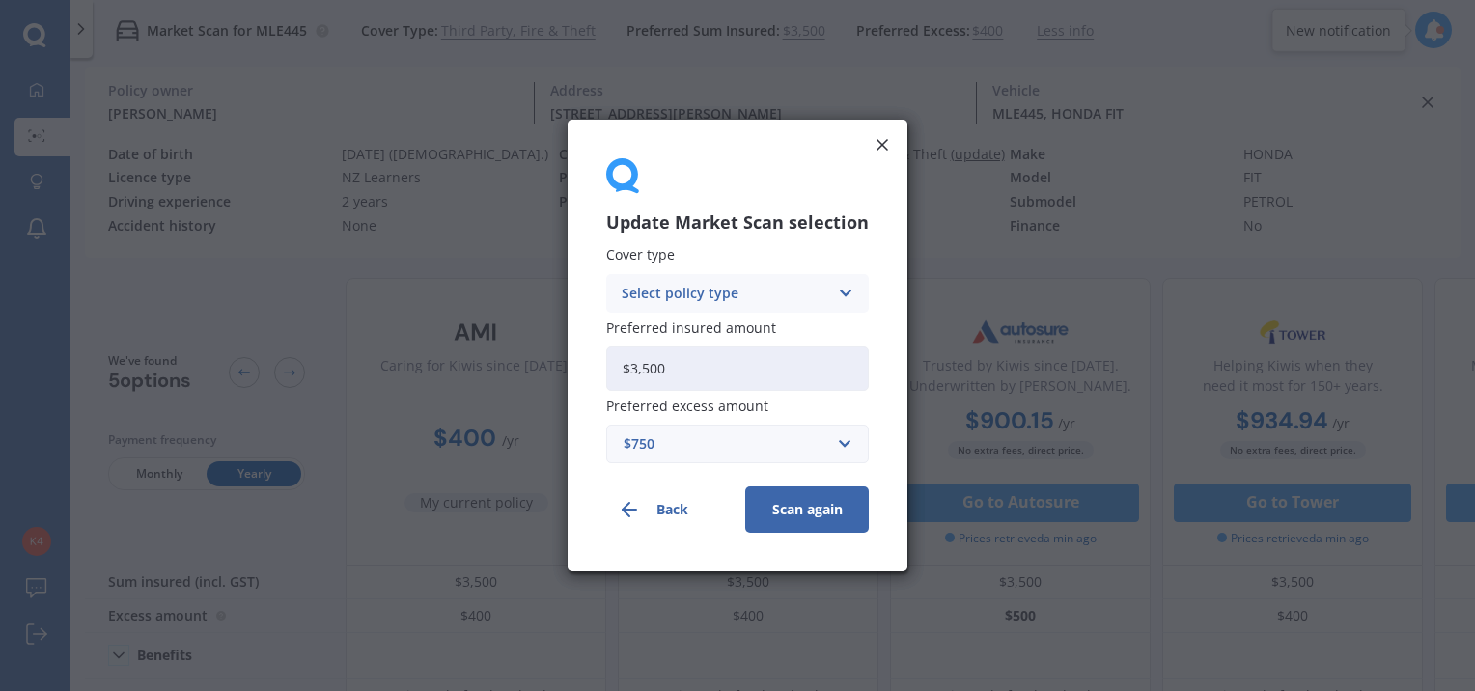
click at [792, 510] on button "Scan again" at bounding box center [807, 510] width 124 height 46
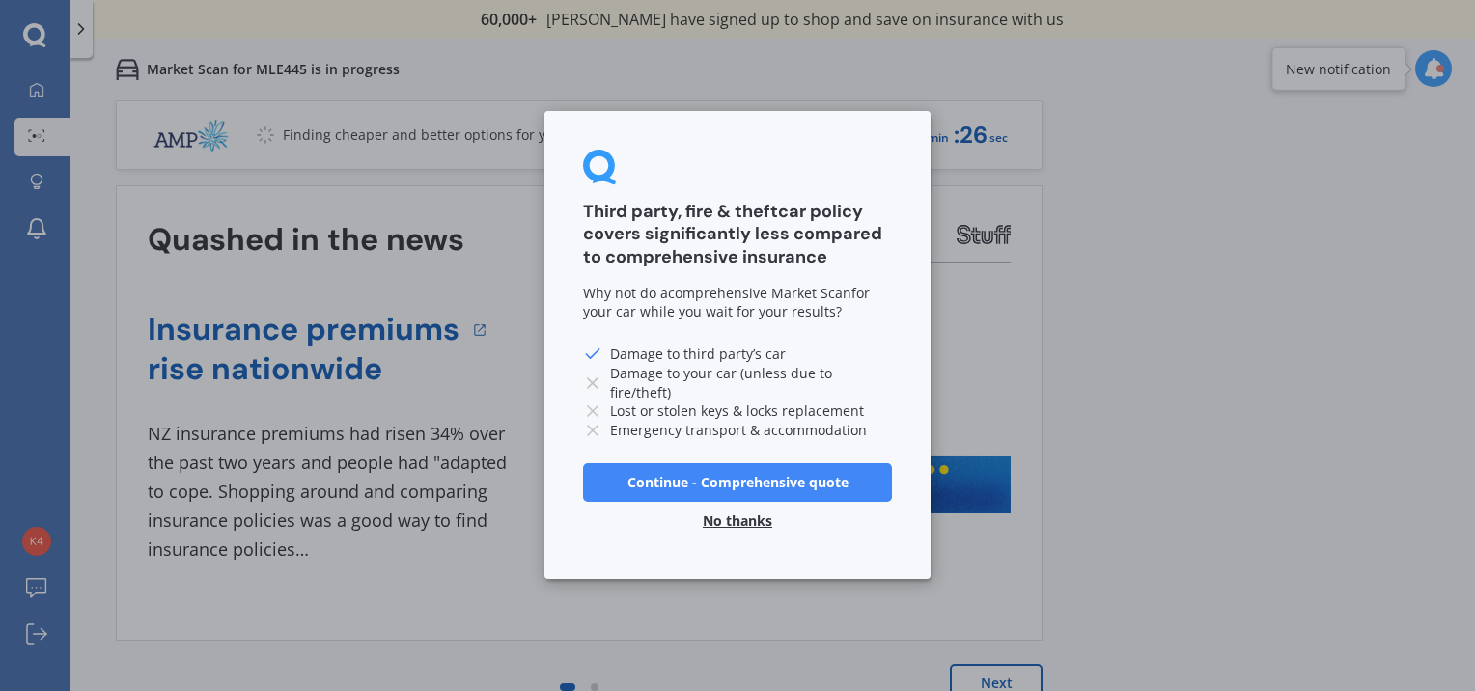
click at [740, 518] on button "No thanks" at bounding box center [737, 522] width 93 height 39
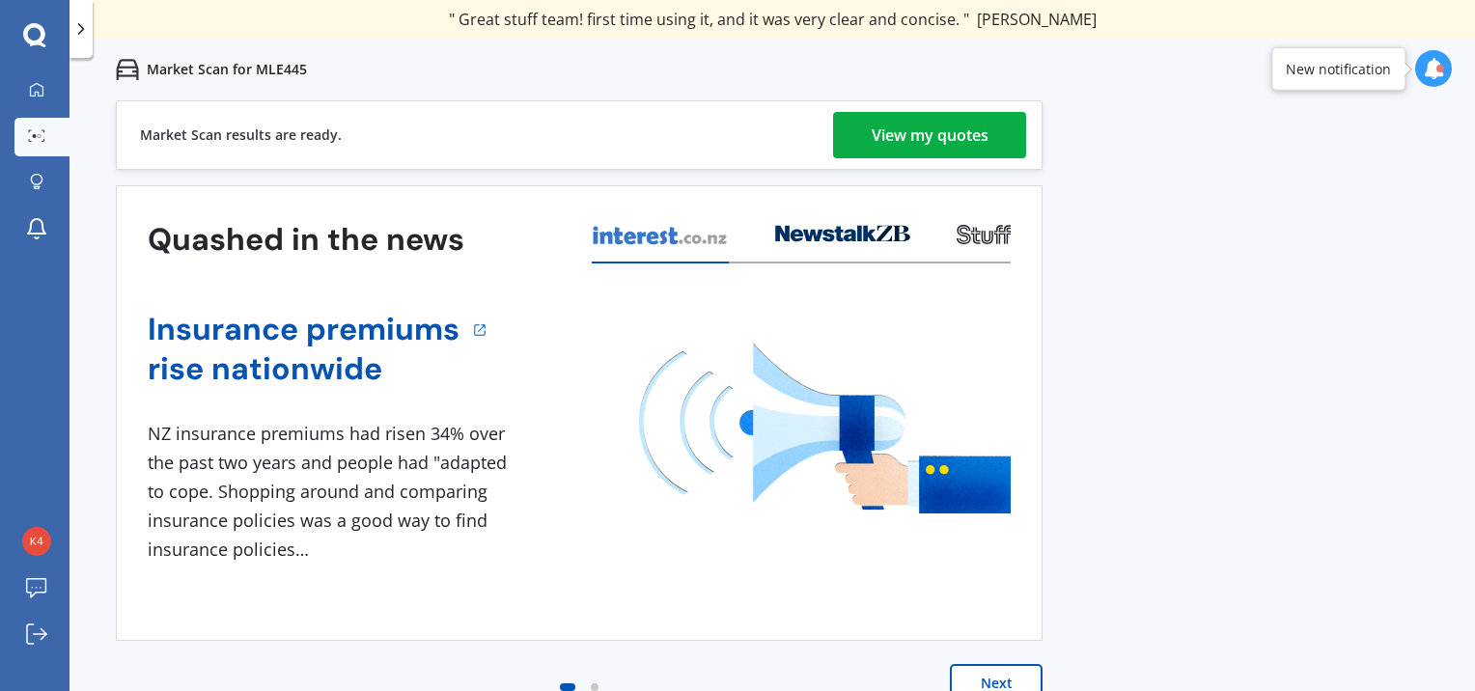
click at [932, 129] on div "View my quotes" at bounding box center [930, 135] width 117 height 46
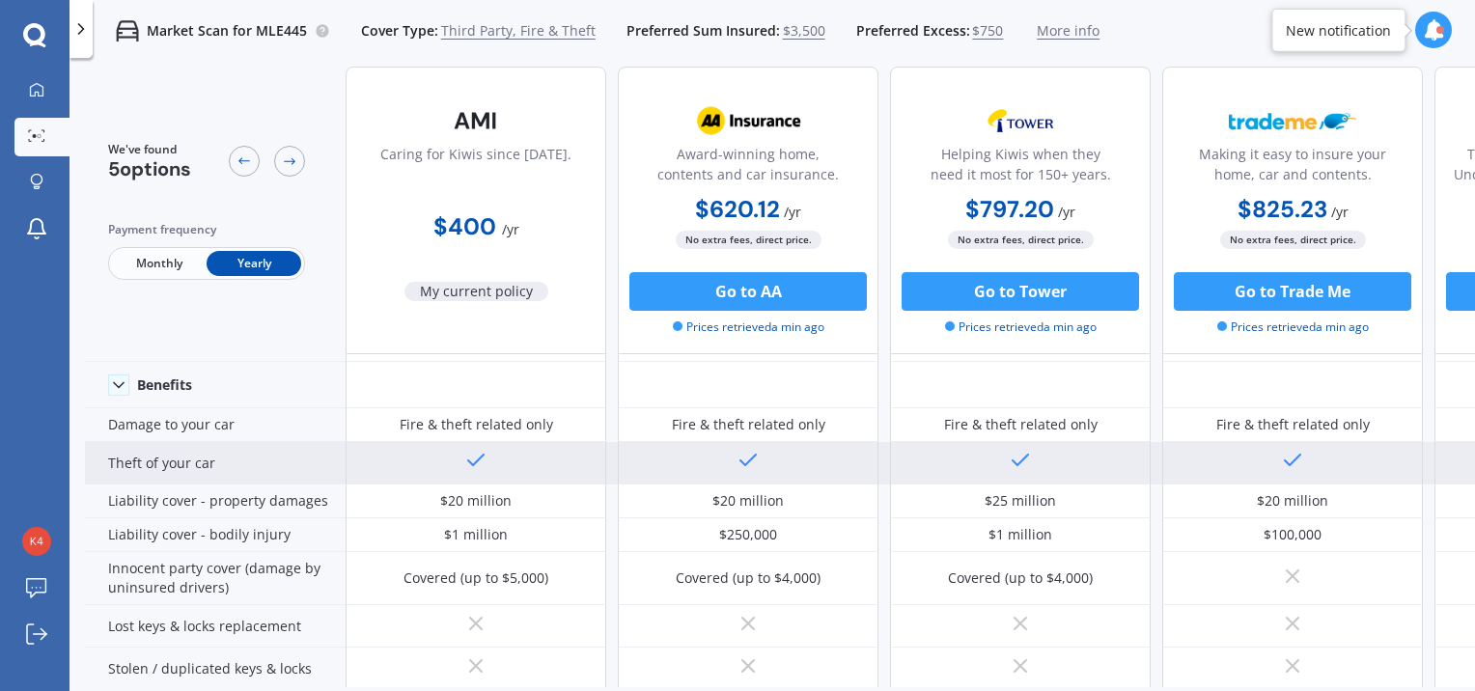
scroll to position [74, 0]
